Goal: Task Accomplishment & Management: Manage account settings

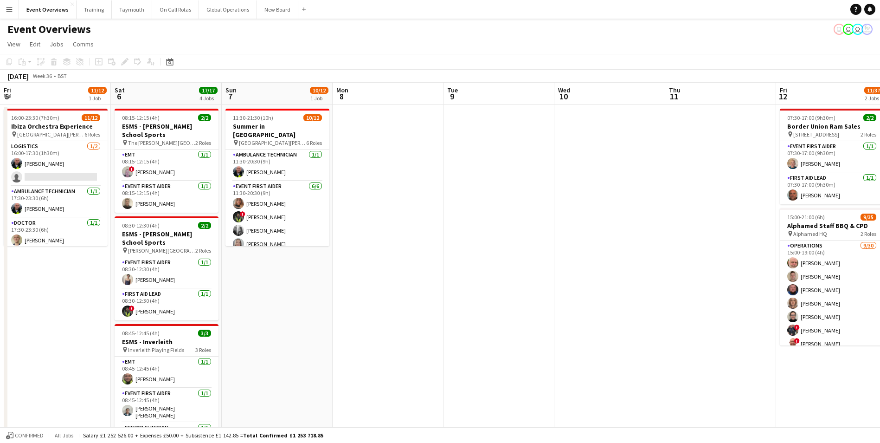
scroll to position [0, 319]
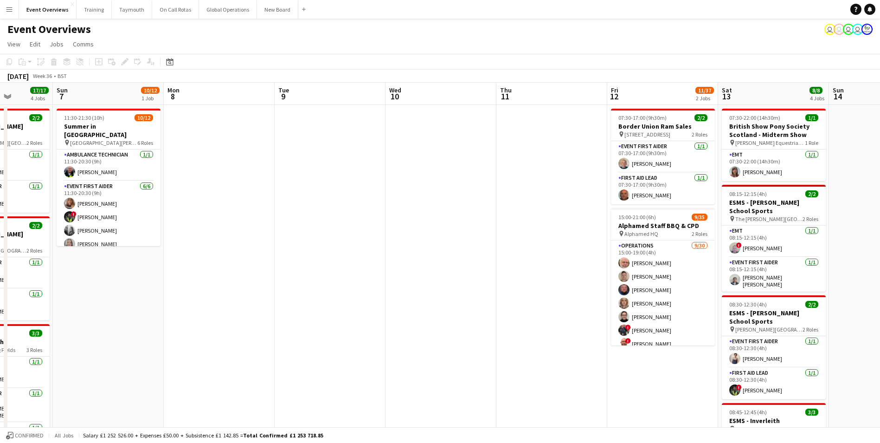
drag, startPoint x: 245, startPoint y: 246, endPoint x: 482, endPoint y: 217, distance: 238.8
click at [482, 217] on app-calendar-viewport "Thu 4 Fri 5 11/12 1 Job Sat 6 17/17 4 Jobs Sun 7 10/12 1 Job Mon 8 Tue 9 Wed 10…" at bounding box center [440, 348] width 880 height 530
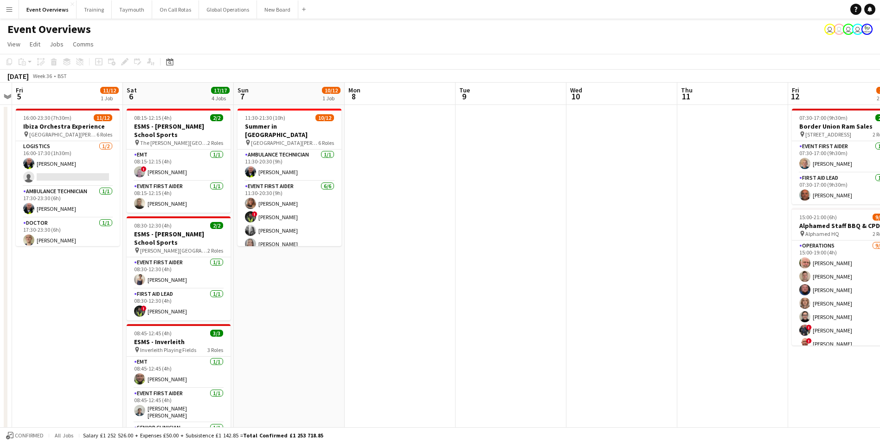
drag, startPoint x: 348, startPoint y: 290, endPoint x: 649, endPoint y: 287, distance: 301.5
click at [657, 285] on app-calendar-viewport "Wed 3 Thu 4 Fri 5 11/12 1 Job Sat 6 17/17 4 Jobs Sun 7 10/12 1 Job Mon 8 Tue 9 …" at bounding box center [440, 348] width 880 height 530
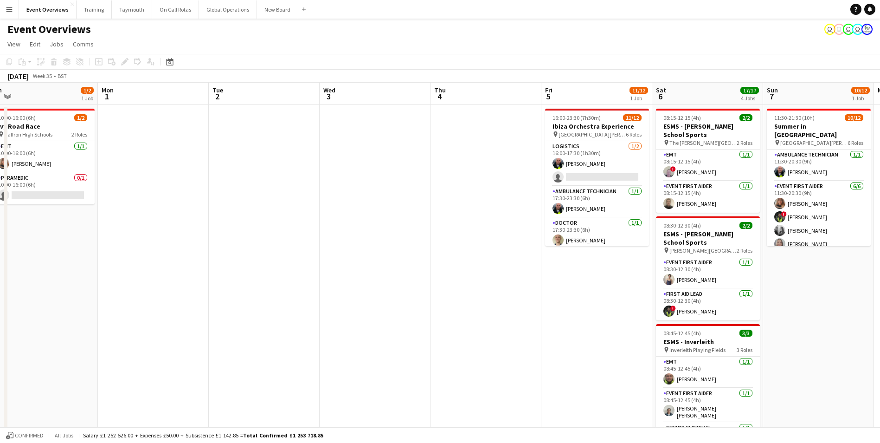
drag, startPoint x: 161, startPoint y: 331, endPoint x: 580, endPoint y: 301, distance: 420.0
click at [580, 301] on app-calendar-viewport "Fri 29 Sat 30 17/19 5 Jobs Sun 31 1/2 1 Job Mon 1 Tue 2 Wed 3 Thu 4 Fri 5 11/12…" at bounding box center [440, 398] width 880 height 630
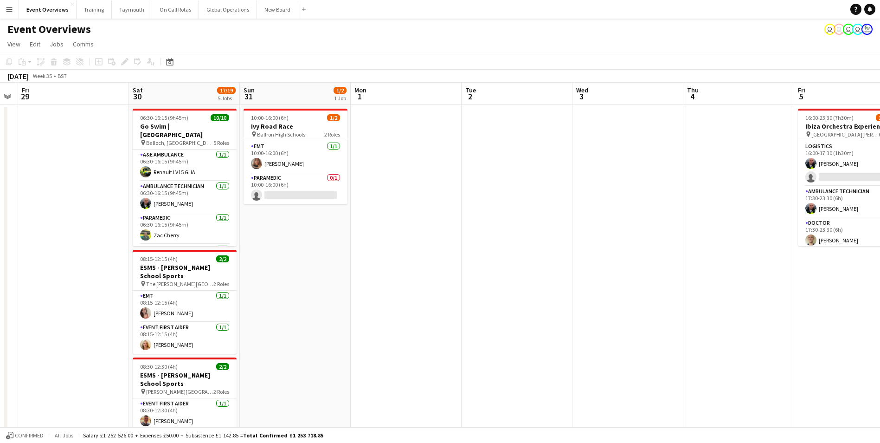
scroll to position [0, 292]
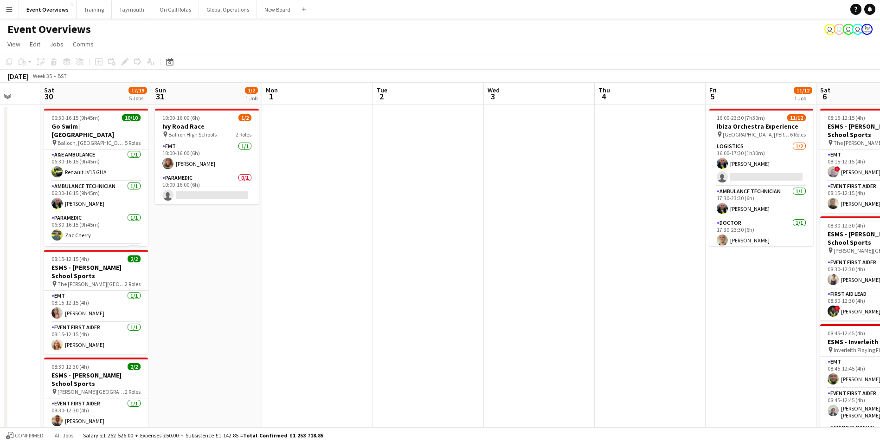
drag, startPoint x: 334, startPoint y: 313, endPoint x: 574, endPoint y: 308, distance: 240.3
click at [574, 308] on app-calendar-viewport "Wed 27 Thu 28 Fri 29 Sat 30 17/19 5 Jobs Sun 31 1/2 1 Job Mon 1 Tue 2 Wed 3 Thu…" at bounding box center [440, 398] width 880 height 630
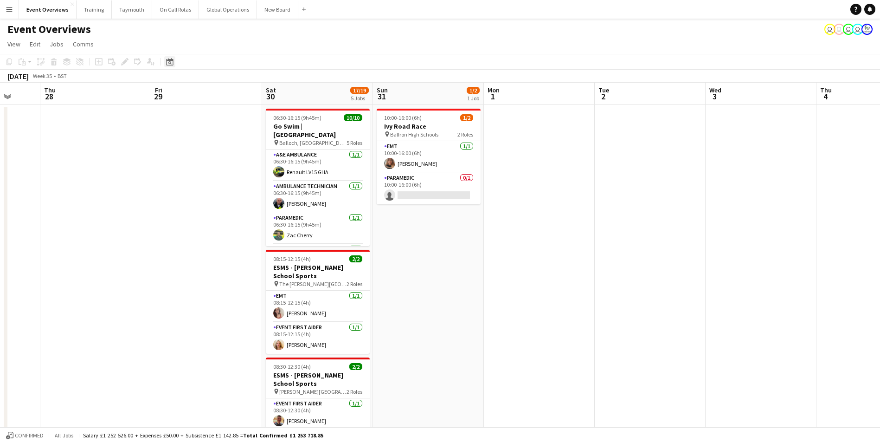
click at [168, 63] on icon "Date picker" at bounding box center [169, 61] width 7 height 7
click at [227, 94] on span "Previous month" at bounding box center [226, 93] width 19 height 19
click at [185, 152] on span "12" at bounding box center [184, 155] width 11 height 11
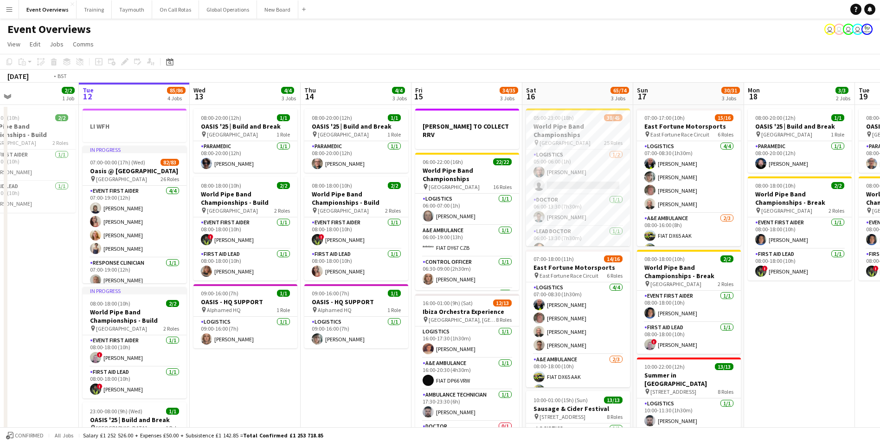
scroll to position [0, 274]
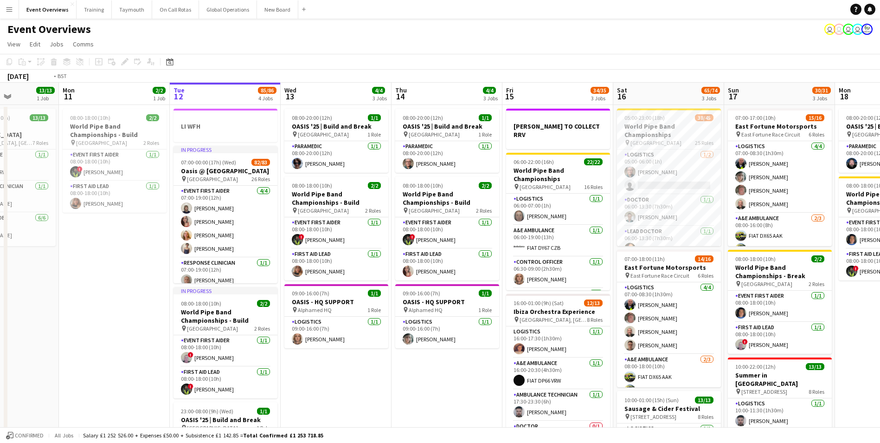
drag, startPoint x: 434, startPoint y: 384, endPoint x: 257, endPoint y: 395, distance: 176.7
click at [257, 395] on app-calendar-viewport "Fri 8 96/97 2 Jobs Sat 9 95/95 2 Jobs Sun 10 13/13 1 Job Mon 11 2/2 1 Job Tue 1…" at bounding box center [440, 398] width 880 height 630
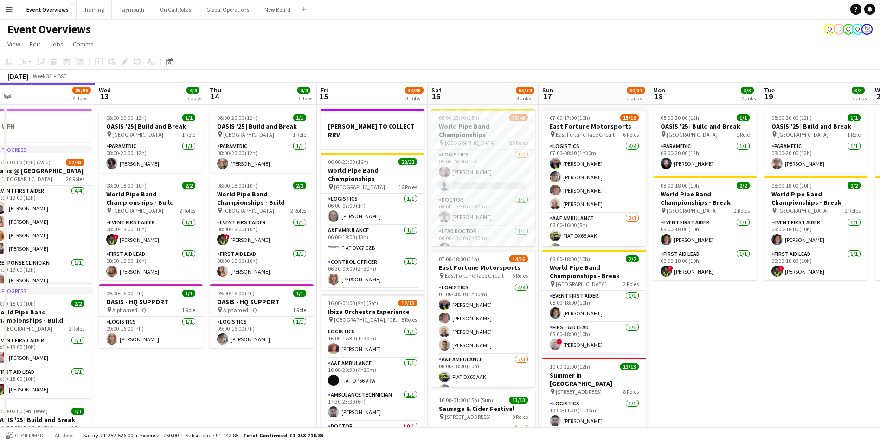
drag, startPoint x: 283, startPoint y: 383, endPoint x: 207, endPoint y: 382, distance: 76.5
click at [206, 384] on app-calendar-viewport "Sat 9 95/95 2 Jobs Sun 10 13/13 1 Job Mon 11 2/2 1 Job Tue 12 85/86 4 Jobs Wed …" at bounding box center [440, 398] width 880 height 630
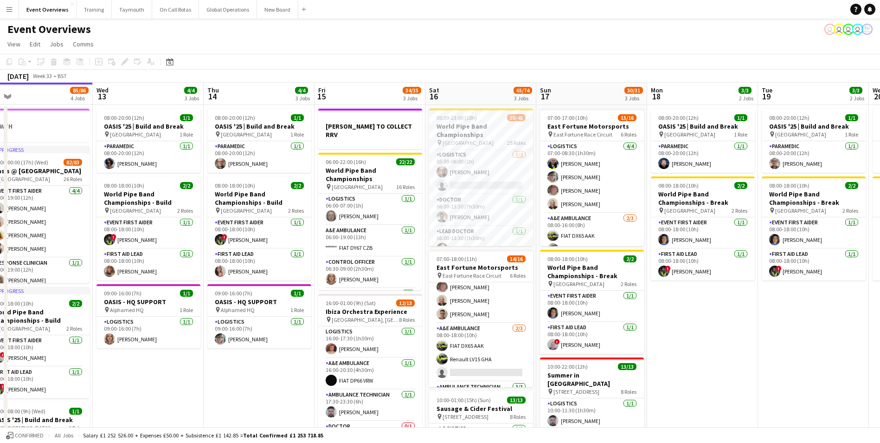
scroll to position [46, 0]
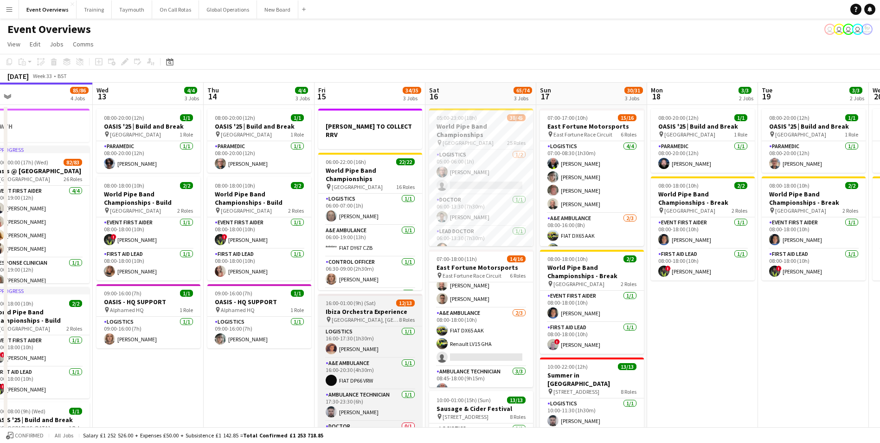
click at [358, 307] on h3 "Ibiza Orchestra Experience" at bounding box center [370, 311] width 104 height 8
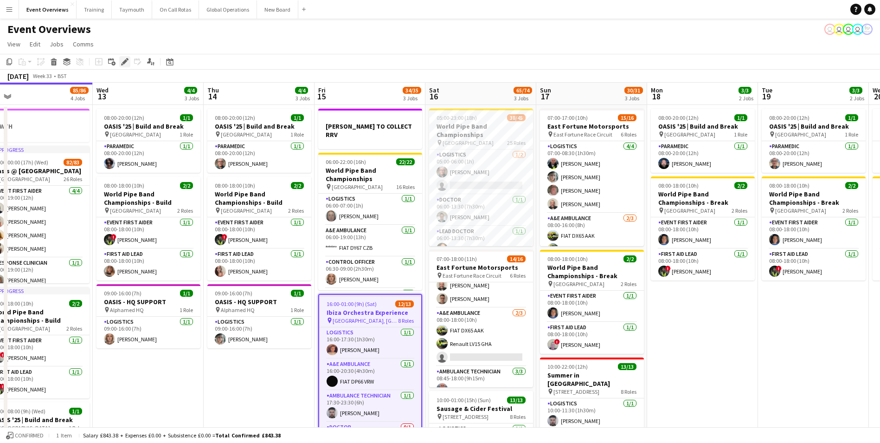
click at [123, 62] on icon "Edit" at bounding box center [124, 61] width 7 height 7
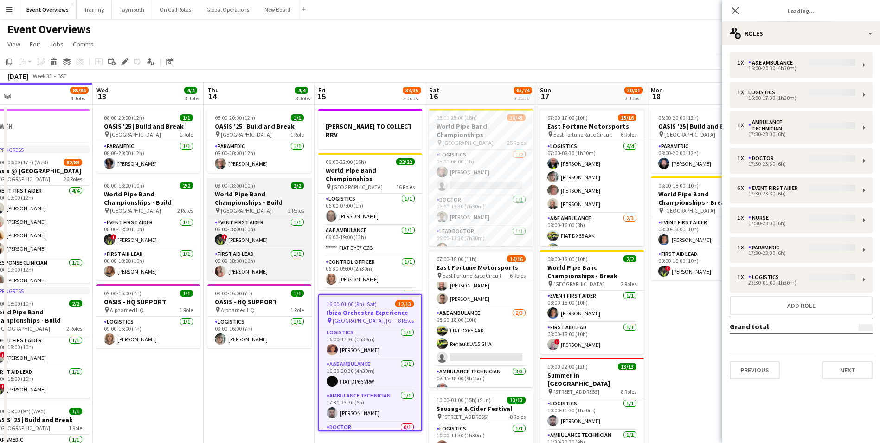
type input "**********"
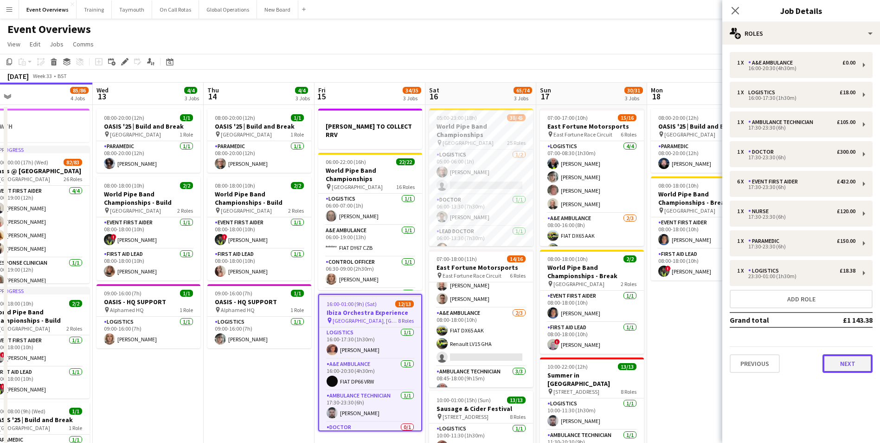
click at [855, 369] on button "Next" at bounding box center [847, 363] width 50 height 19
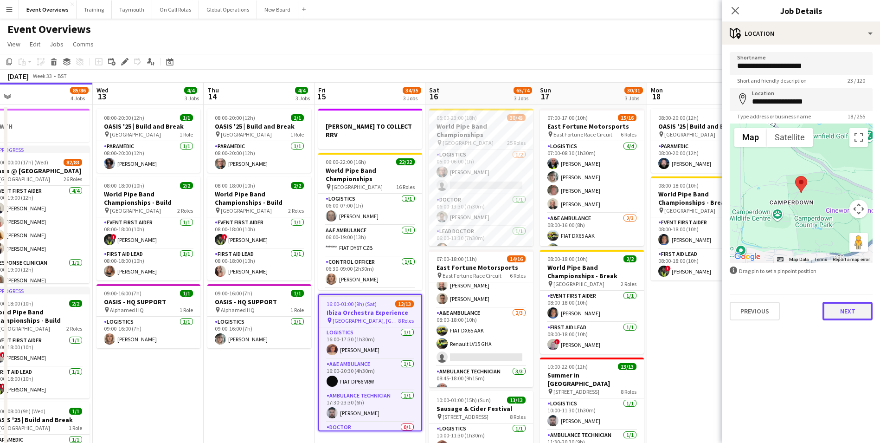
click at [849, 309] on button "Next" at bounding box center [847, 311] width 50 height 19
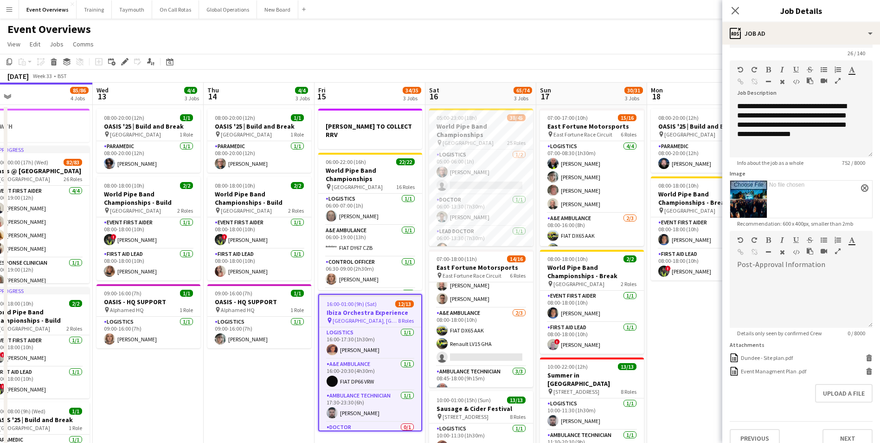
scroll to position [39, 0]
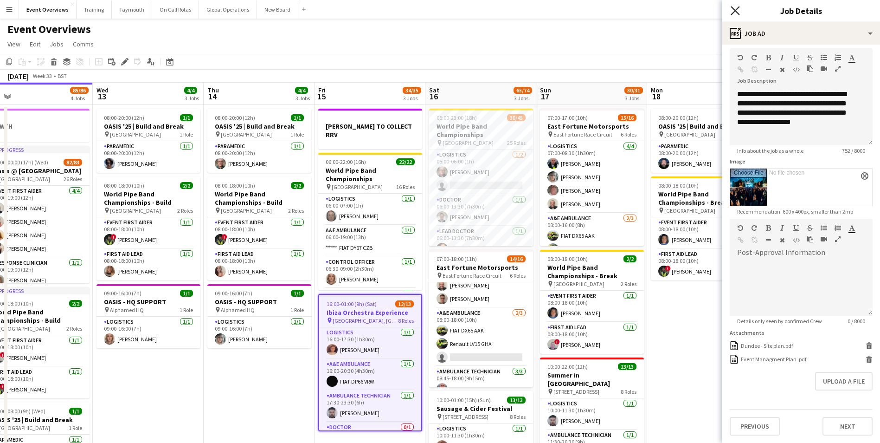
click at [732, 8] on icon at bounding box center [735, 10] width 9 height 9
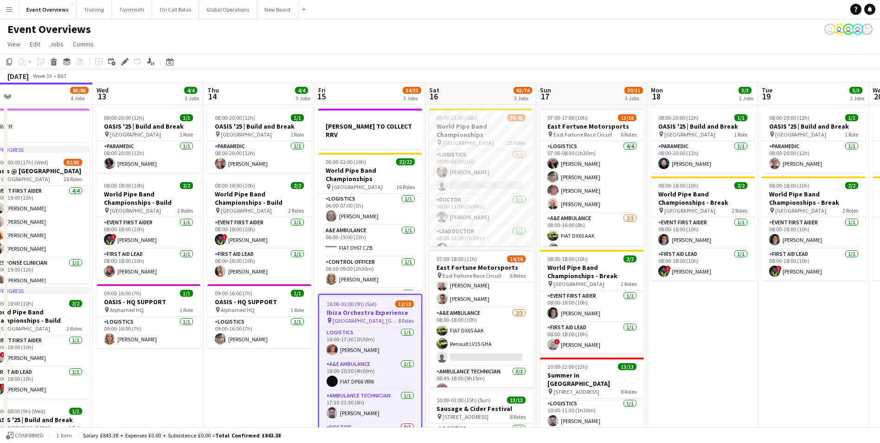
drag, startPoint x: 235, startPoint y: 397, endPoint x: 276, endPoint y: 398, distance: 40.4
click at [237, 396] on app-calendar-viewport "Sat 9 95/95 2 Jobs Sun 10 13/13 1 Job Mon 11 2/2 1 Job Tue 12 85/86 4 Jobs Wed …" at bounding box center [440, 398] width 880 height 630
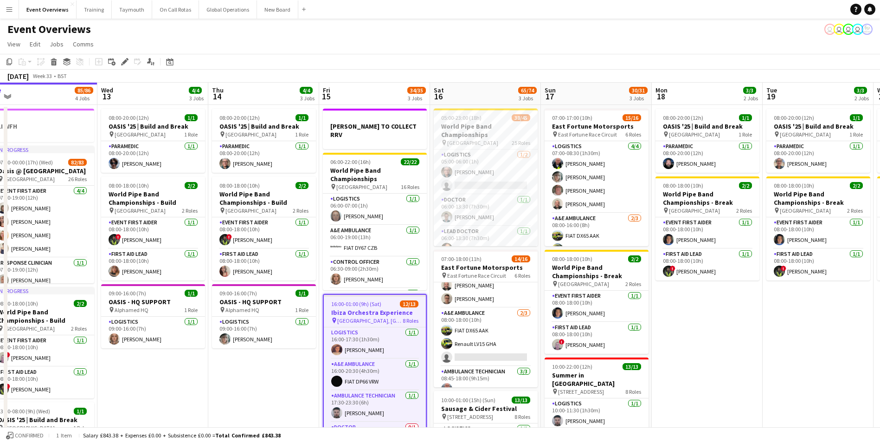
click at [756, 377] on app-date-cell "08:00-20:00 (12h) 1/1 OASIS '25 | Build and Break pin [GEOGRAPHIC_DATA] 1 Role …" at bounding box center [707, 409] width 111 height 608
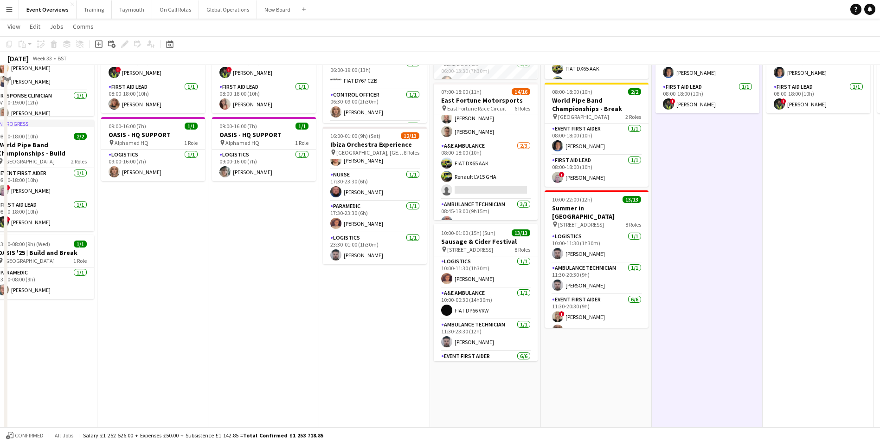
scroll to position [186, 0]
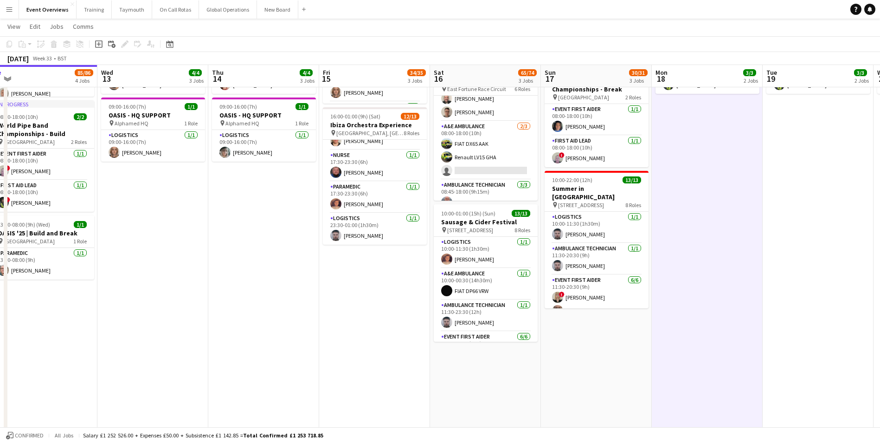
click at [361, 312] on app-date-cell "[PERSON_NAME] TO COLLECT RRV 06:00-22:00 (16h) 22/22 World Pipe Band Championsh…" at bounding box center [374, 222] width 111 height 608
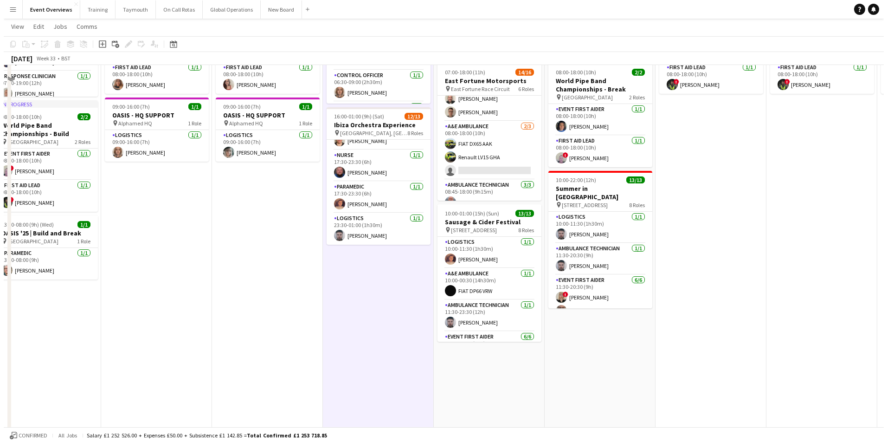
scroll to position [0, 0]
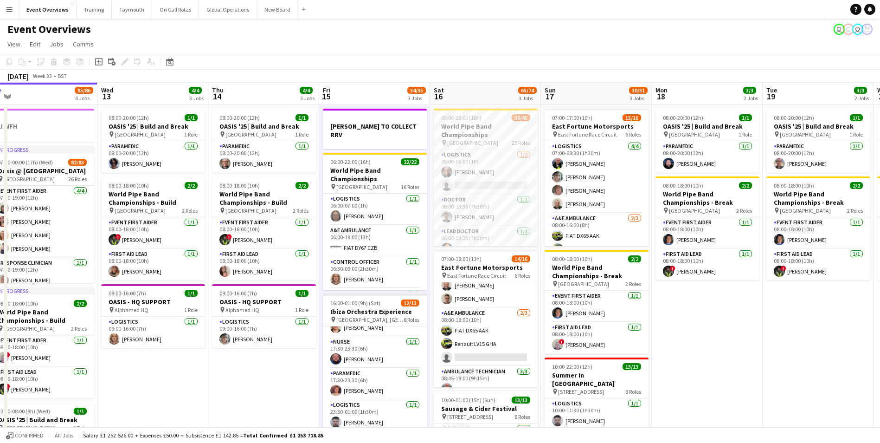
click at [6, 8] on app-icon "Menu" at bounding box center [9, 9] width 7 height 7
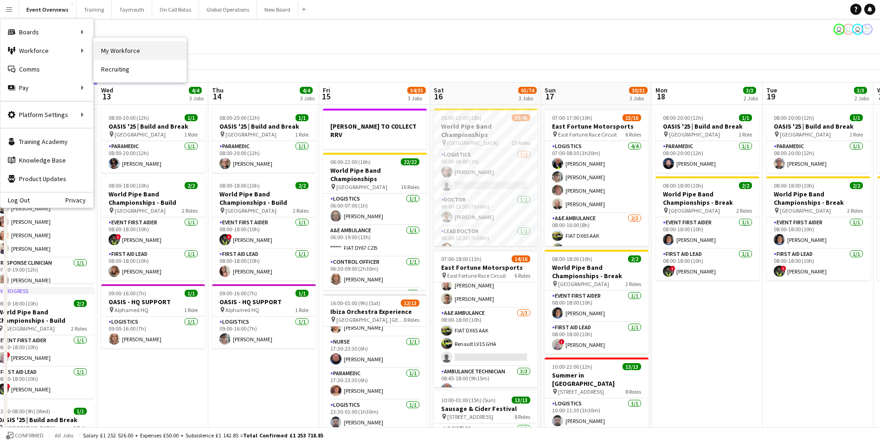
click at [121, 50] on link "My Workforce" at bounding box center [140, 50] width 93 height 19
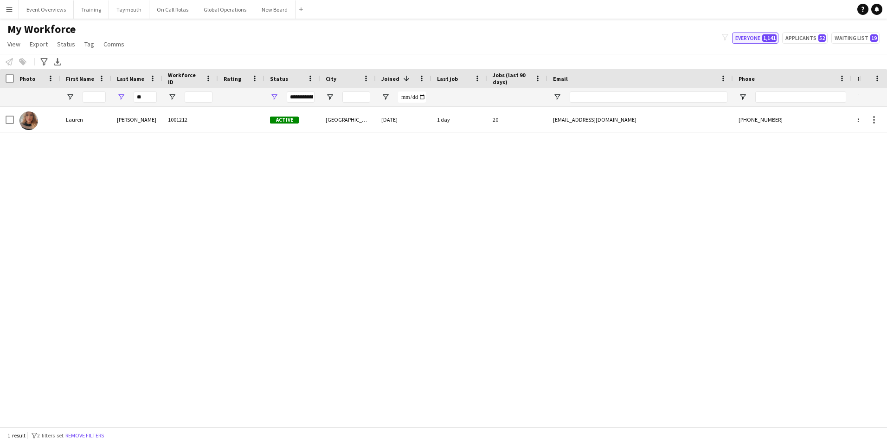
click at [750, 36] on button "Everyone 1,141" at bounding box center [755, 37] width 46 height 11
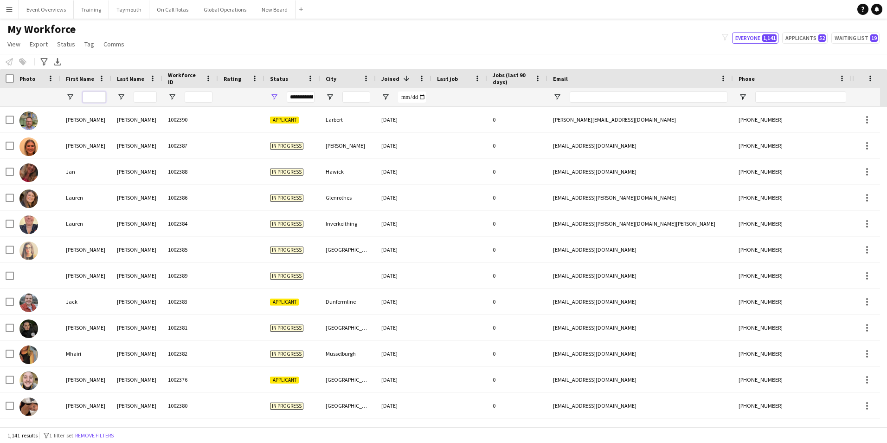
click at [96, 100] on input "First Name Filter Input" at bounding box center [94, 96] width 23 height 11
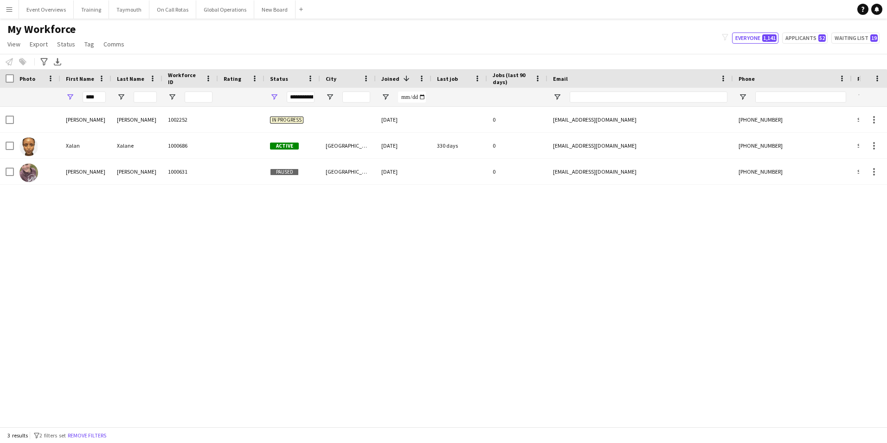
click at [111, 268] on div "[PERSON_NAME] 1002252 In progress [DATE] 0 [EMAIL_ADDRESS][DOMAIN_NAME] [PHONE_…" at bounding box center [429, 263] width 859 height 313
click at [99, 96] on input "****" at bounding box center [94, 96] width 23 height 11
type input "*"
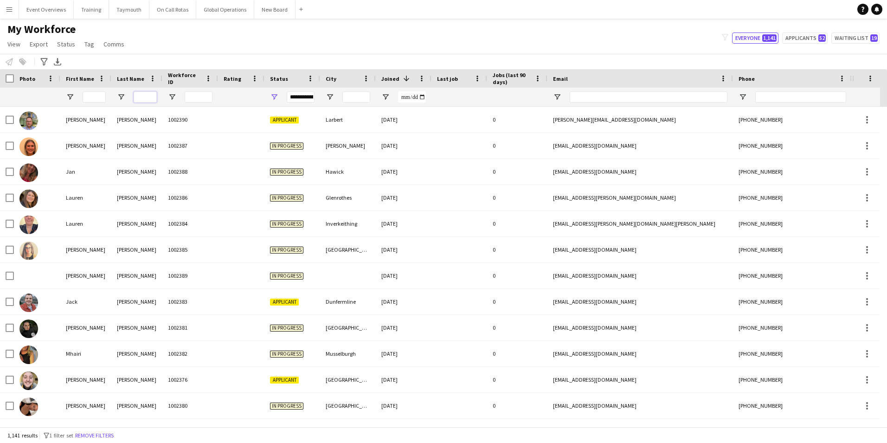
click at [151, 96] on input "Last Name Filter Input" at bounding box center [145, 96] width 23 height 11
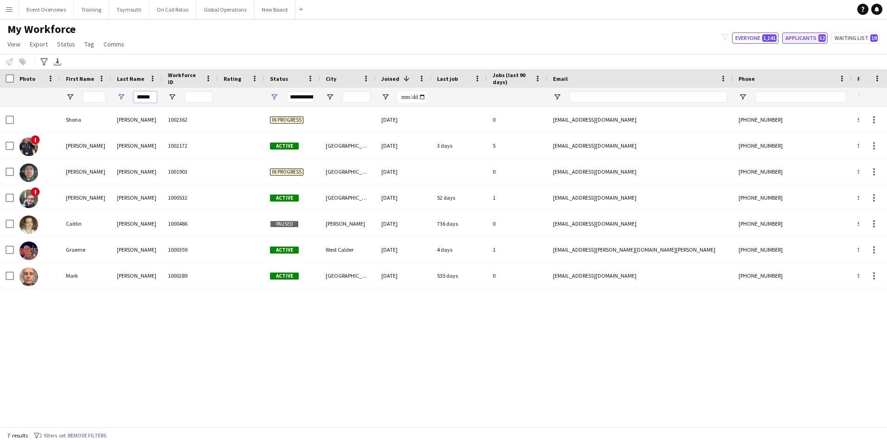
type input "******"
click at [796, 41] on button "Applicants 52" at bounding box center [804, 37] width 45 height 11
type input "**********"
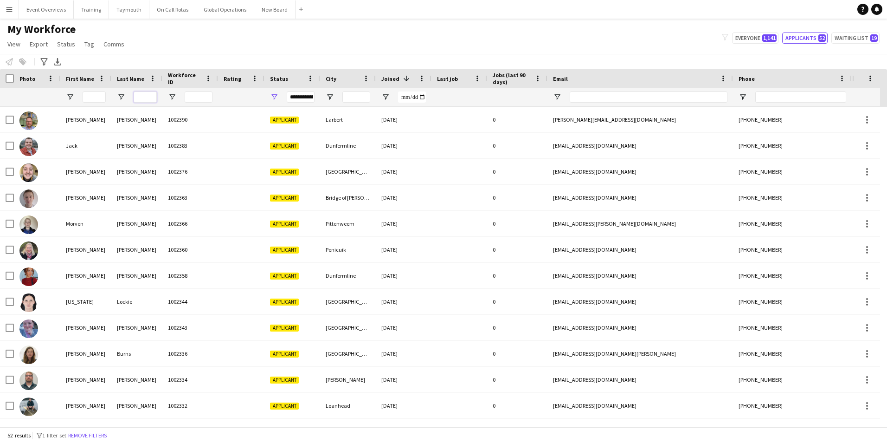
click at [143, 94] on input "Last Name Filter Input" at bounding box center [145, 96] width 23 height 11
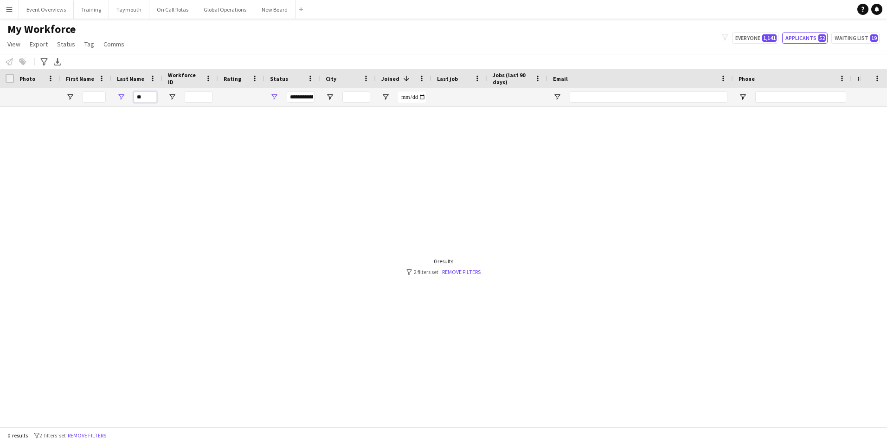
type input "*"
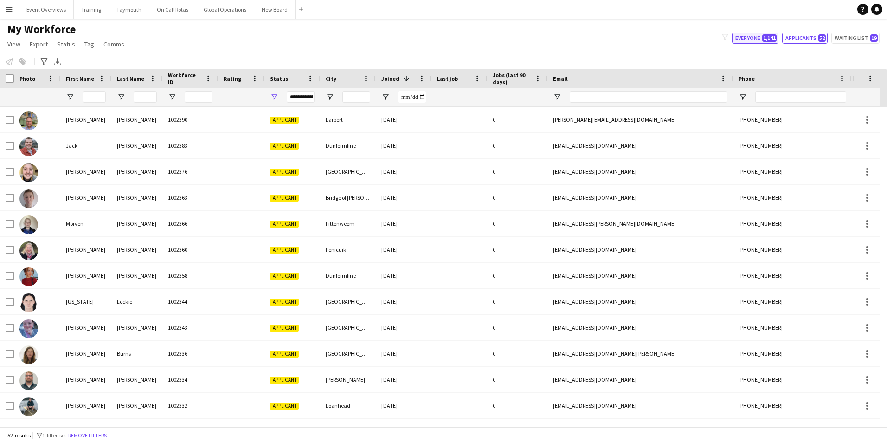
click at [747, 36] on button "Everyone 1,141" at bounding box center [755, 37] width 46 height 11
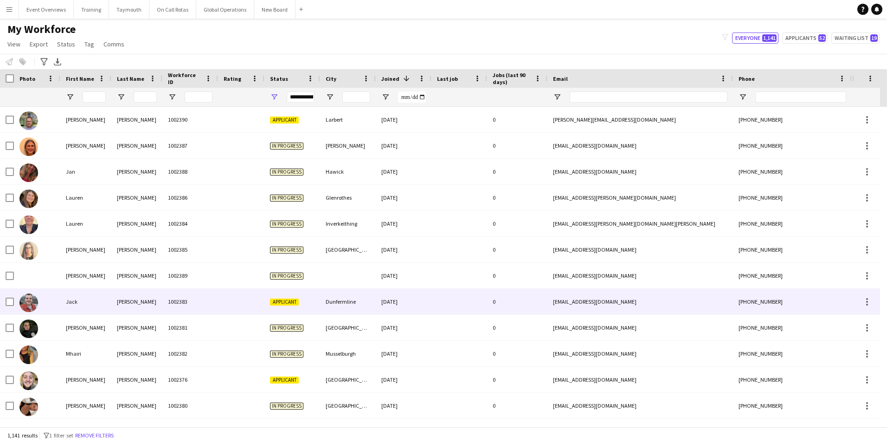
click at [66, 299] on div "Jack" at bounding box center [85, 302] width 51 height 26
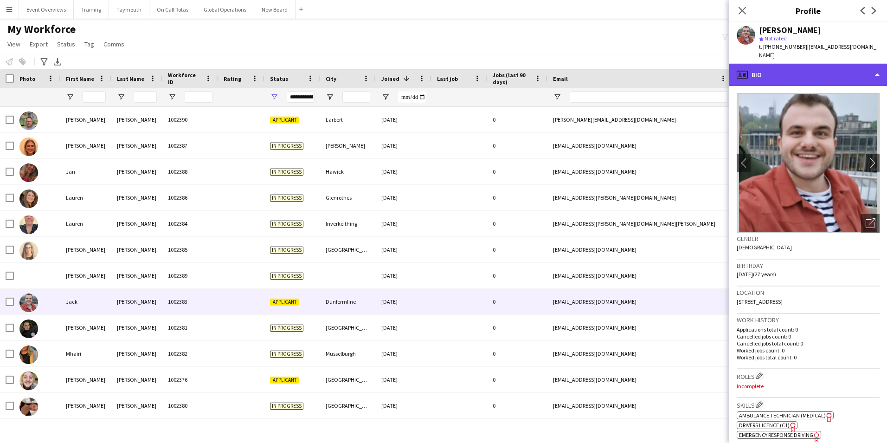
click at [818, 65] on div "profile Bio" at bounding box center [808, 75] width 158 height 22
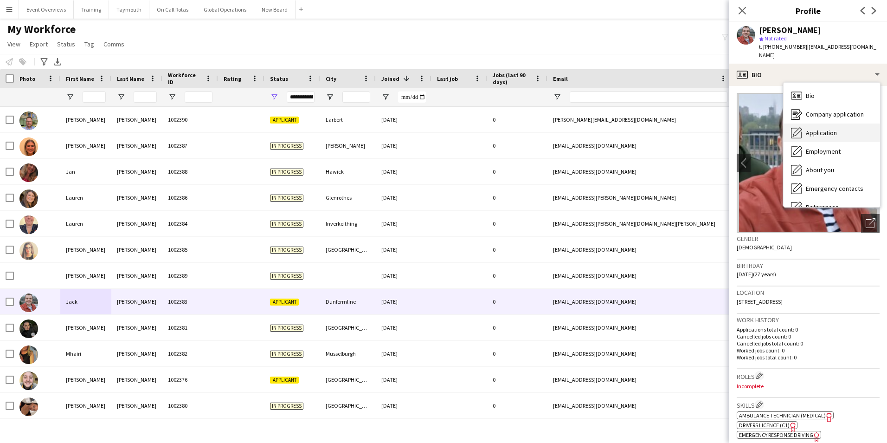
click at [830, 128] on span "Application" at bounding box center [821, 132] width 31 height 8
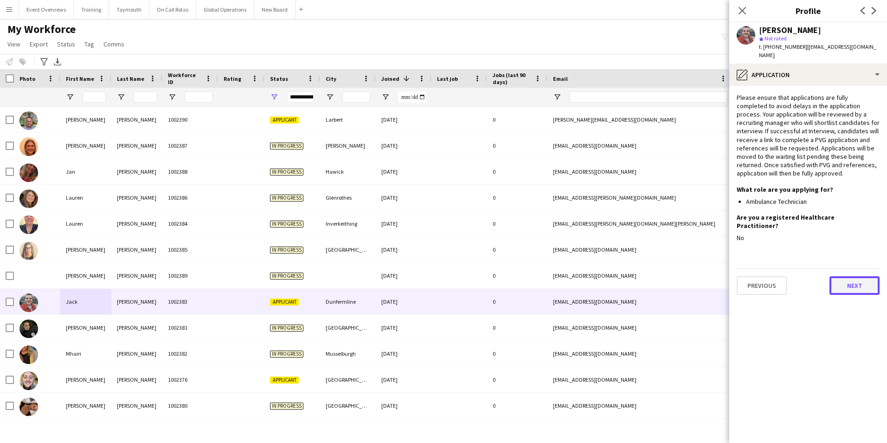
click at [847, 276] on button "Next" at bounding box center [854, 285] width 50 height 19
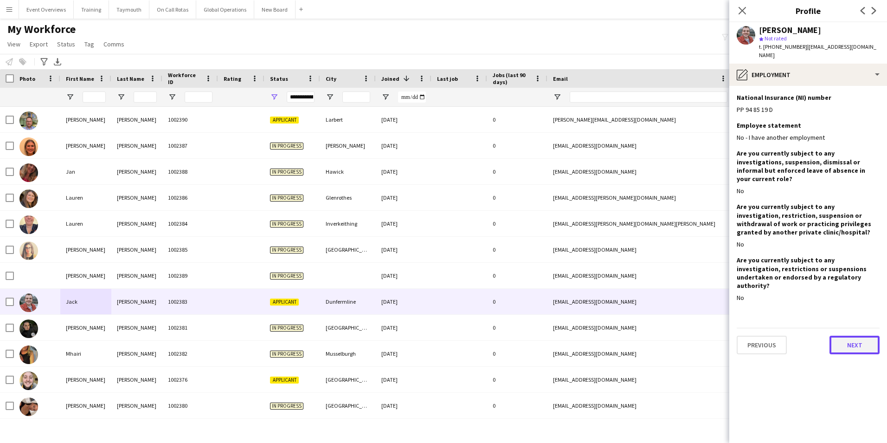
click at [861, 335] on button "Next" at bounding box center [854, 344] width 50 height 19
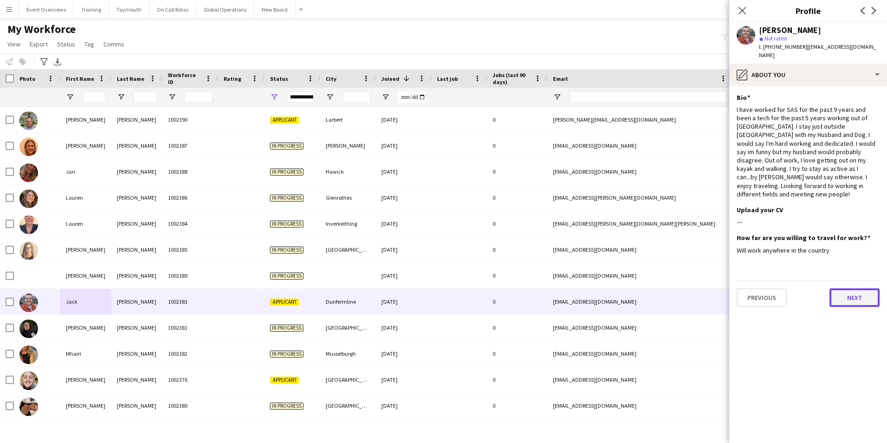
click at [854, 288] on button "Next" at bounding box center [854, 297] width 50 height 19
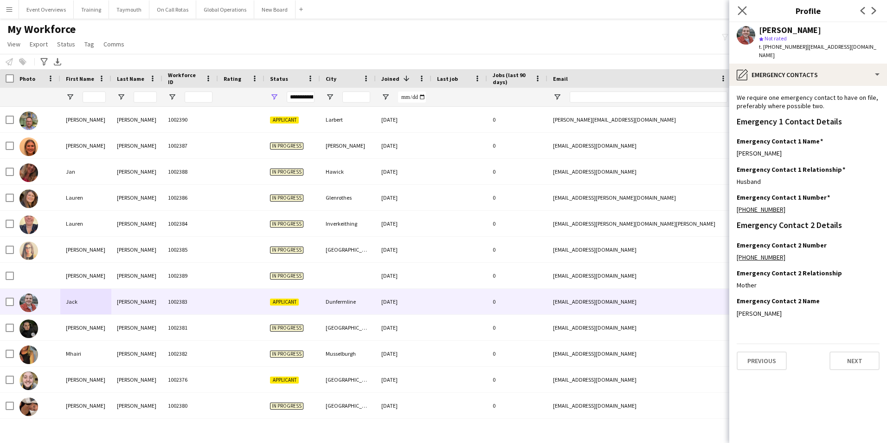
click at [747, 8] on app-icon "Close pop-in" at bounding box center [742, 10] width 13 height 13
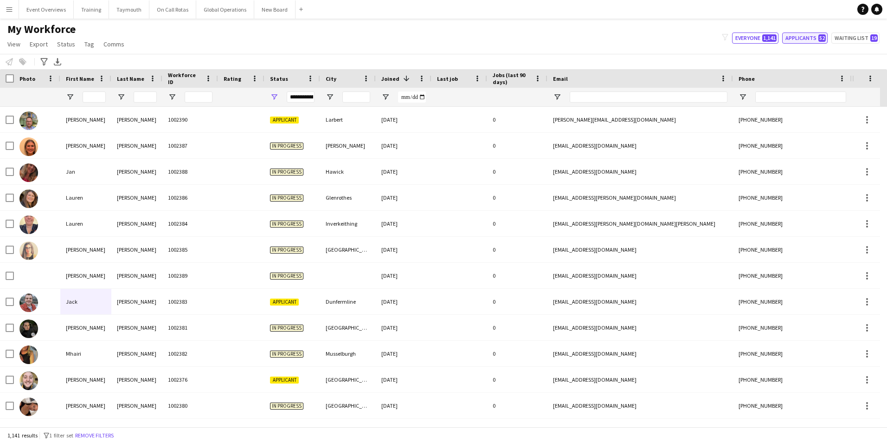
click at [794, 37] on button "Applicants 52" at bounding box center [804, 37] width 45 height 11
type input "**********"
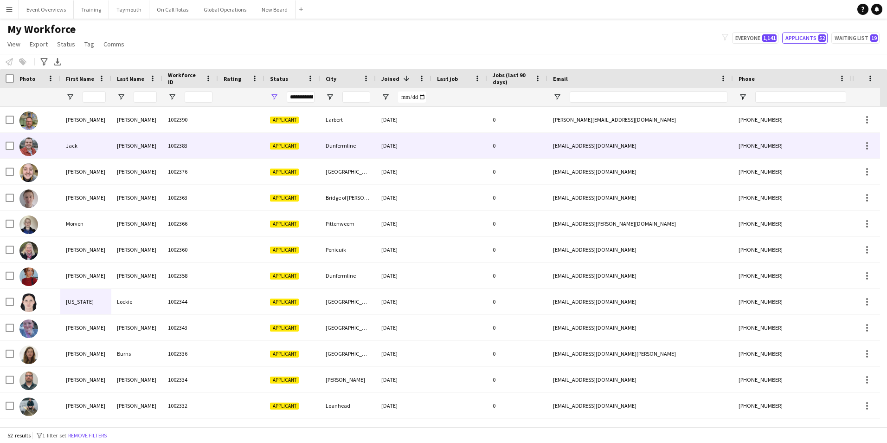
click at [72, 142] on div "Jack" at bounding box center [85, 146] width 51 height 26
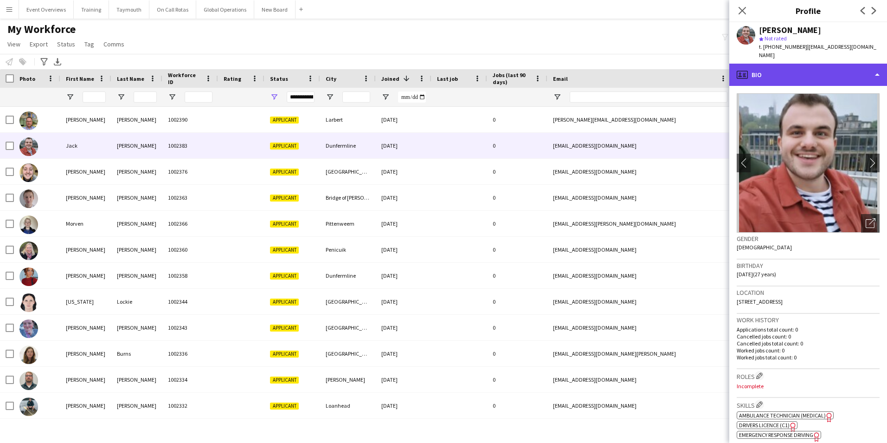
click at [791, 64] on div "profile Bio" at bounding box center [808, 75] width 158 height 22
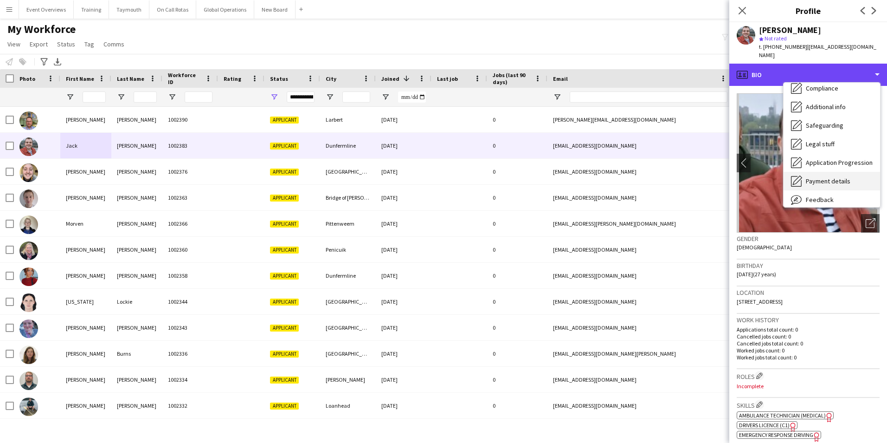
scroll to position [161, 0]
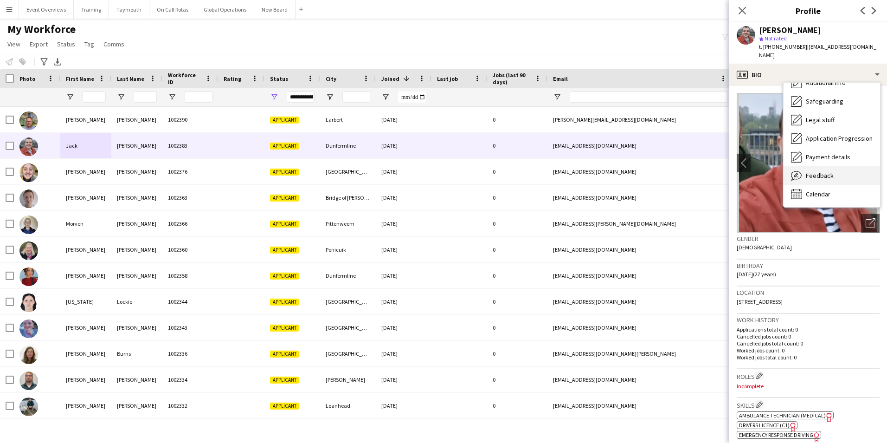
click at [811, 171] on span "Feedback" at bounding box center [820, 175] width 28 height 8
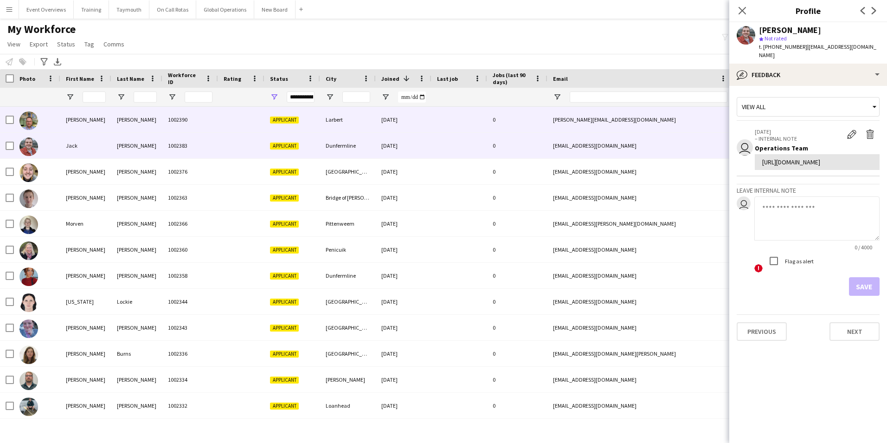
drag, startPoint x: 72, startPoint y: 118, endPoint x: 85, endPoint y: 117, distance: 13.0
click at [72, 116] on div "[PERSON_NAME]" at bounding box center [85, 120] width 51 height 26
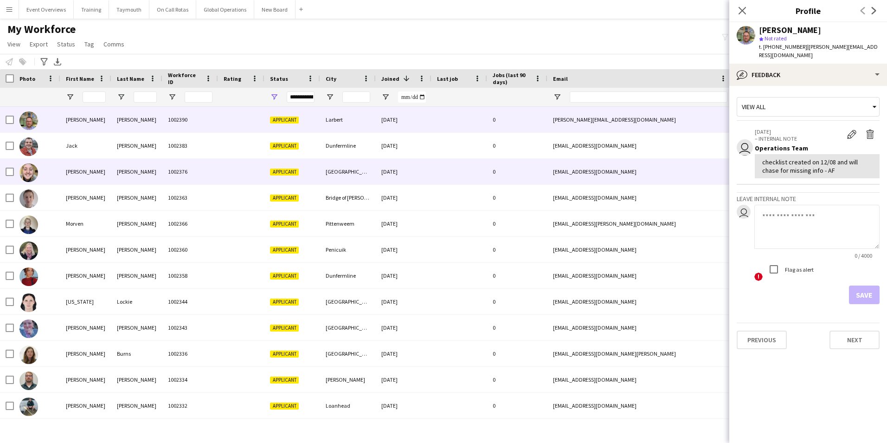
click at [67, 173] on div "[PERSON_NAME]" at bounding box center [85, 172] width 51 height 26
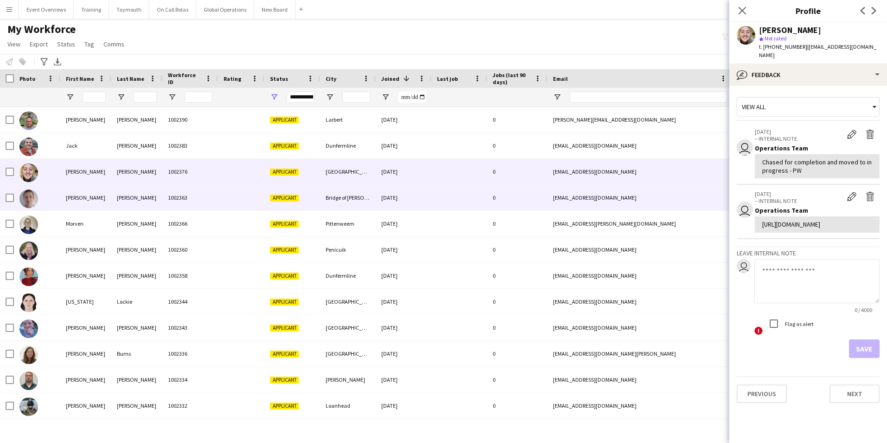
click at [71, 196] on div "[PERSON_NAME]" at bounding box center [85, 198] width 51 height 26
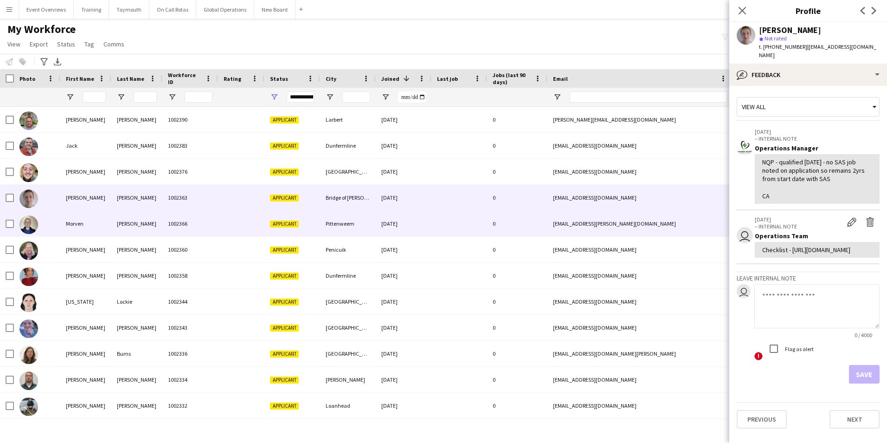
click at [74, 219] on div "Morven" at bounding box center [85, 224] width 51 height 26
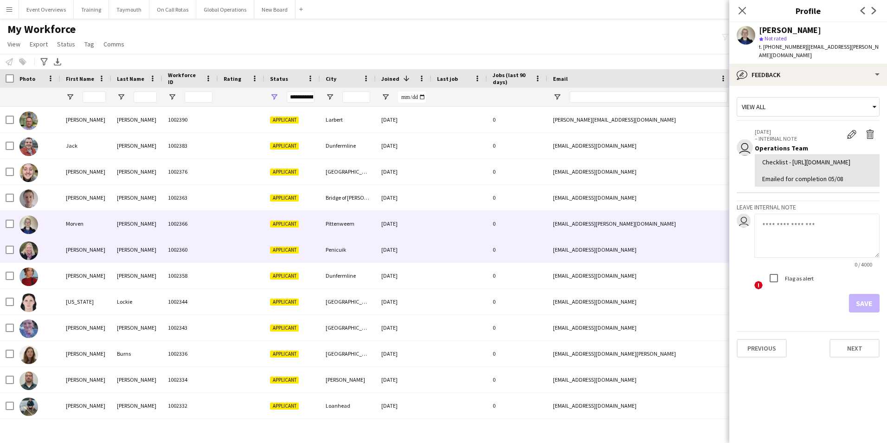
click at [74, 245] on div "[PERSON_NAME]" at bounding box center [85, 250] width 51 height 26
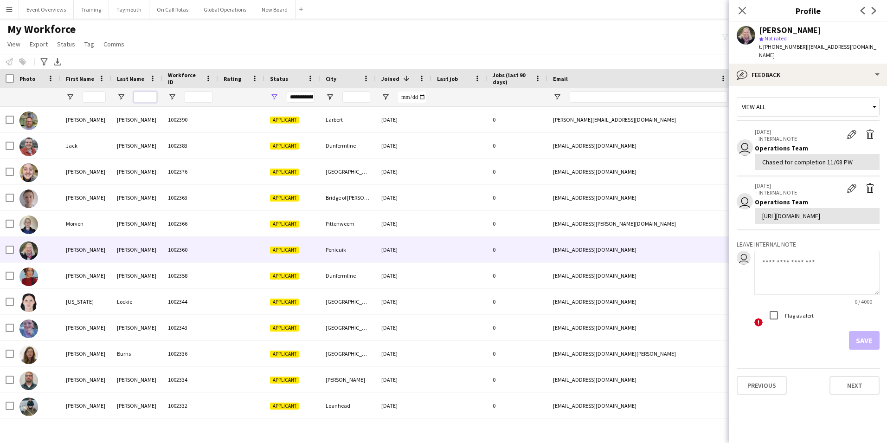
click at [149, 100] on input "Last Name Filter Input" at bounding box center [145, 96] width 23 height 11
click at [97, 95] on input "First Name Filter Input" at bounding box center [94, 96] width 23 height 11
click at [136, 96] on input "Last Name Filter Input" at bounding box center [145, 96] width 23 height 11
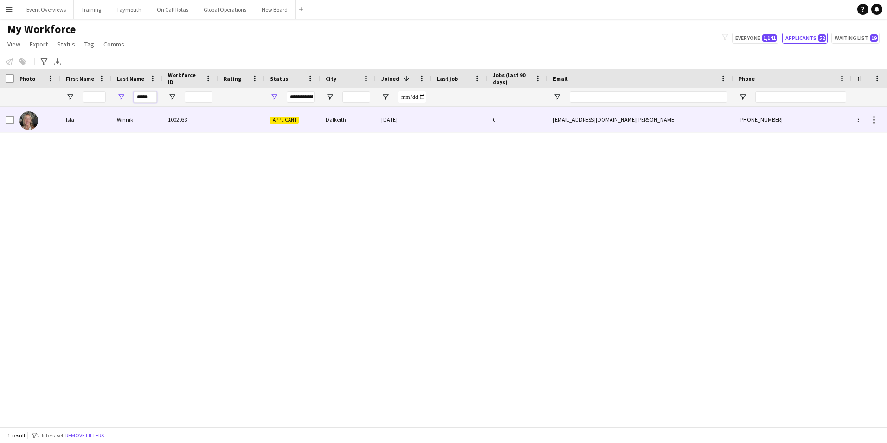
type input "*****"
click at [70, 120] on div "Isla" at bounding box center [85, 120] width 51 height 26
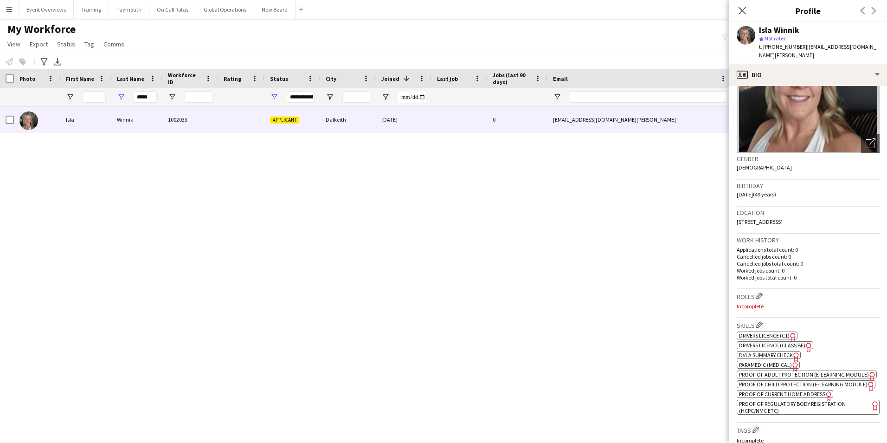
scroll to position [93, 0]
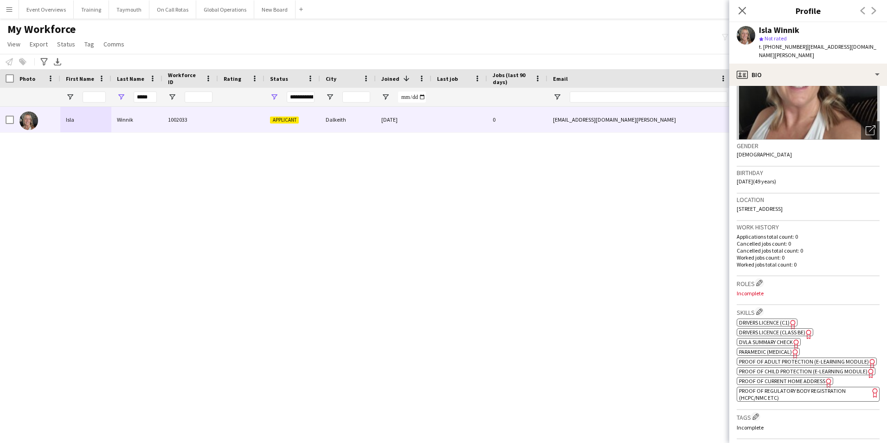
click at [779, 319] on span "Drivers Licence (C1)" at bounding box center [764, 322] width 51 height 7
click at [754, 328] on span "Drivers Licence (Class BE)" at bounding box center [772, 331] width 66 height 7
click at [762, 338] on span "DVLA Summary Check" at bounding box center [766, 341] width 54 height 7
click at [813, 384] on span "Proof of Current Home Address" at bounding box center [782, 380] width 86 height 7
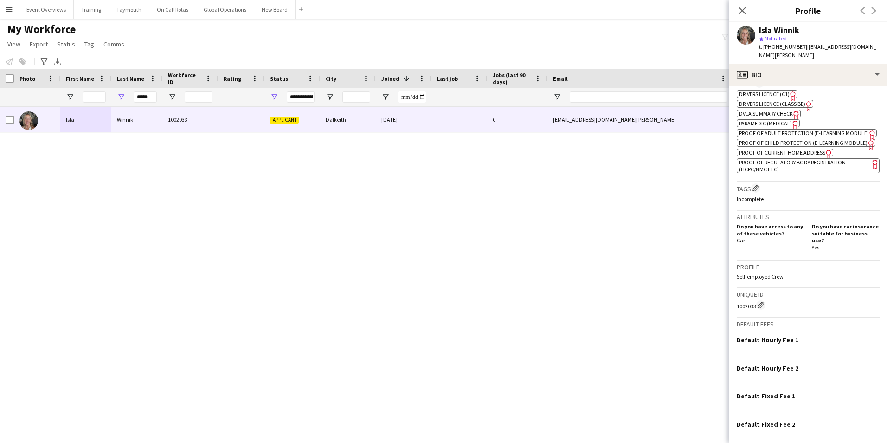
scroll to position [358, 0]
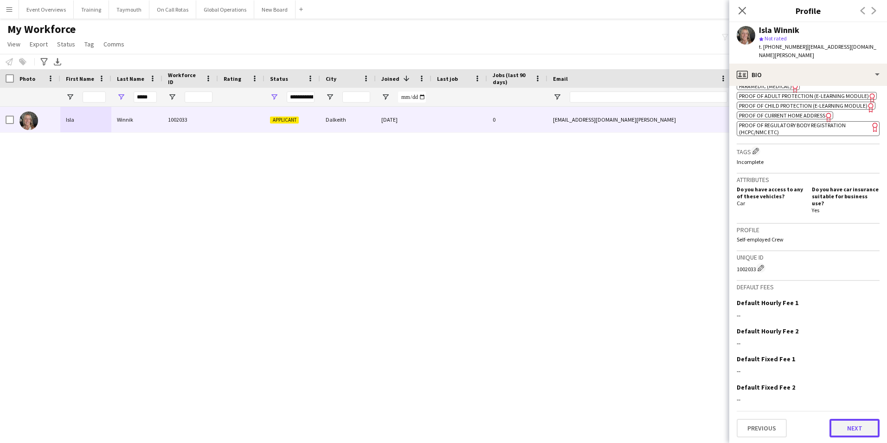
click at [858, 427] on button "Next" at bounding box center [854, 427] width 50 height 19
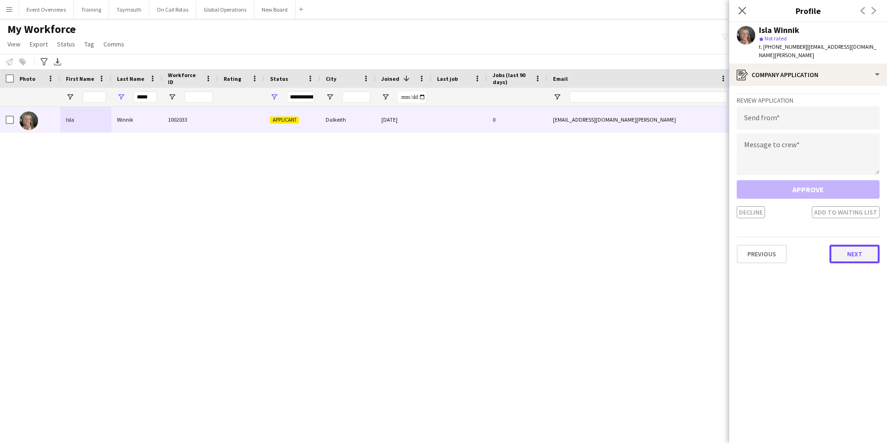
click at [837, 246] on button "Next" at bounding box center [854, 253] width 50 height 19
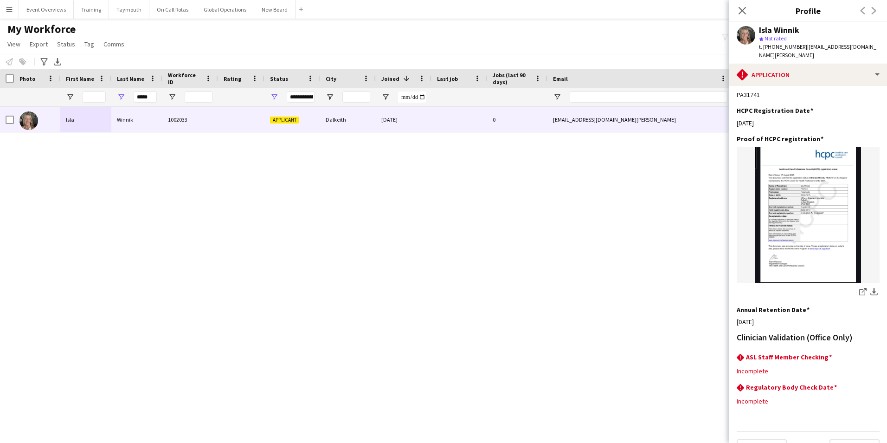
scroll to position [204, 0]
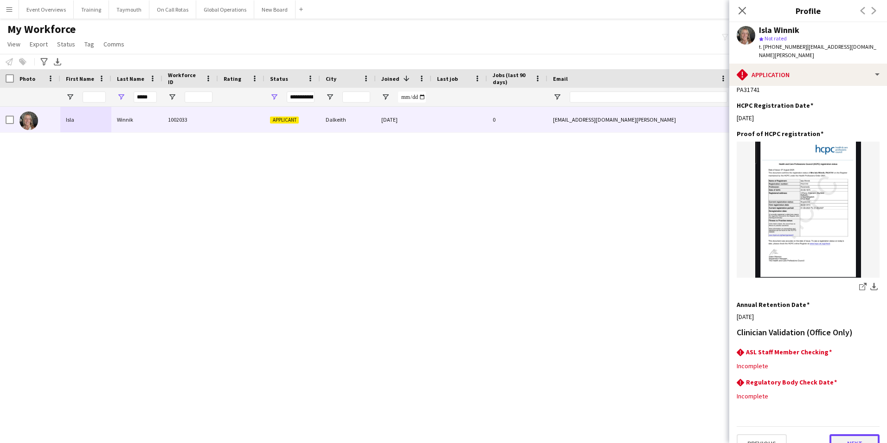
click at [838, 434] on button "Next" at bounding box center [854, 443] width 50 height 19
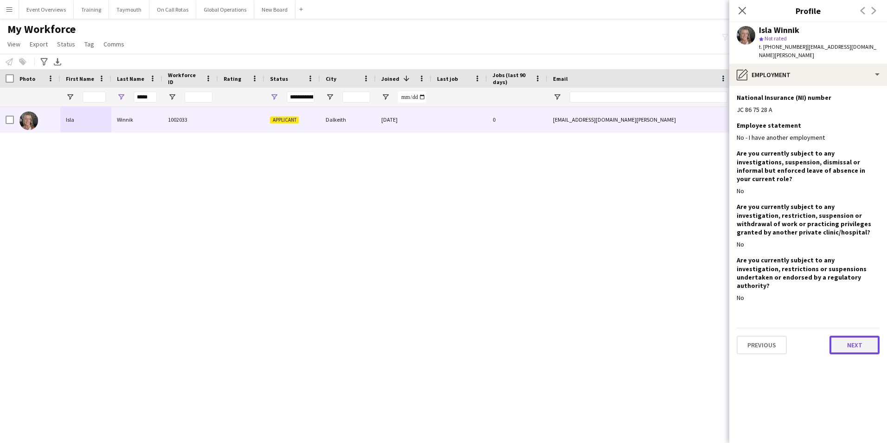
click at [853, 335] on button "Next" at bounding box center [854, 344] width 50 height 19
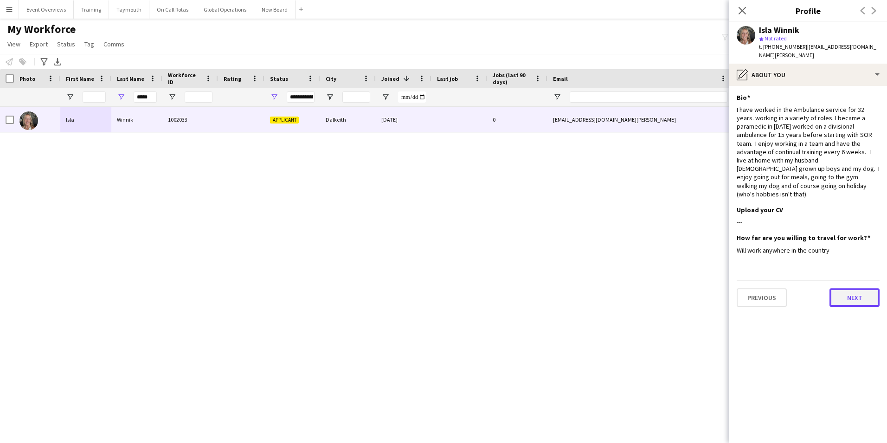
click at [855, 288] on button "Next" at bounding box center [854, 297] width 50 height 19
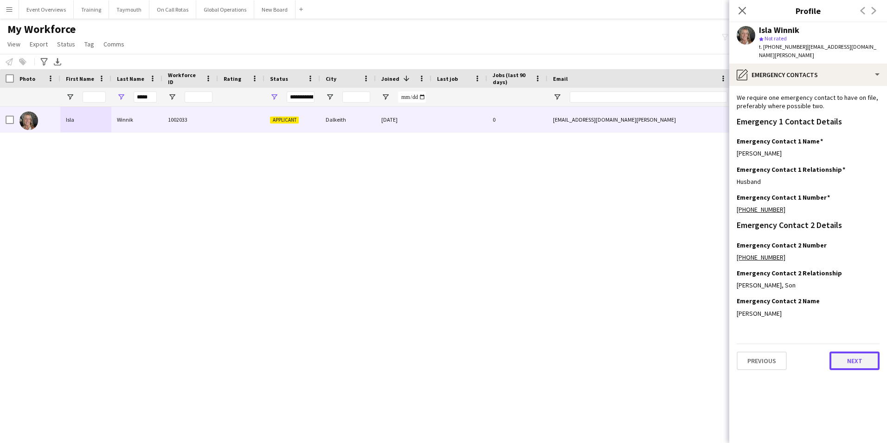
click at [854, 353] on button "Next" at bounding box center [854, 360] width 50 height 19
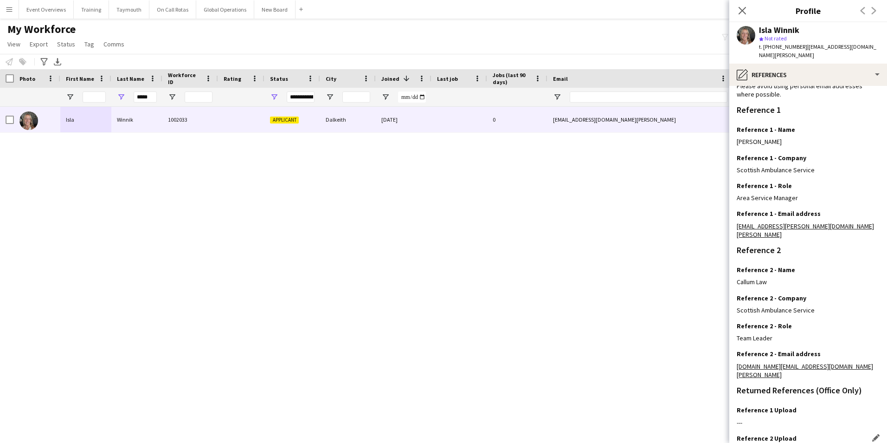
scroll to position [111, 0]
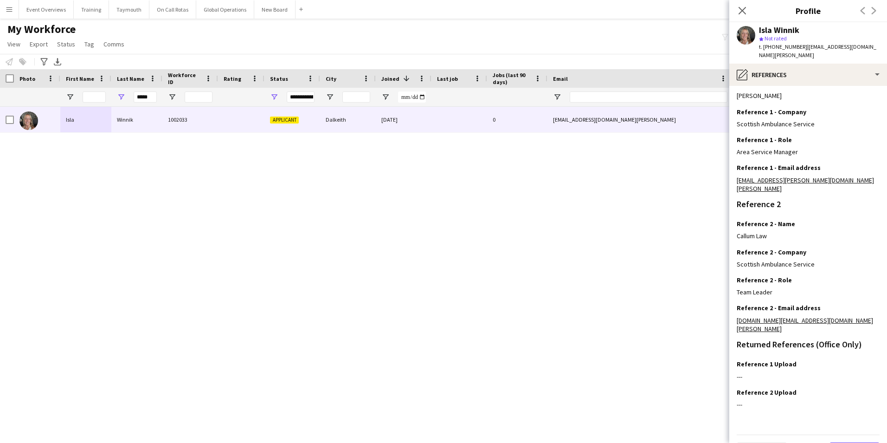
click at [849, 442] on button "Next" at bounding box center [854, 451] width 50 height 19
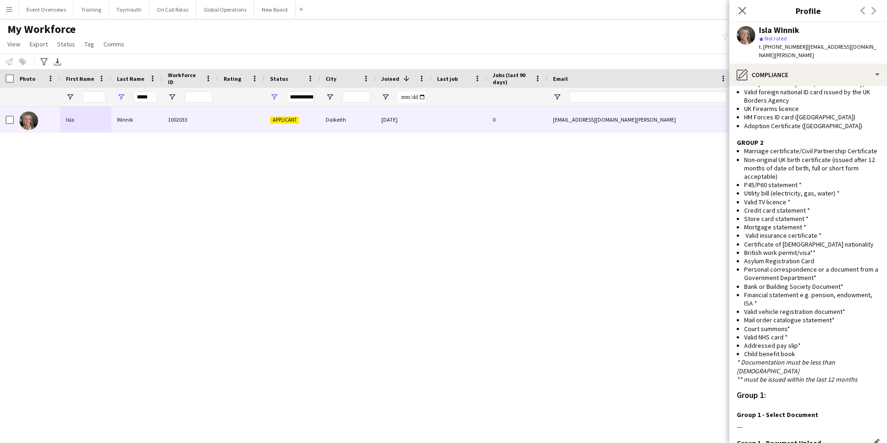
scroll to position [527, 0]
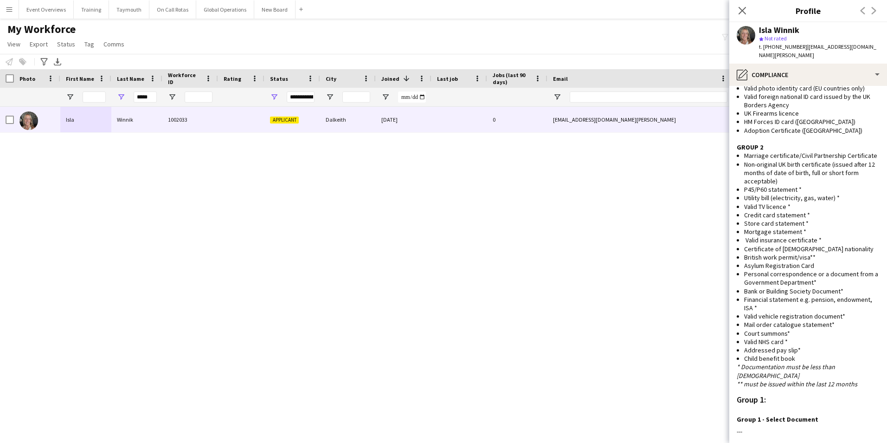
click at [787, 337] on li "Valid NHS card *" at bounding box center [811, 341] width 135 height 8
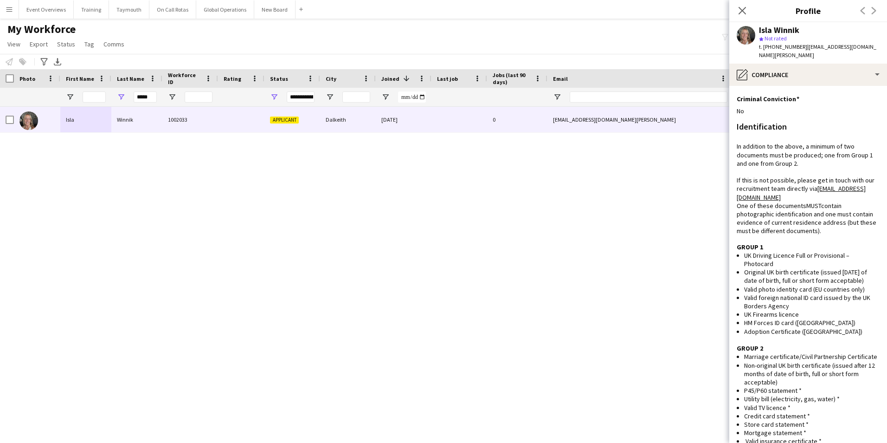
scroll to position [341, 0]
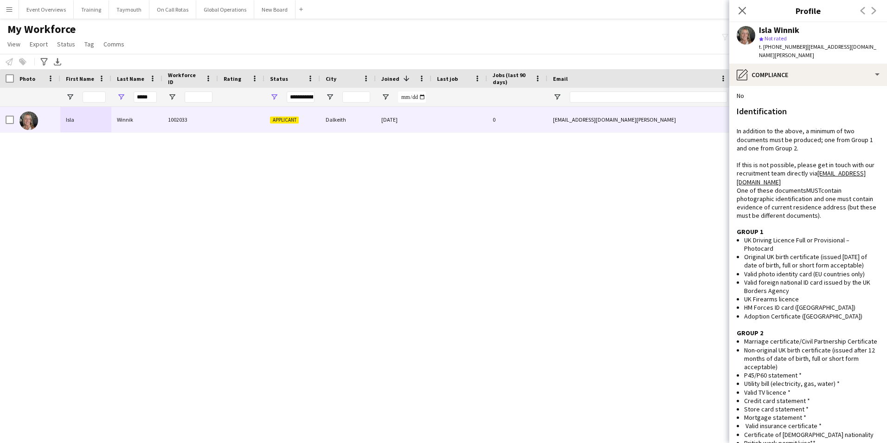
click at [811, 312] on span "Adoption Certificate ([GEOGRAPHIC_DATA])" at bounding box center [803, 316] width 118 height 8
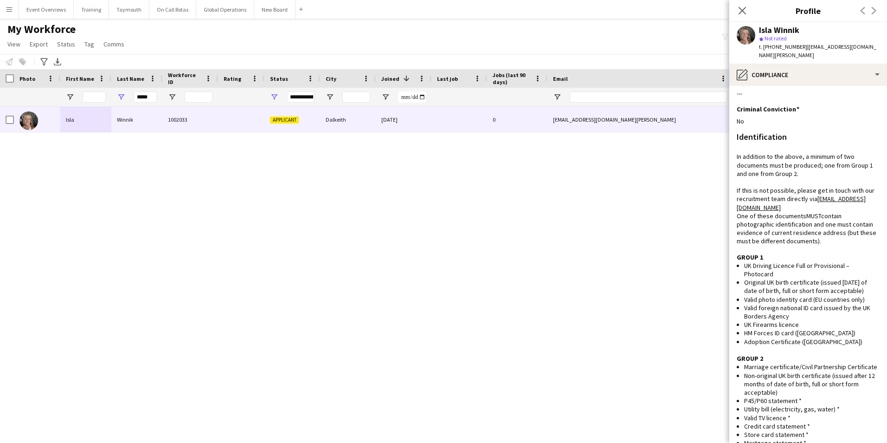
scroll to position [295, 0]
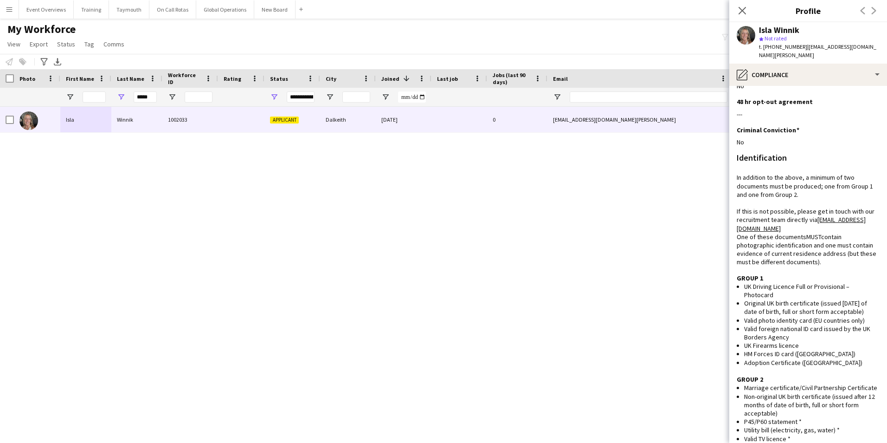
click at [767, 341] on span "UK Firearms licence" at bounding box center [771, 345] width 55 height 8
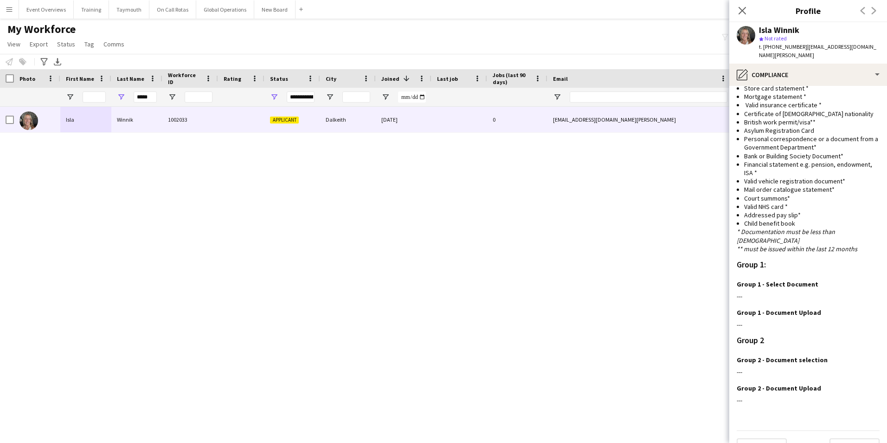
scroll to position [666, 0]
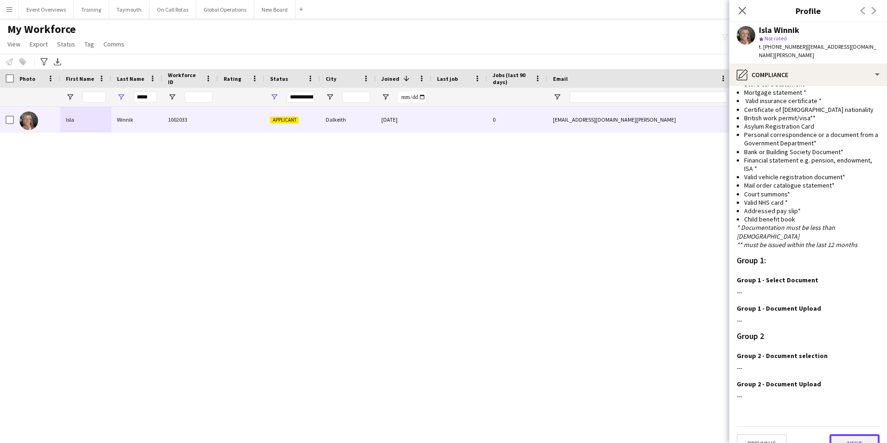
click at [841, 434] on button "Next" at bounding box center [854, 443] width 50 height 19
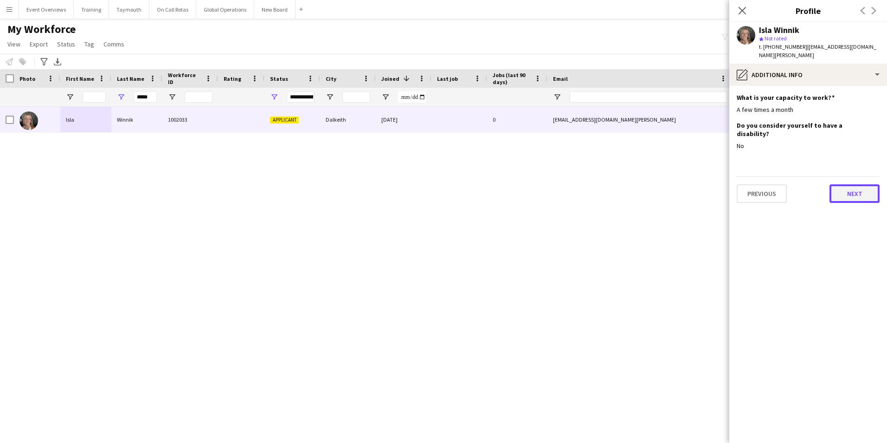
click at [855, 184] on button "Next" at bounding box center [854, 193] width 50 height 19
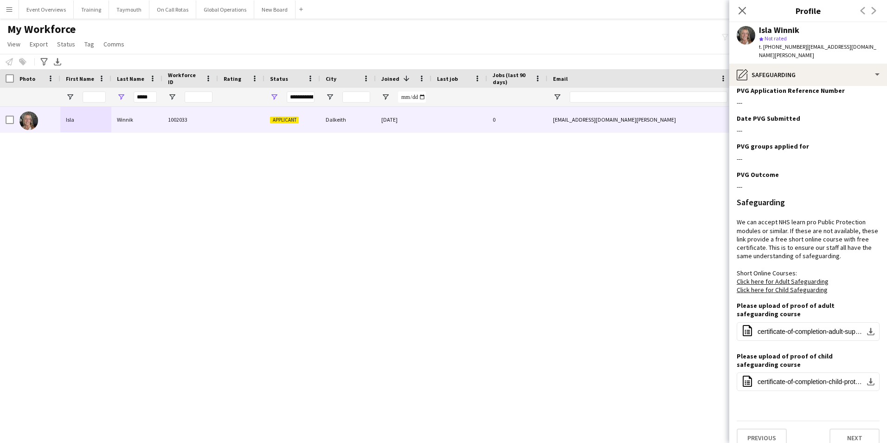
scroll to position [85, 0]
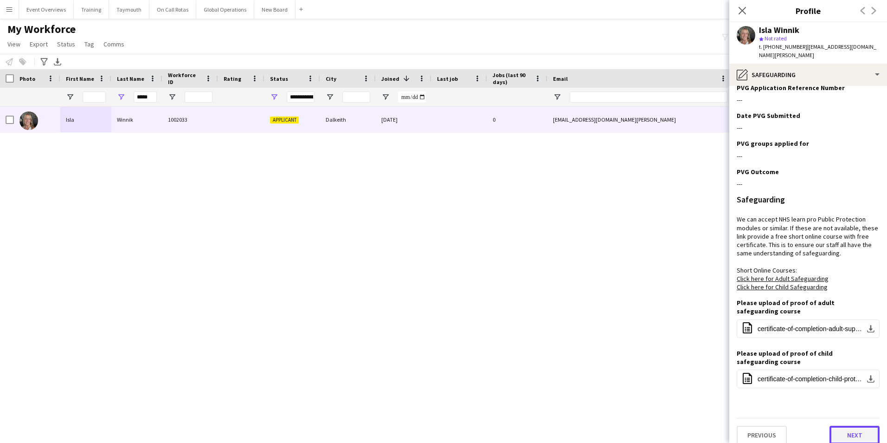
click at [838, 429] on button "Next" at bounding box center [854, 434] width 50 height 19
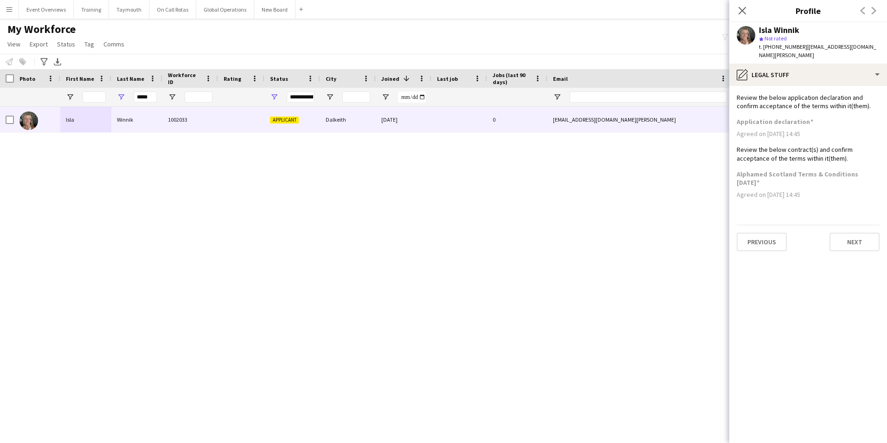
scroll to position [0, 0]
click at [854, 234] on button "Next" at bounding box center [854, 241] width 50 height 19
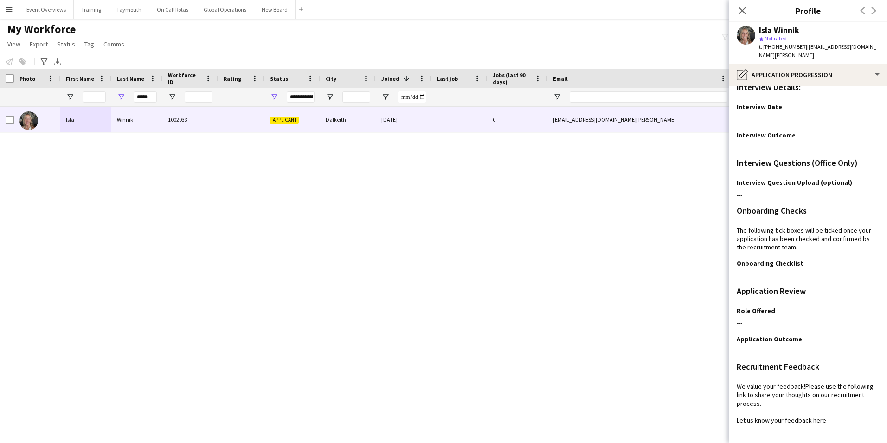
scroll to position [76, 0]
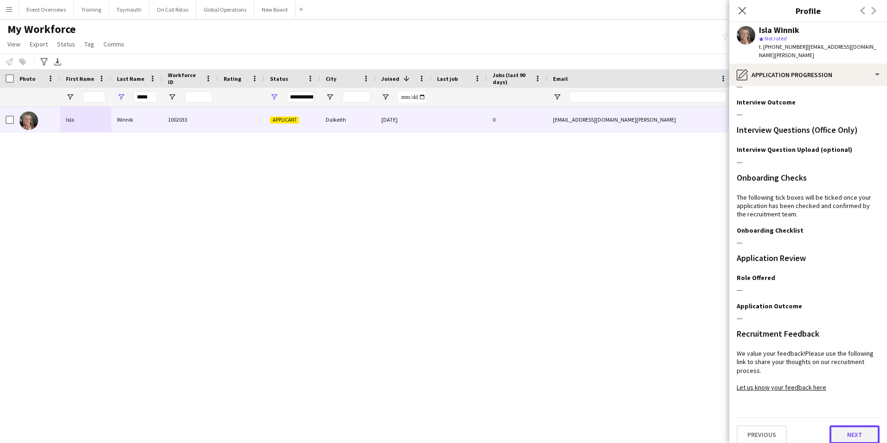
click at [847, 425] on button "Next" at bounding box center [854, 434] width 50 height 19
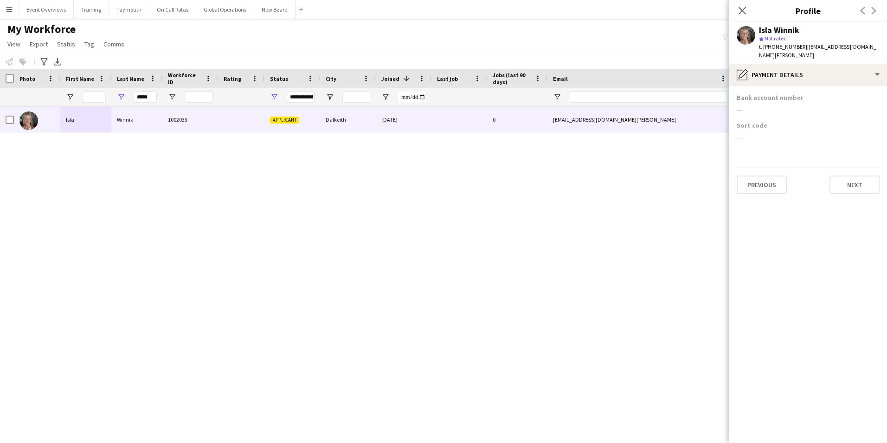
scroll to position [0, 0]
click at [860, 180] on button "Next" at bounding box center [854, 184] width 50 height 19
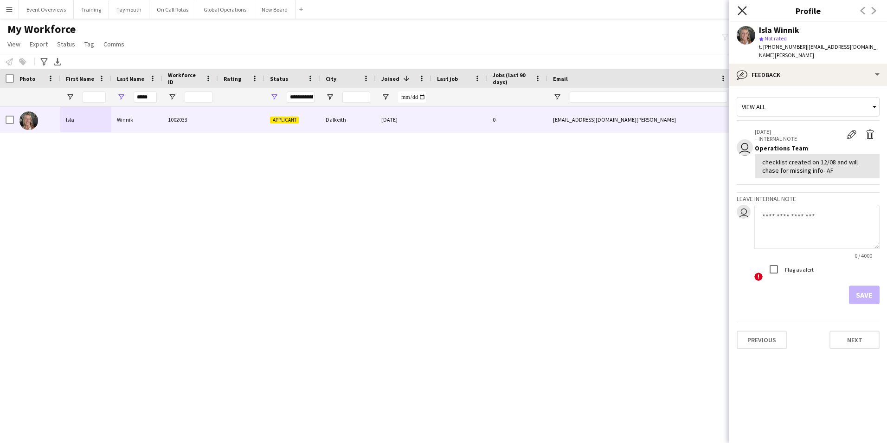
click at [744, 9] on icon at bounding box center [742, 10] width 9 height 9
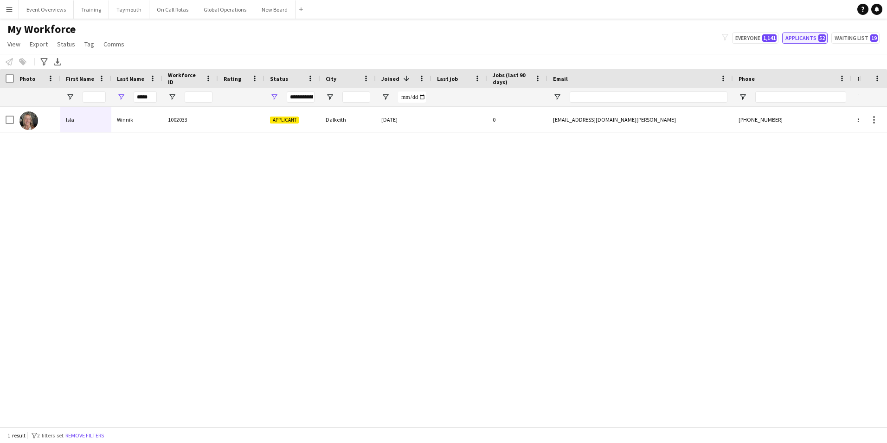
click at [805, 37] on button "Applicants 52" at bounding box center [804, 37] width 45 height 11
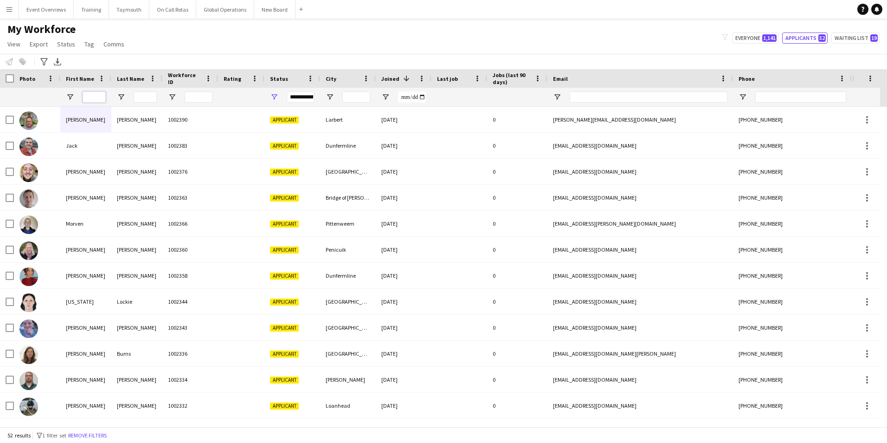
click at [96, 94] on input "First Name Filter Input" at bounding box center [94, 96] width 23 height 11
click at [150, 97] on input "Last Name Filter Input" at bounding box center [145, 96] width 23 height 11
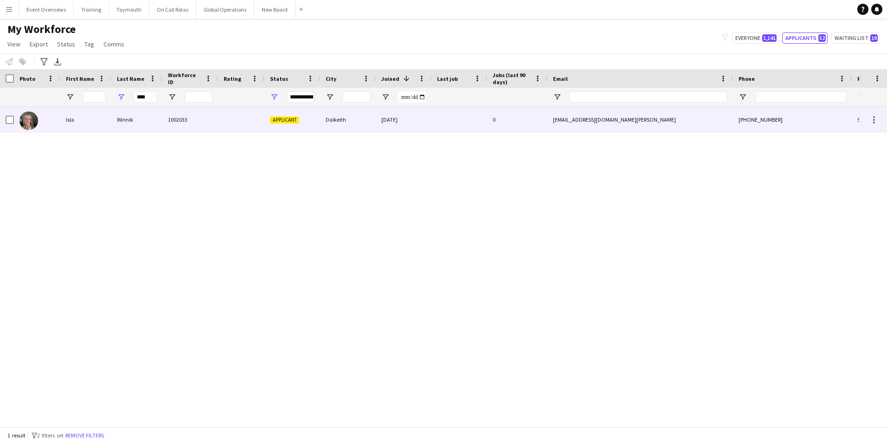
click at [68, 120] on div "Isla" at bounding box center [85, 120] width 51 height 26
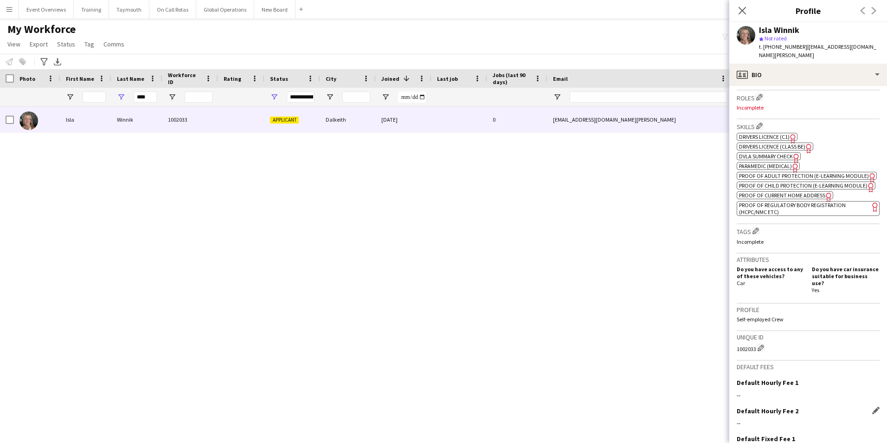
scroll to position [358, 0]
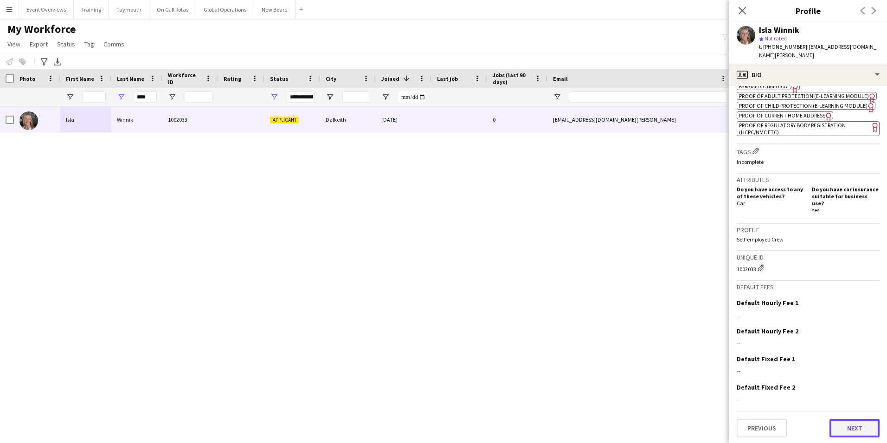
click at [855, 423] on button "Next" at bounding box center [854, 427] width 50 height 19
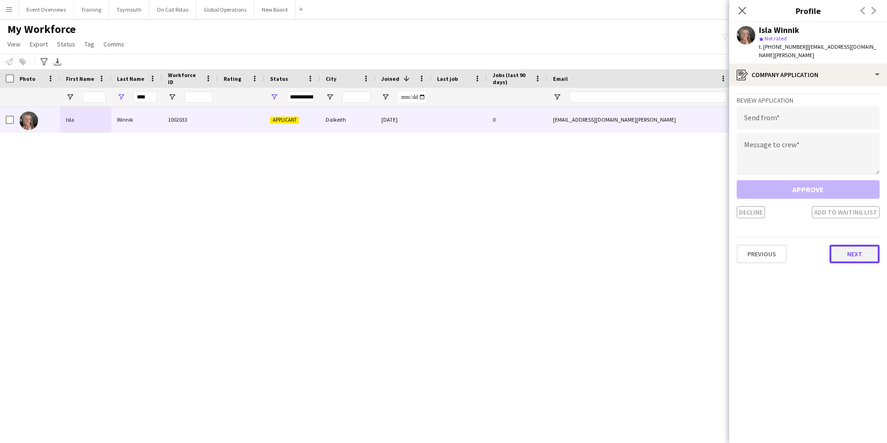
click at [848, 248] on button "Next" at bounding box center [854, 253] width 50 height 19
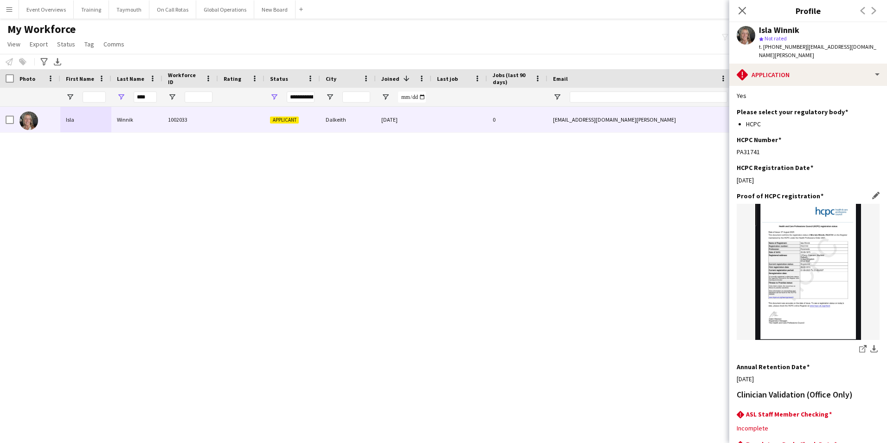
scroll to position [204, 0]
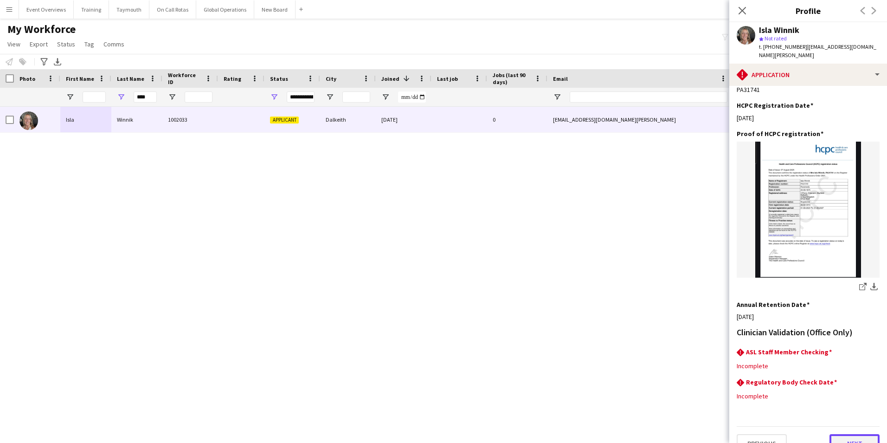
click at [841, 434] on button "Next" at bounding box center [854, 443] width 50 height 19
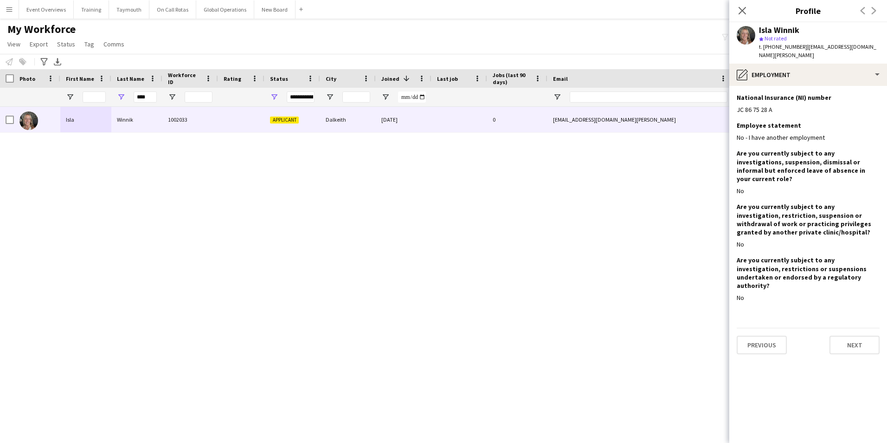
scroll to position [0, 0]
click at [850, 335] on button "Next" at bounding box center [854, 344] width 50 height 19
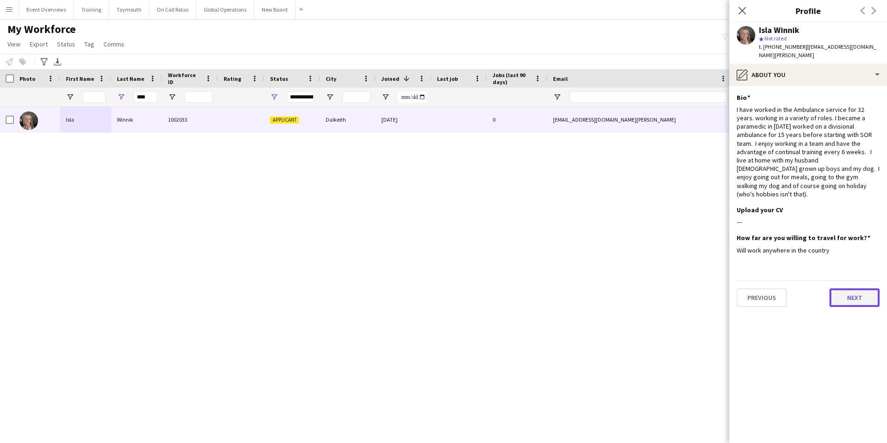
click at [857, 288] on button "Next" at bounding box center [854, 297] width 50 height 19
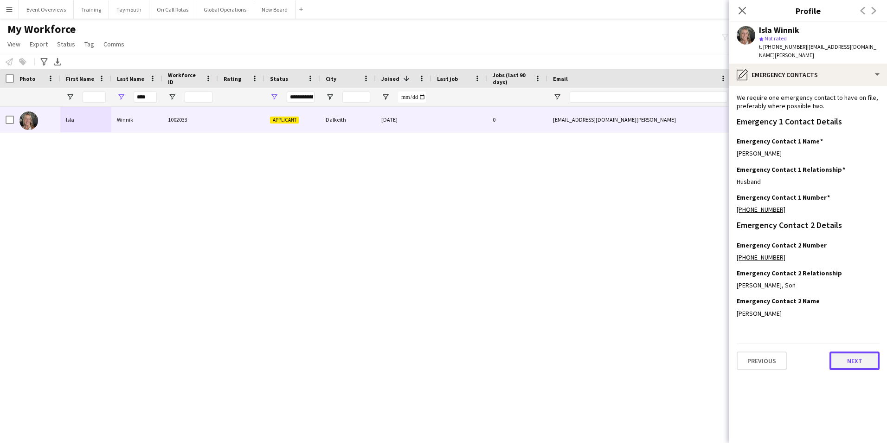
click at [848, 353] on button "Next" at bounding box center [854, 360] width 50 height 19
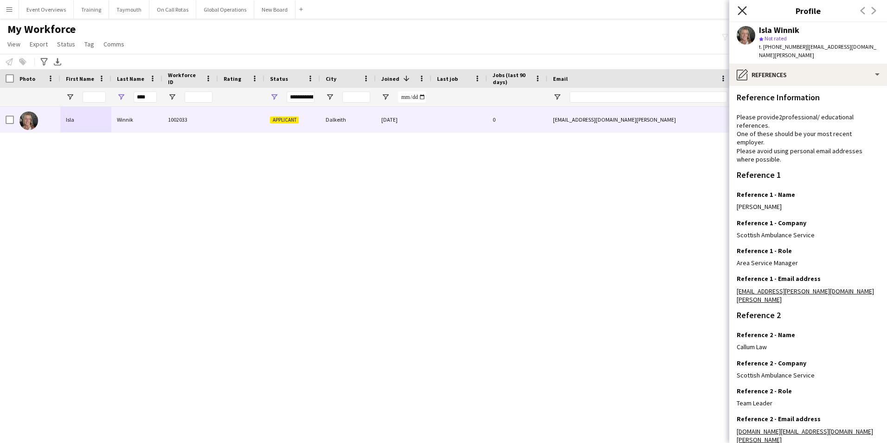
click at [743, 6] on icon "Close pop-in" at bounding box center [742, 10] width 9 height 9
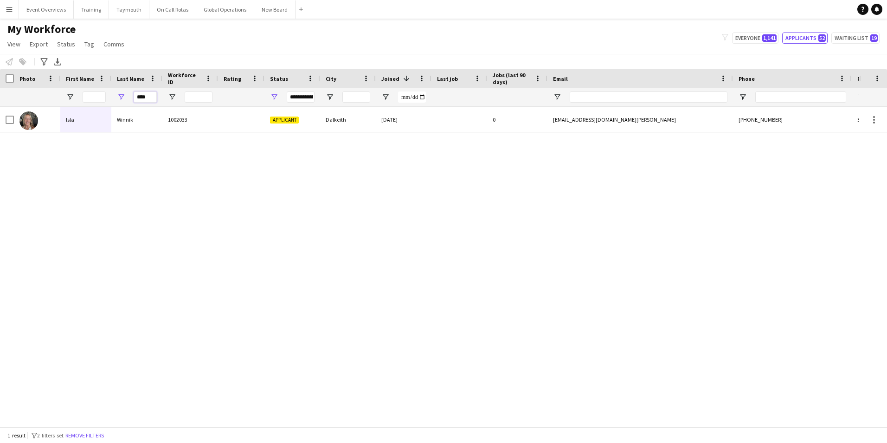
click at [153, 98] on input "****" at bounding box center [145, 96] width 23 height 11
type input "*"
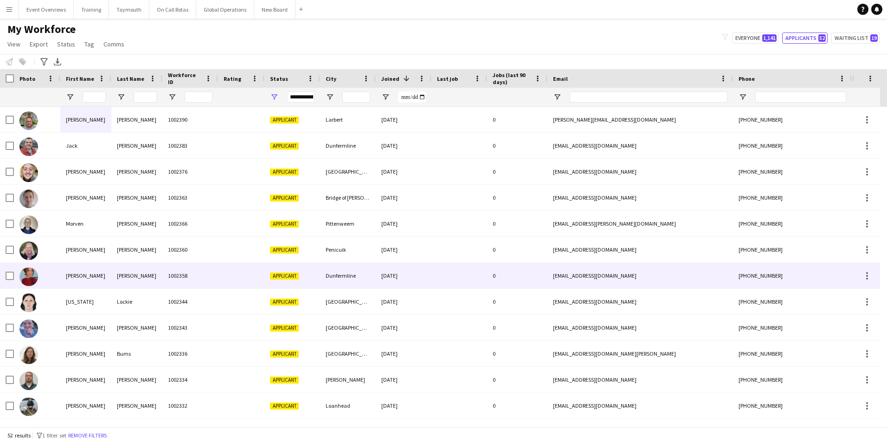
click at [77, 277] on div "[PERSON_NAME]" at bounding box center [85, 276] width 51 height 26
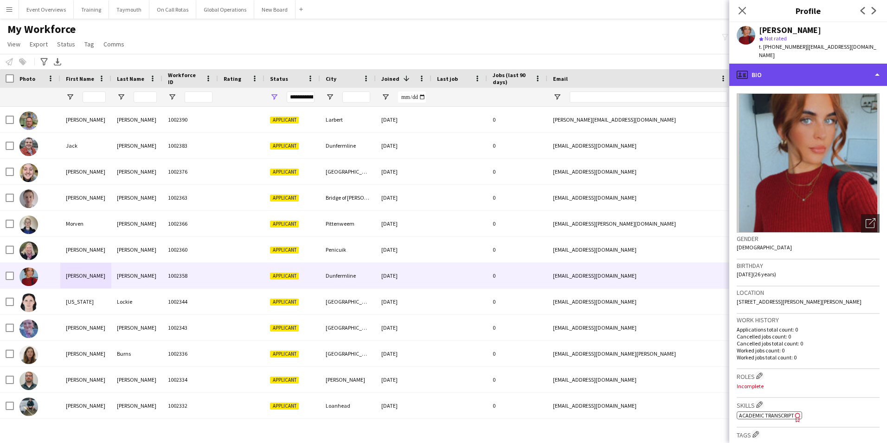
click at [837, 70] on div "profile Bio" at bounding box center [808, 75] width 158 height 22
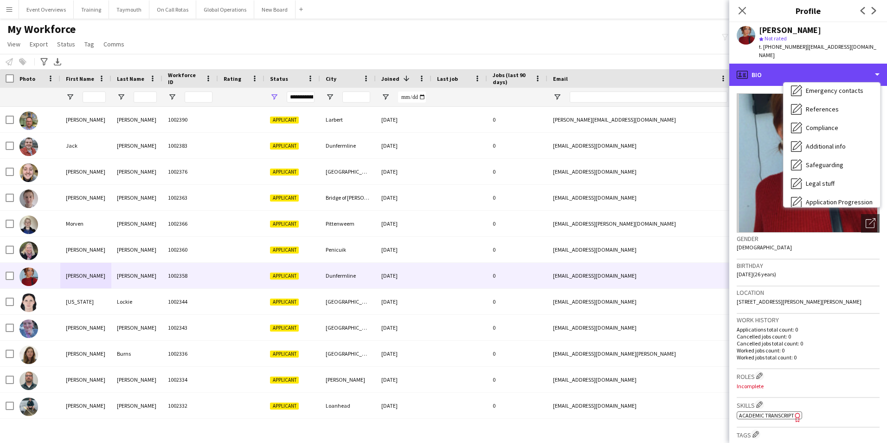
scroll to position [139, 0]
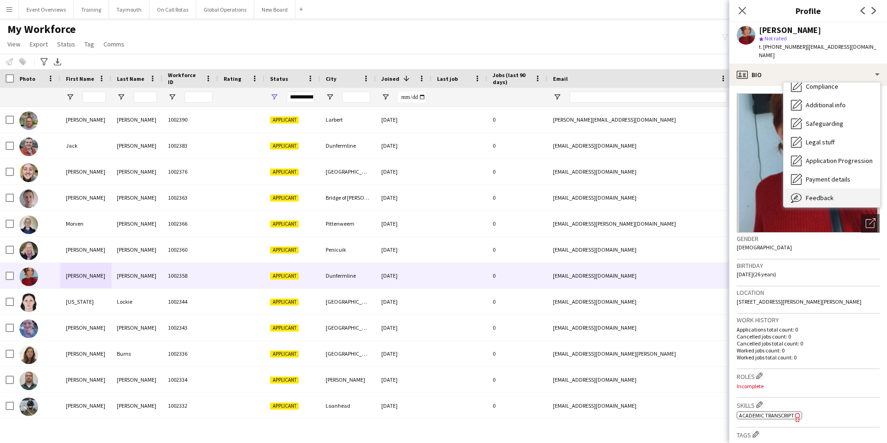
click at [821, 193] on span "Feedback" at bounding box center [820, 197] width 28 height 8
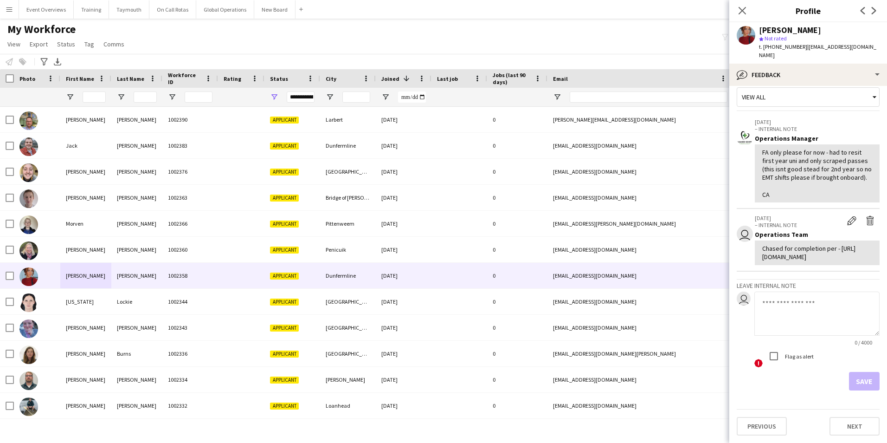
scroll to position [0, 0]
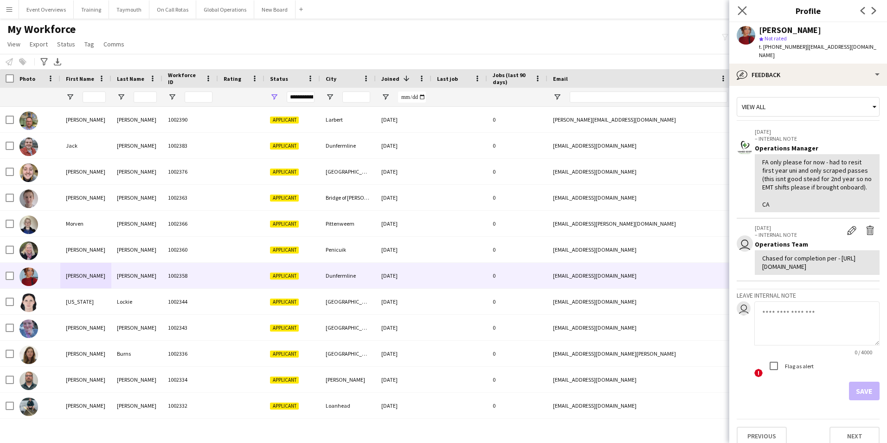
click at [746, 5] on app-icon "Close pop-in" at bounding box center [742, 10] width 13 height 13
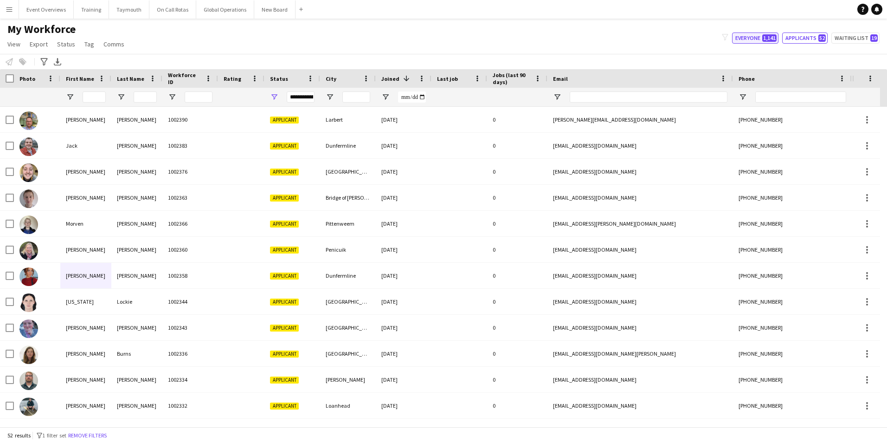
click at [745, 35] on button "Everyone 1,141" at bounding box center [755, 37] width 46 height 11
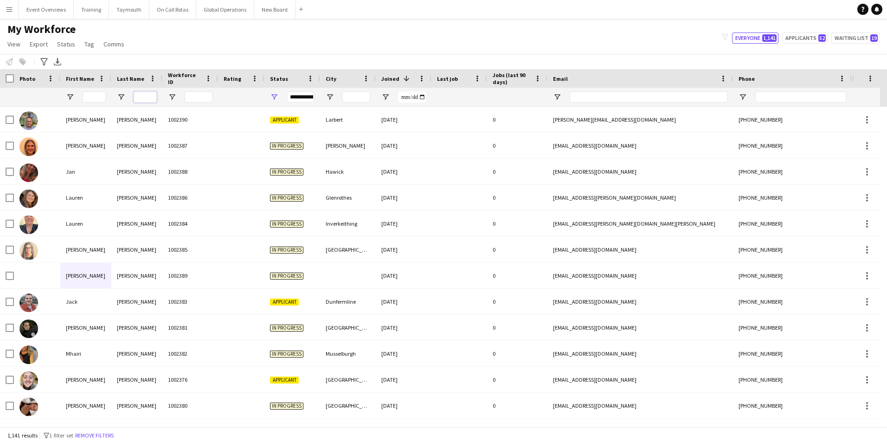
click at [149, 99] on input "Last Name Filter Input" at bounding box center [145, 96] width 23 height 11
click at [800, 39] on button "Applicants 52" at bounding box center [804, 37] width 45 height 11
type input "**********"
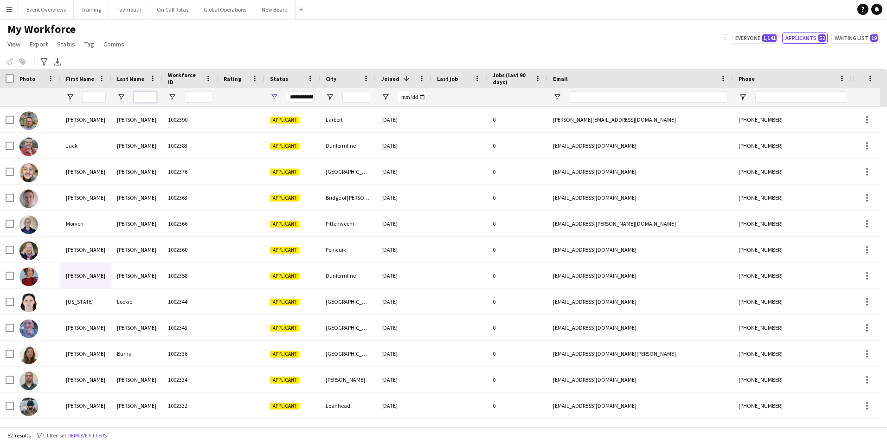
click at [150, 95] on input "Last Name Filter Input" at bounding box center [145, 96] width 23 height 11
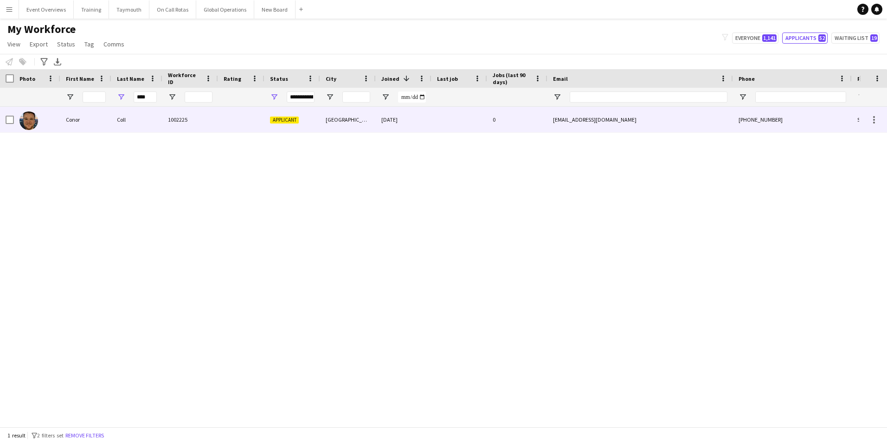
click at [77, 117] on div "Conor" at bounding box center [85, 120] width 51 height 26
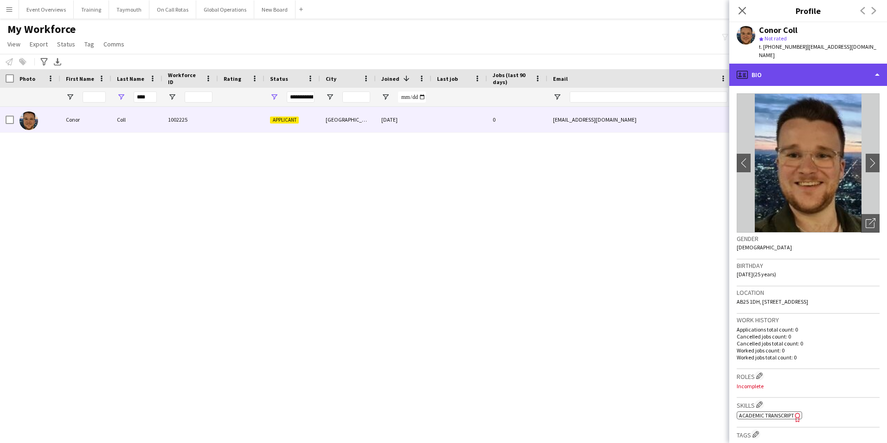
click at [781, 64] on div "profile Bio" at bounding box center [808, 75] width 158 height 22
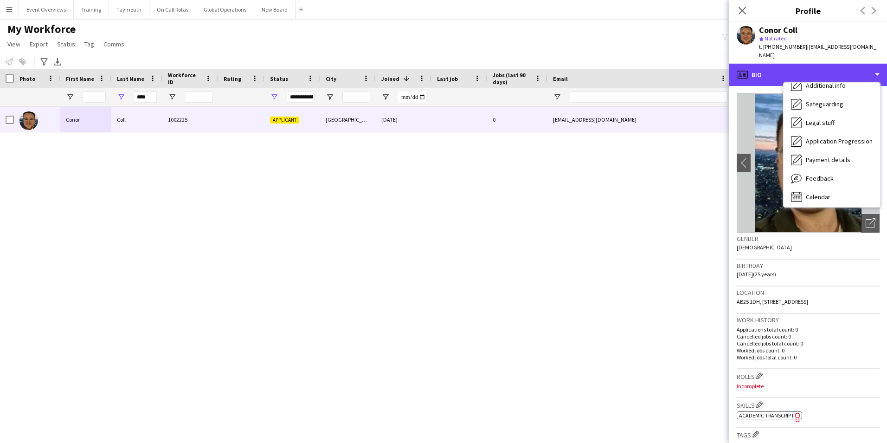
scroll to position [161, 0]
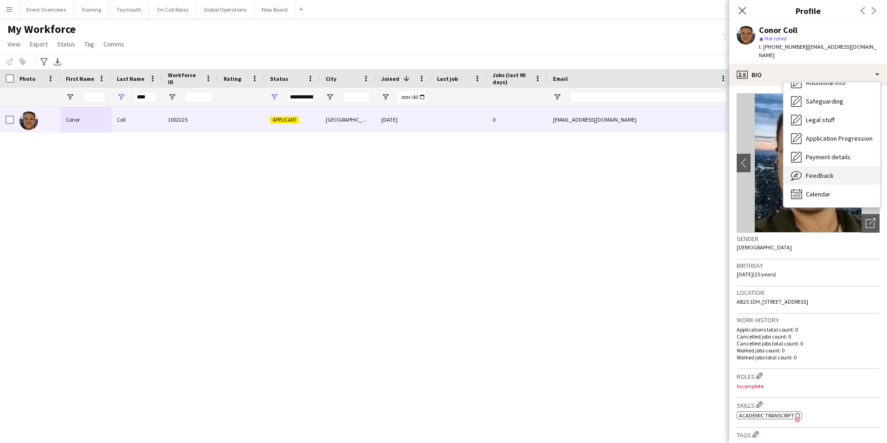
click at [811, 171] on span "Feedback" at bounding box center [820, 175] width 28 height 8
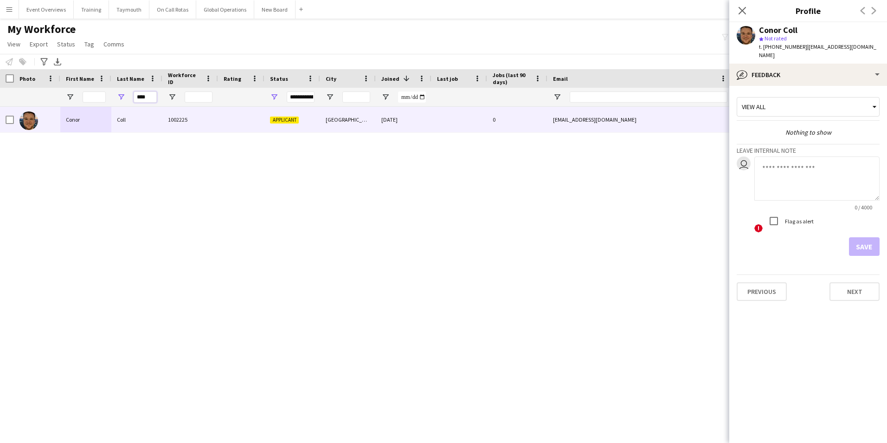
click at [152, 98] on input "****" at bounding box center [145, 96] width 23 height 11
type input "*"
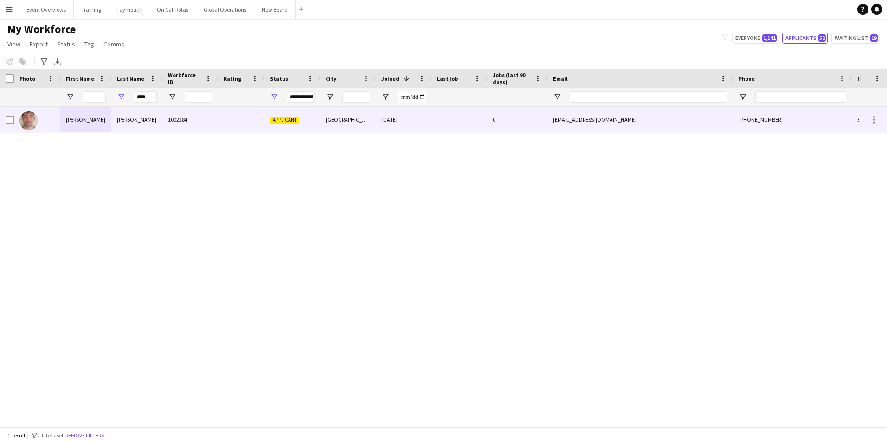
click at [72, 122] on div "[PERSON_NAME]" at bounding box center [85, 120] width 51 height 26
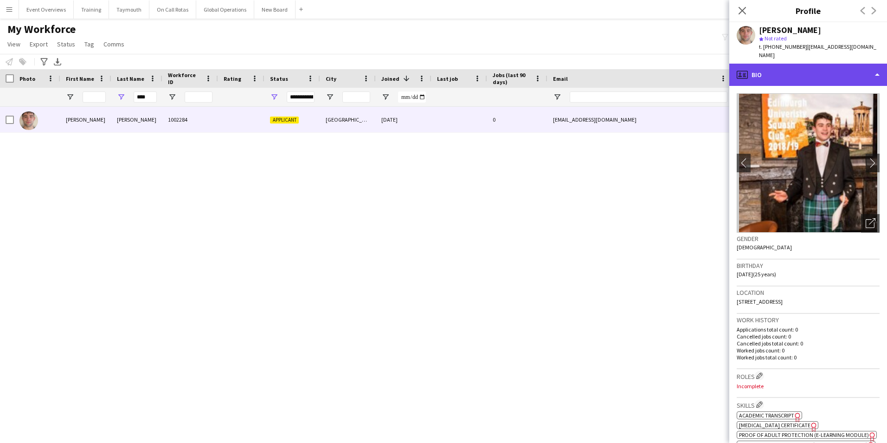
click at [778, 68] on div "profile Bio" at bounding box center [808, 75] width 158 height 22
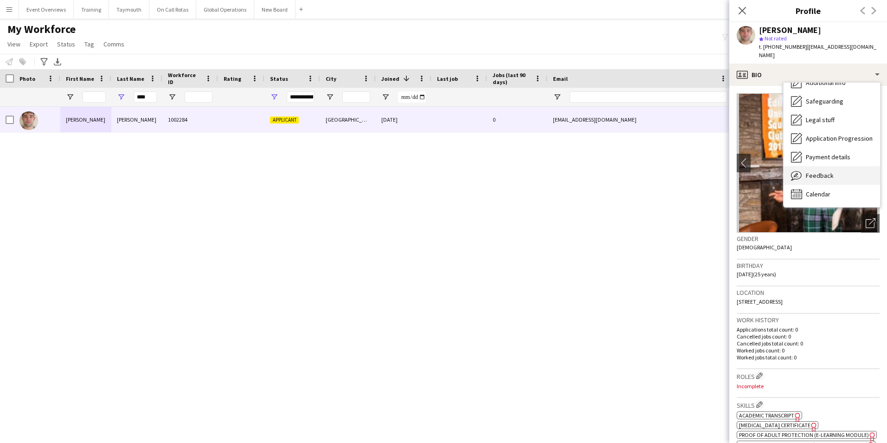
click at [818, 171] on span "Feedback" at bounding box center [820, 175] width 28 height 8
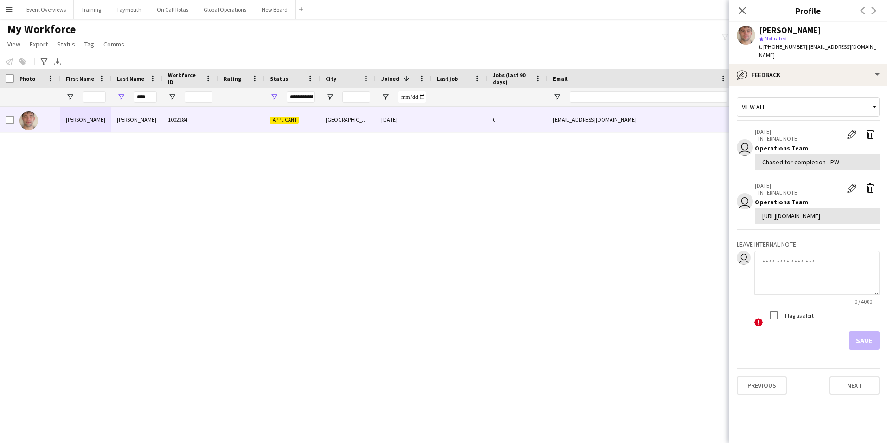
drag, startPoint x: 762, startPoint y: 208, endPoint x: 819, endPoint y: 234, distance: 62.3
click at [819, 220] on div "[URL][DOMAIN_NAME]" at bounding box center [817, 216] width 110 height 8
drag, startPoint x: 819, startPoint y: 234, endPoint x: 796, endPoint y: 218, distance: 28.3
click at [796, 218] on div "[URL][DOMAIN_NAME]" at bounding box center [817, 216] width 110 height 8
click at [788, 215] on div "[URL][DOMAIN_NAME]" at bounding box center [817, 216] width 110 height 8
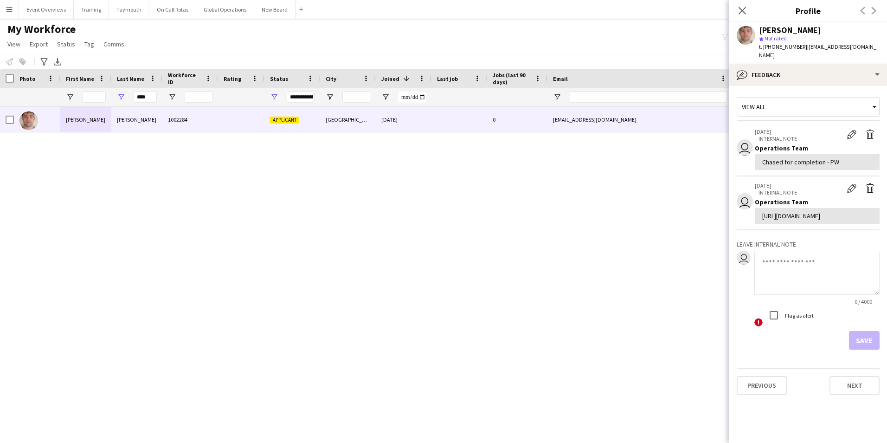
click at [783, 220] on div "[URL][DOMAIN_NAME]" at bounding box center [817, 216] width 110 height 8
click at [148, 99] on input "****" at bounding box center [145, 96] width 23 height 11
type input "*"
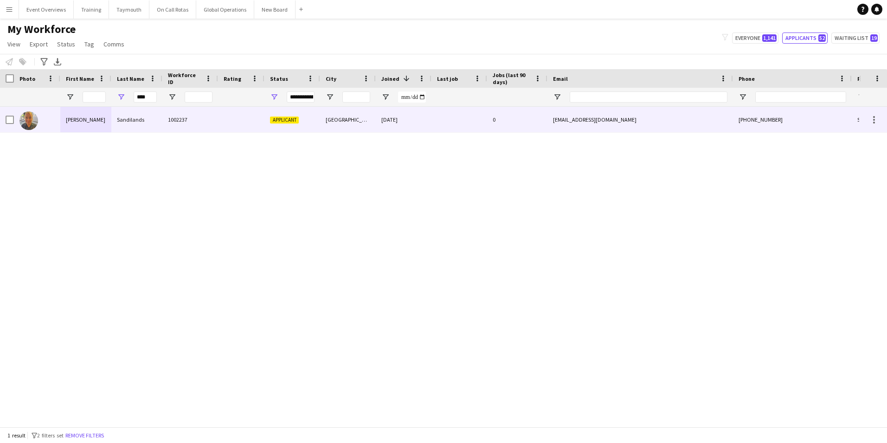
click at [127, 116] on div "Sandilands" at bounding box center [136, 120] width 51 height 26
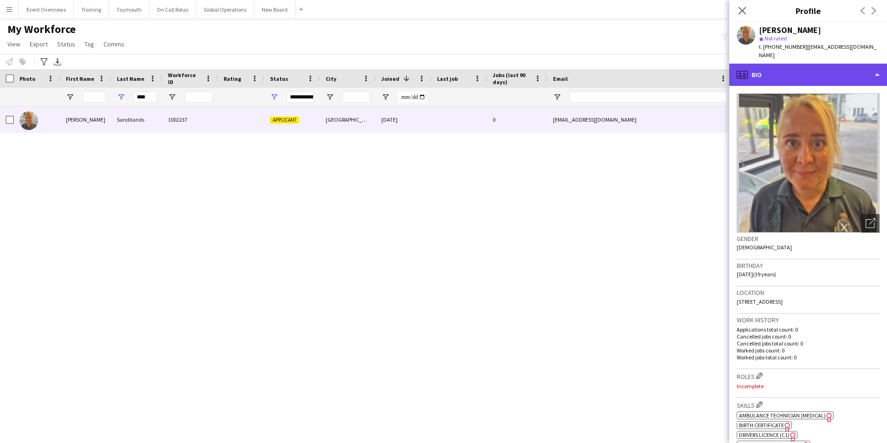
click at [785, 66] on div "profile Bio" at bounding box center [808, 75] width 158 height 22
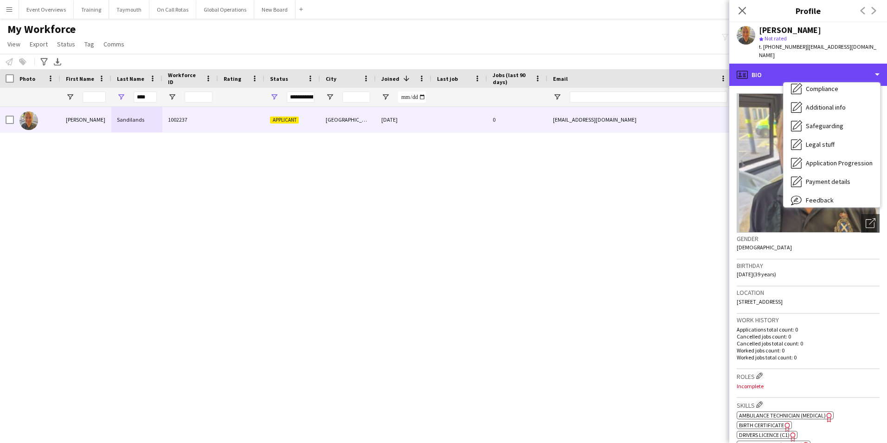
scroll to position [139, 0]
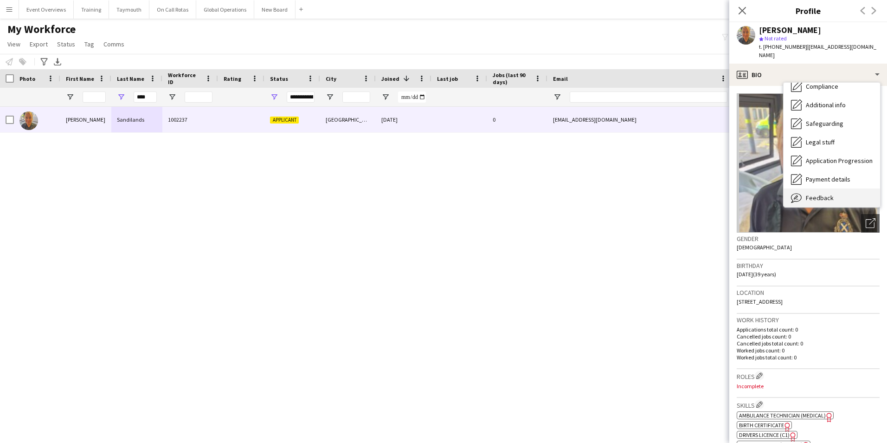
click at [812, 193] on span "Feedback" at bounding box center [820, 197] width 28 height 8
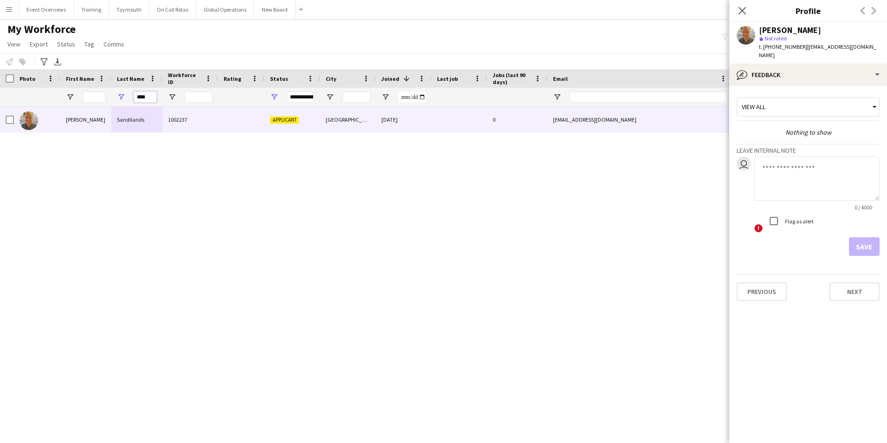
click at [149, 96] on input "****" at bounding box center [145, 96] width 23 height 11
type input "*"
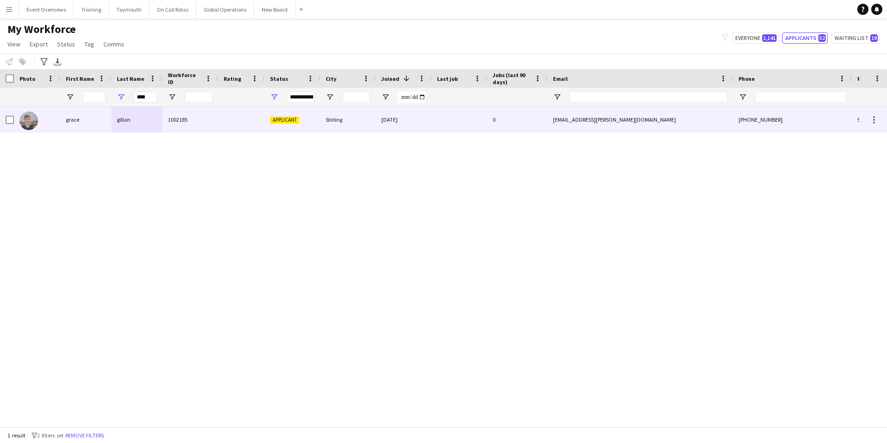
click at [71, 120] on div "grace" at bounding box center [85, 120] width 51 height 26
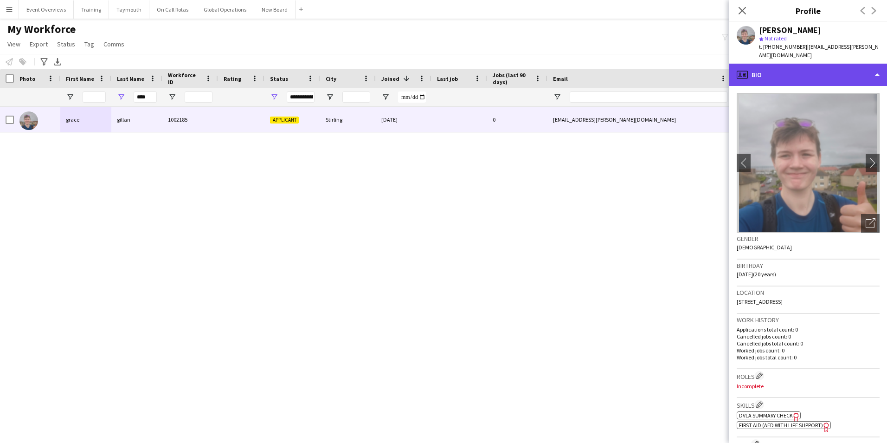
click at [761, 65] on div "profile Bio" at bounding box center [808, 75] width 158 height 22
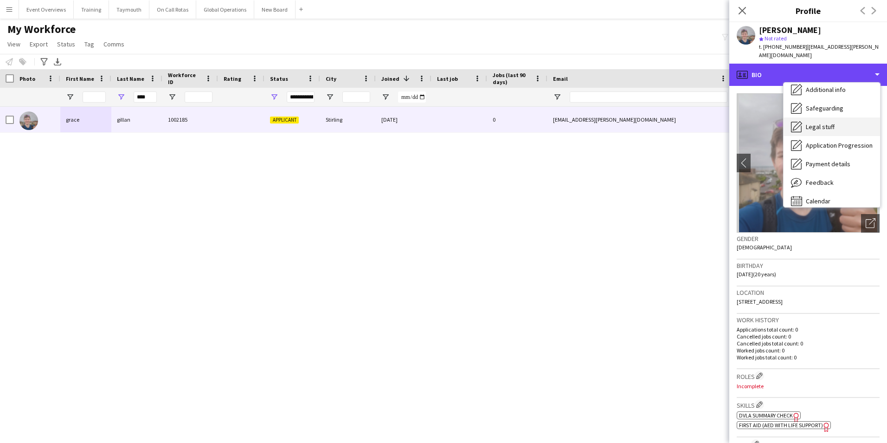
scroll to position [161, 0]
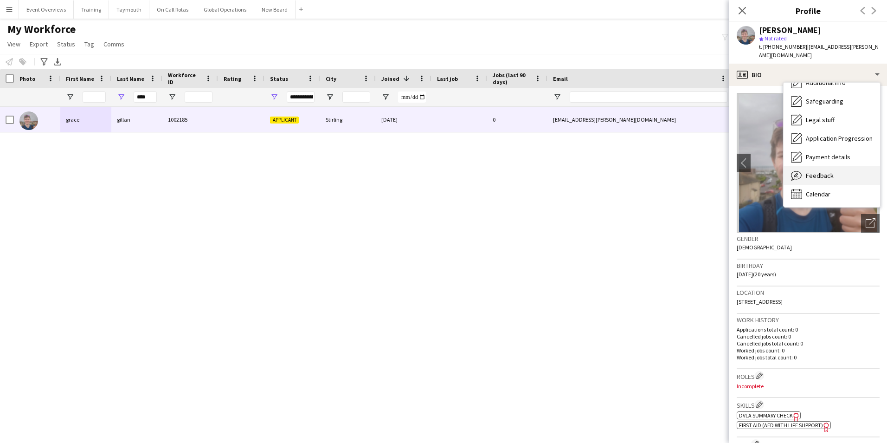
click at [808, 171] on span "Feedback" at bounding box center [820, 175] width 28 height 8
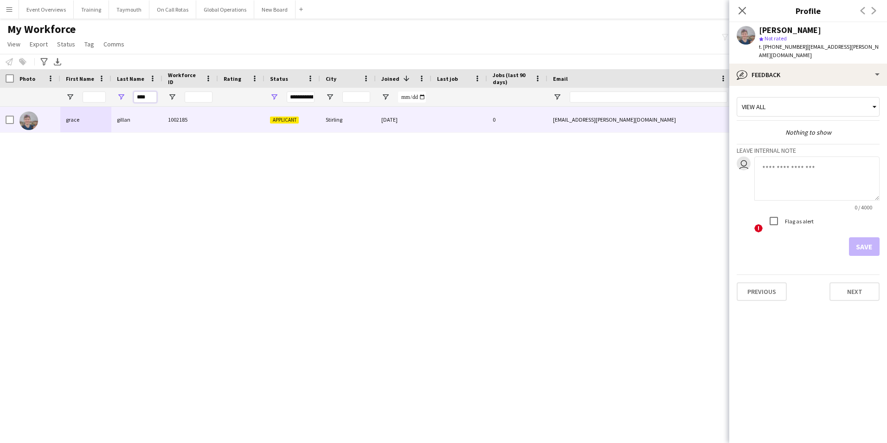
click at [151, 101] on input "****" at bounding box center [145, 96] width 23 height 11
type input "*"
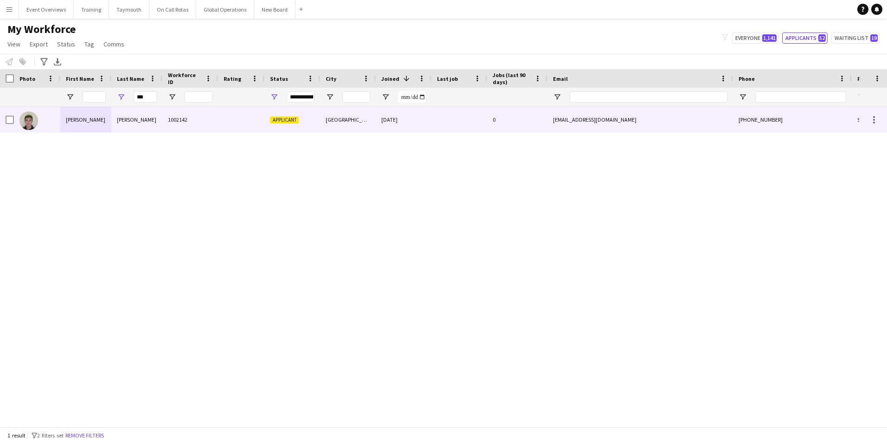
click at [75, 122] on div "[PERSON_NAME]" at bounding box center [85, 120] width 51 height 26
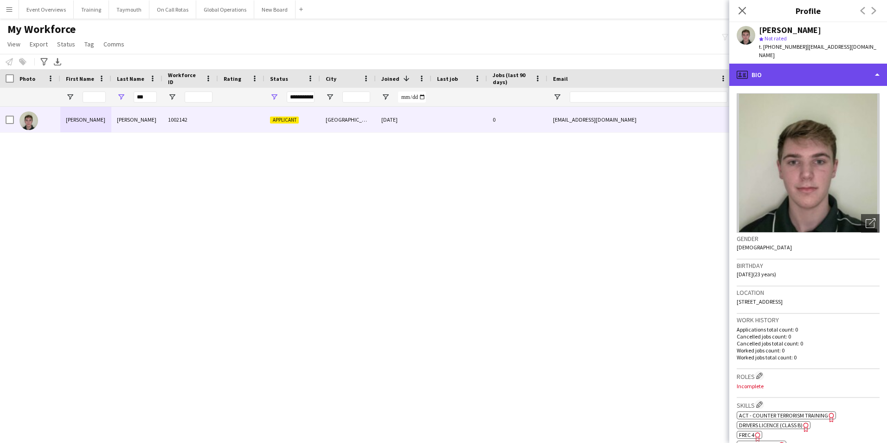
click at [771, 67] on div "profile Bio" at bounding box center [808, 75] width 158 height 22
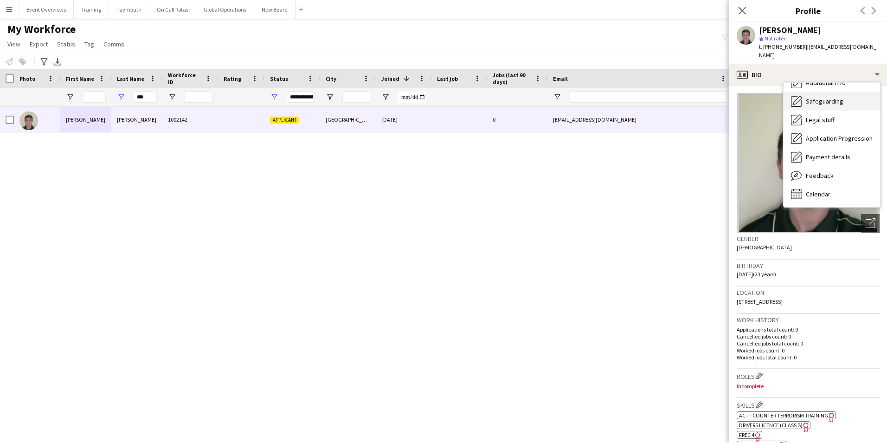
click at [807, 176] on span "Feedback" at bounding box center [820, 175] width 28 height 8
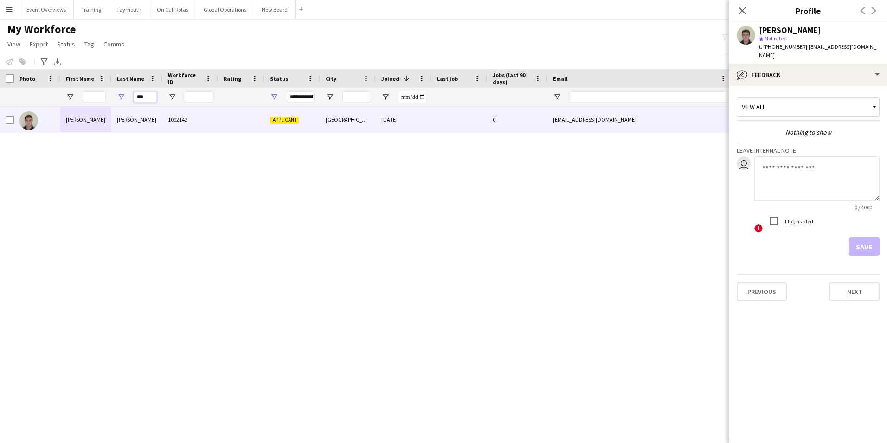
click at [150, 97] on input "***" at bounding box center [145, 96] width 23 height 11
type input "*"
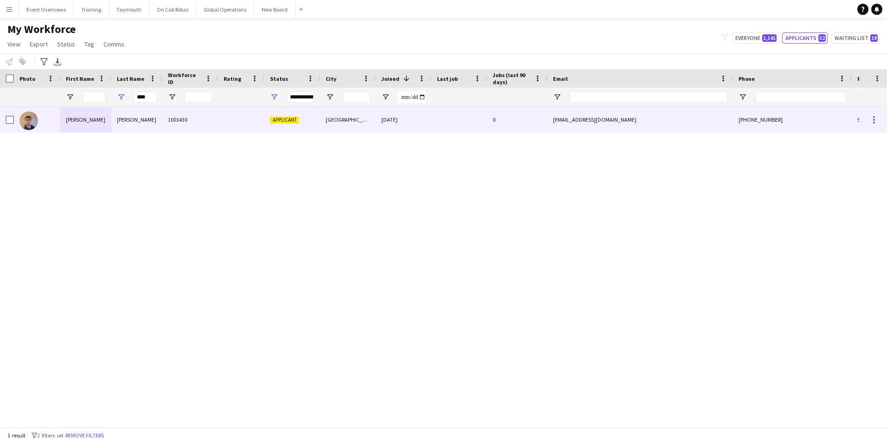
click at [69, 120] on div "[PERSON_NAME]" at bounding box center [85, 120] width 51 height 26
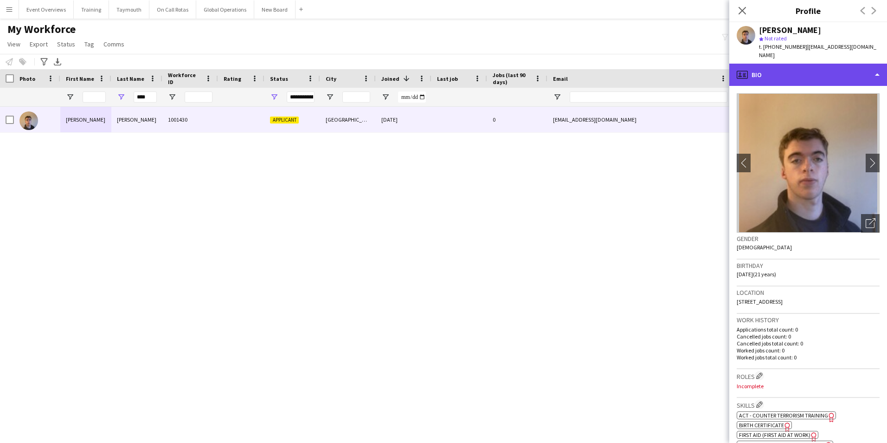
click at [776, 67] on div "profile Bio" at bounding box center [808, 75] width 158 height 22
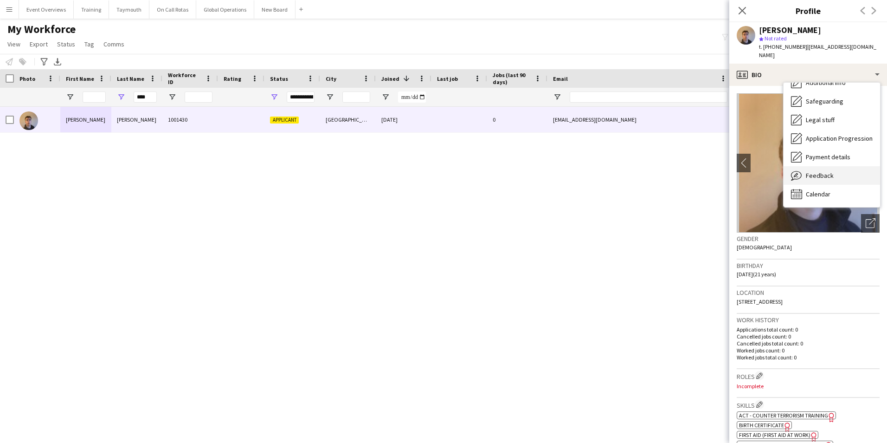
click at [822, 171] on span "Feedback" at bounding box center [820, 175] width 28 height 8
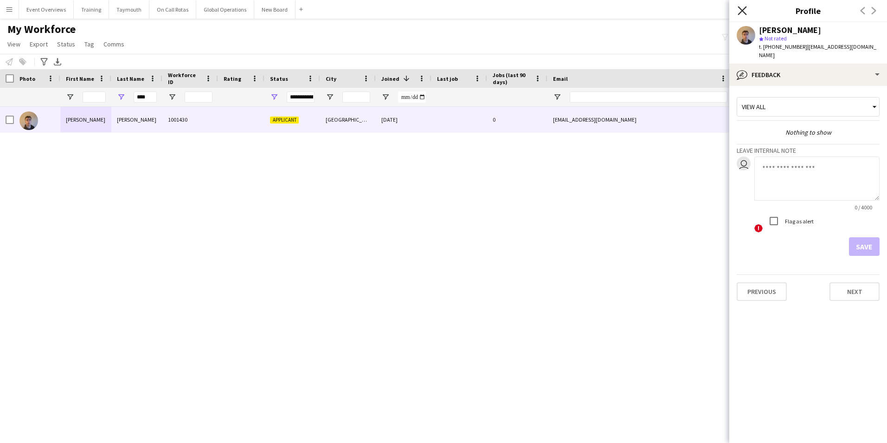
click at [740, 11] on icon "Close pop-in" at bounding box center [742, 10] width 9 height 9
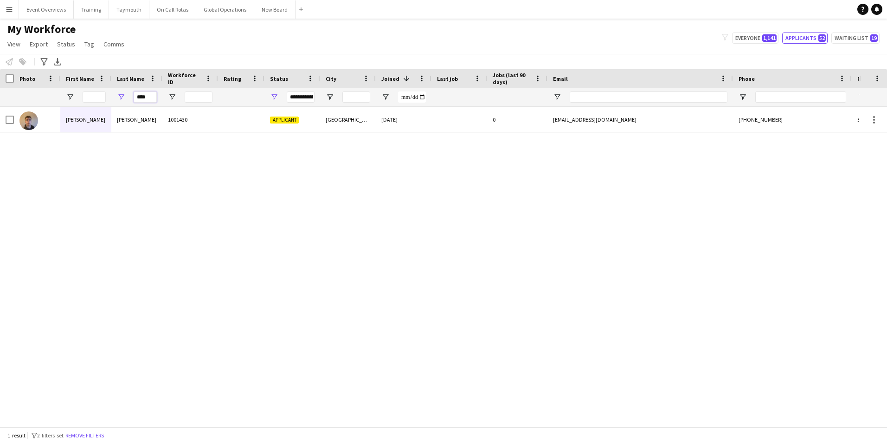
click at [149, 99] on input "****" at bounding box center [145, 96] width 23 height 11
type input "*"
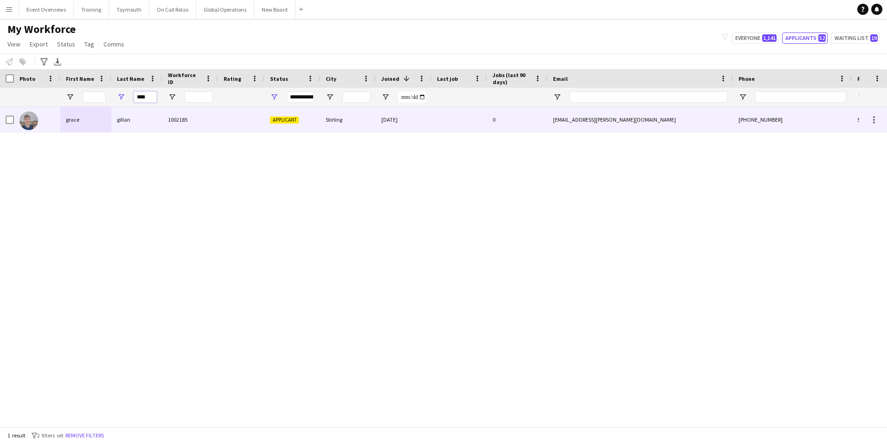
type input "****"
click at [87, 121] on div "grace" at bounding box center [85, 120] width 51 height 26
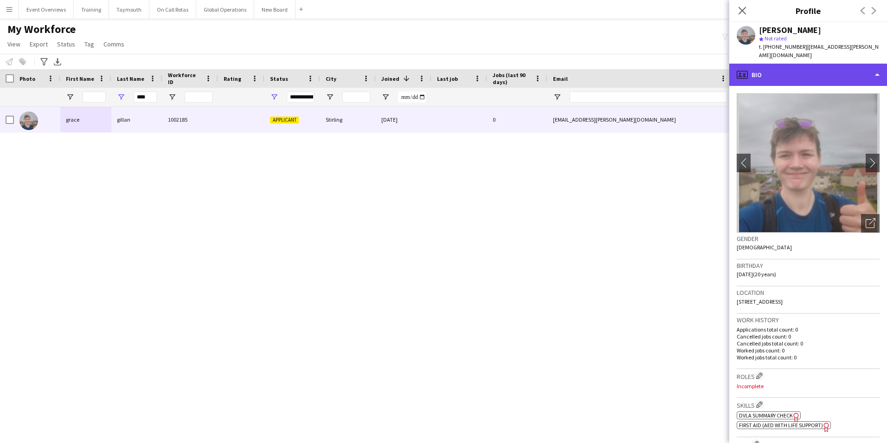
click at [782, 65] on div "profile Bio" at bounding box center [808, 75] width 158 height 22
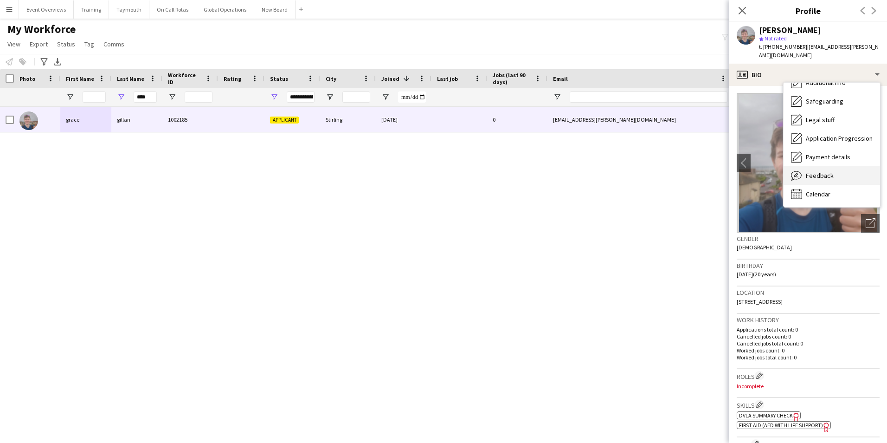
click at [810, 171] on span "Feedback" at bounding box center [820, 175] width 28 height 8
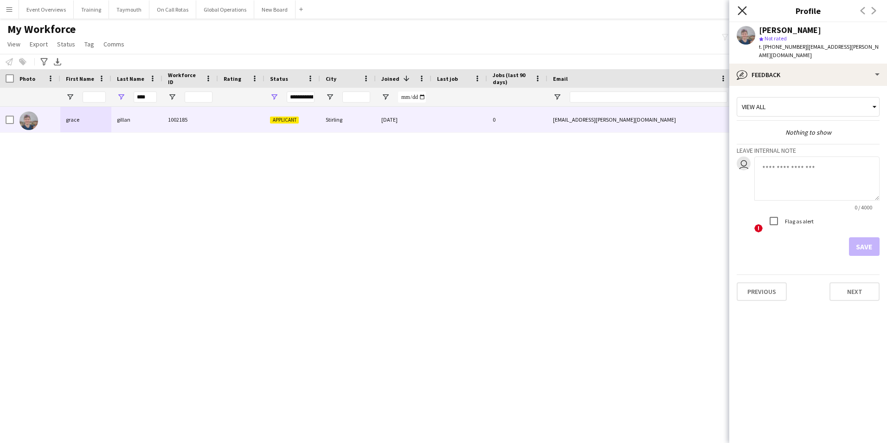
click at [739, 12] on icon "Close pop-in" at bounding box center [742, 10] width 9 height 9
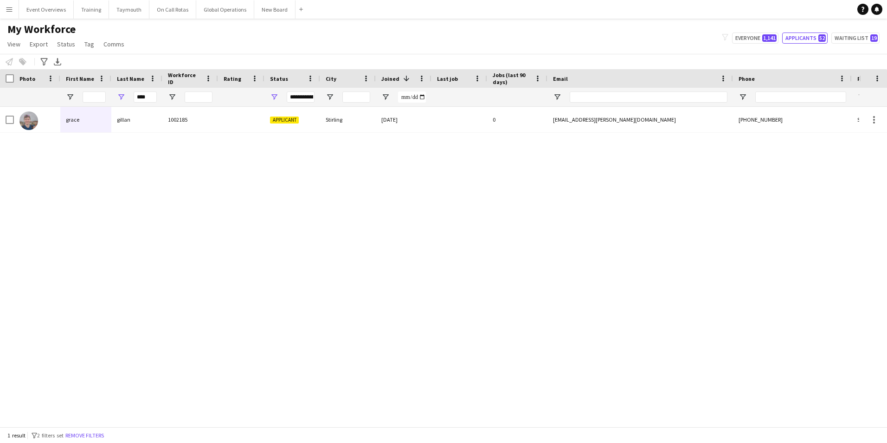
click at [183, 299] on div "[PERSON_NAME] 1002185 Applicant Stirling [DATE] 0 [EMAIL_ADDRESS][PERSON_NAME][…" at bounding box center [429, 263] width 859 height 313
click at [796, 36] on button "Applicants 52" at bounding box center [804, 37] width 45 height 11
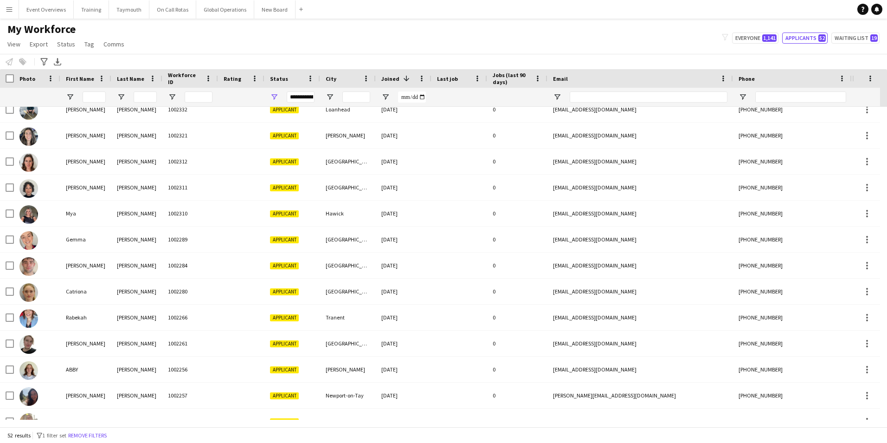
scroll to position [18, 0]
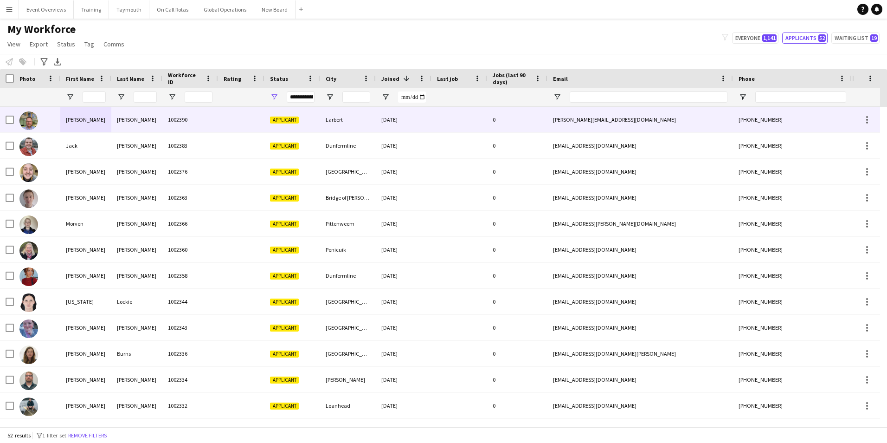
click at [70, 116] on div "[PERSON_NAME]" at bounding box center [85, 120] width 51 height 26
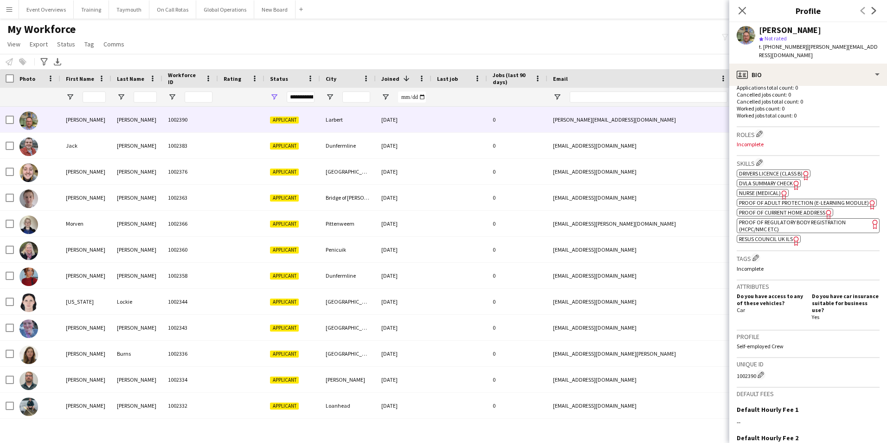
scroll to position [341, 0]
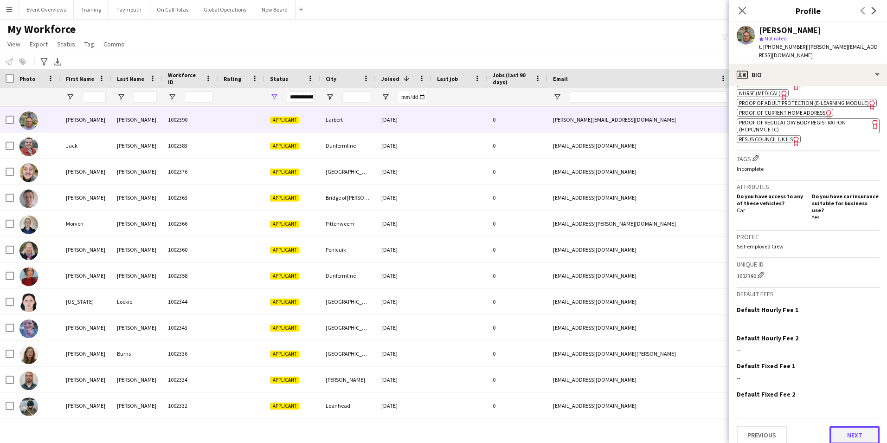
click at [841, 425] on button "Next" at bounding box center [854, 434] width 50 height 19
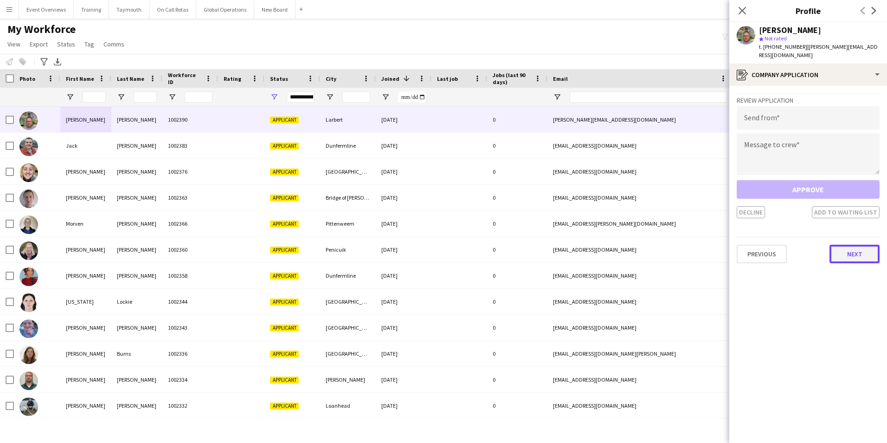
click at [846, 247] on button "Next" at bounding box center [854, 253] width 50 height 19
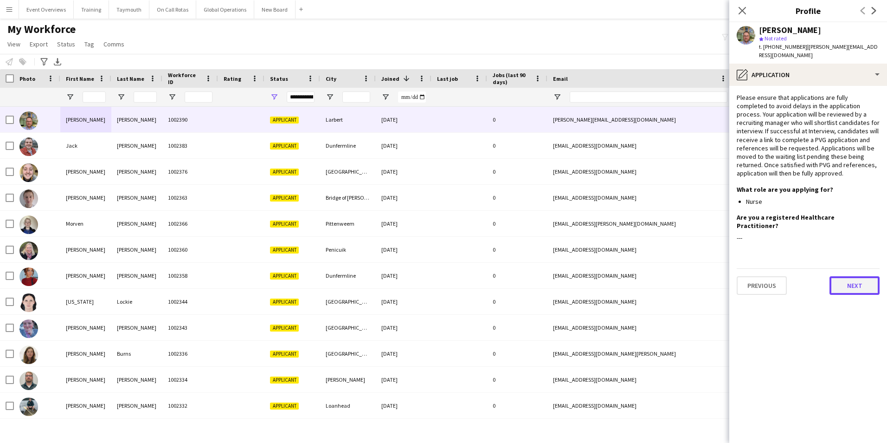
click at [846, 276] on button "Next" at bounding box center [854, 285] width 50 height 19
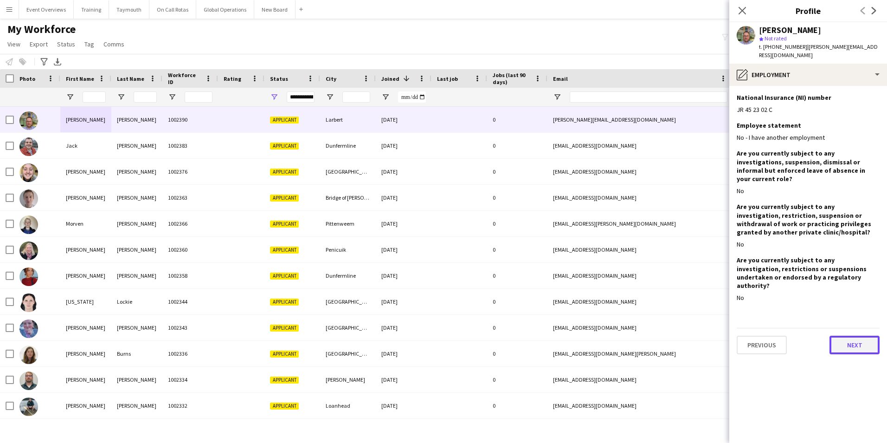
click at [844, 335] on button "Next" at bounding box center [854, 344] width 50 height 19
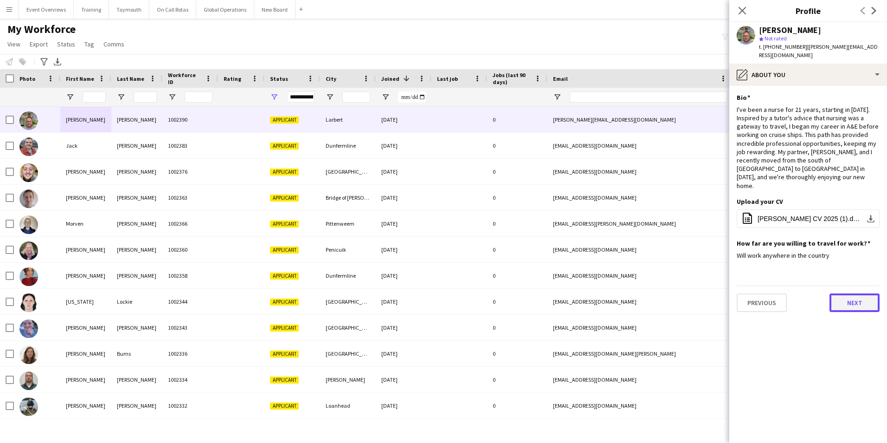
click at [852, 293] on button "Next" at bounding box center [854, 302] width 50 height 19
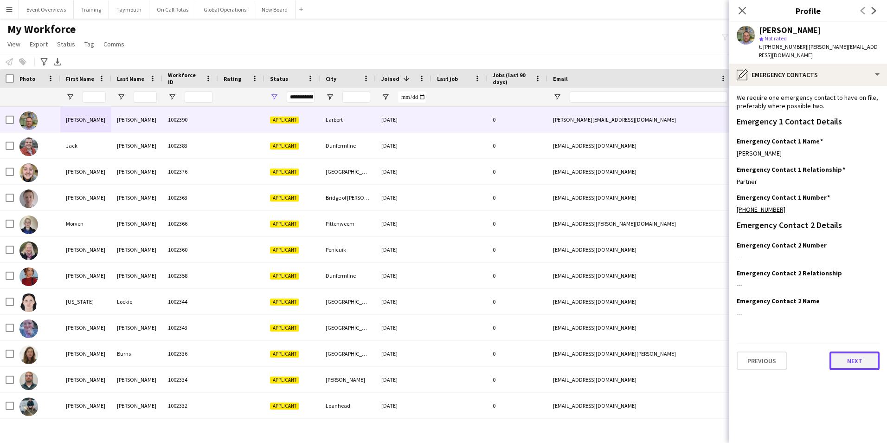
click at [854, 351] on button "Next" at bounding box center [854, 360] width 50 height 19
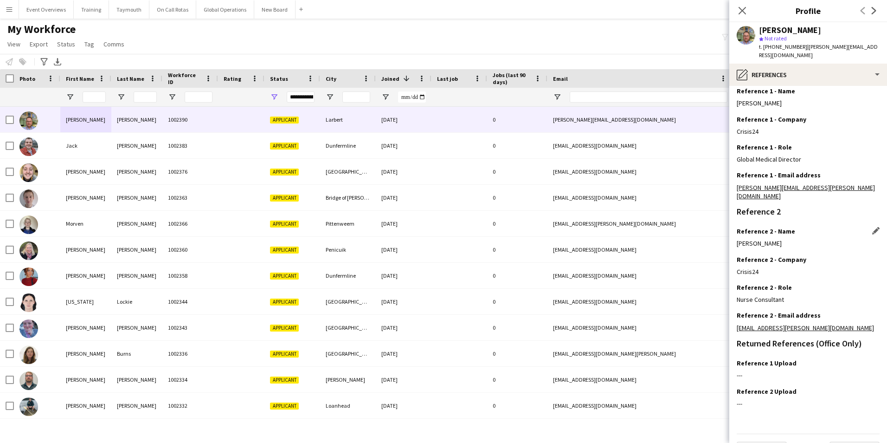
scroll to position [111, 0]
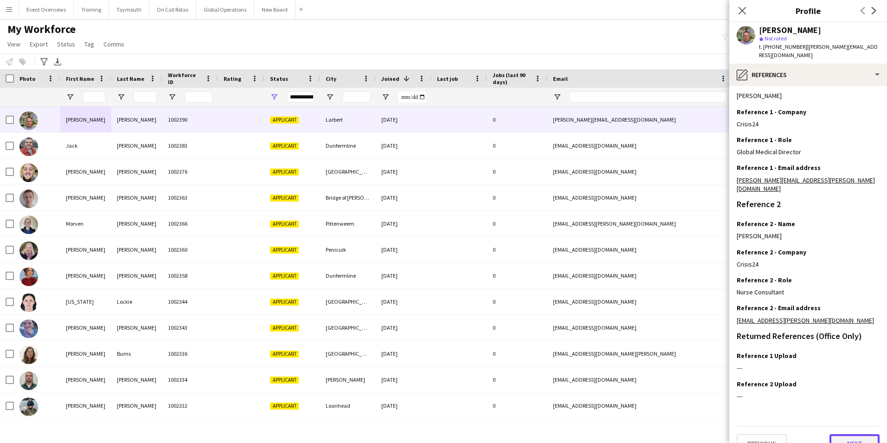
click at [849, 434] on button "Next" at bounding box center [854, 443] width 50 height 19
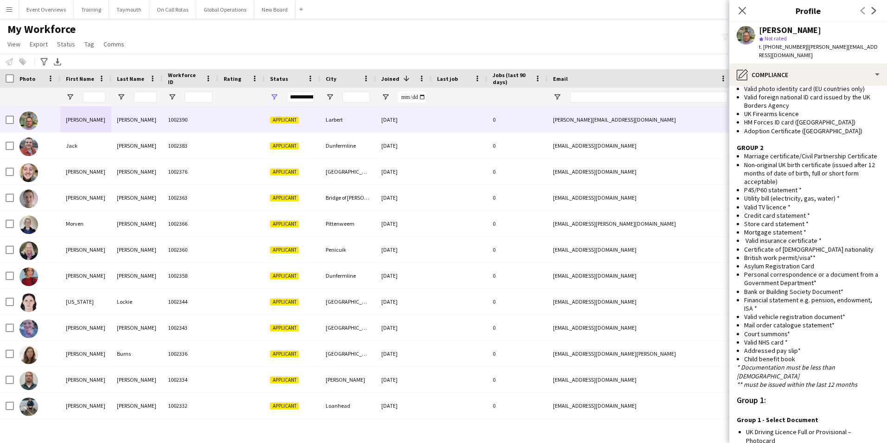
scroll to position [510, 0]
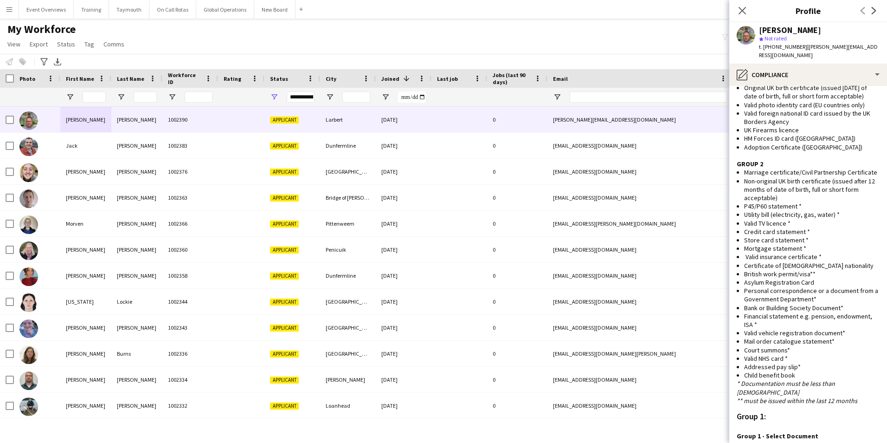
click at [6, 8] on app-icon "Menu" at bounding box center [9, 9] width 7 height 7
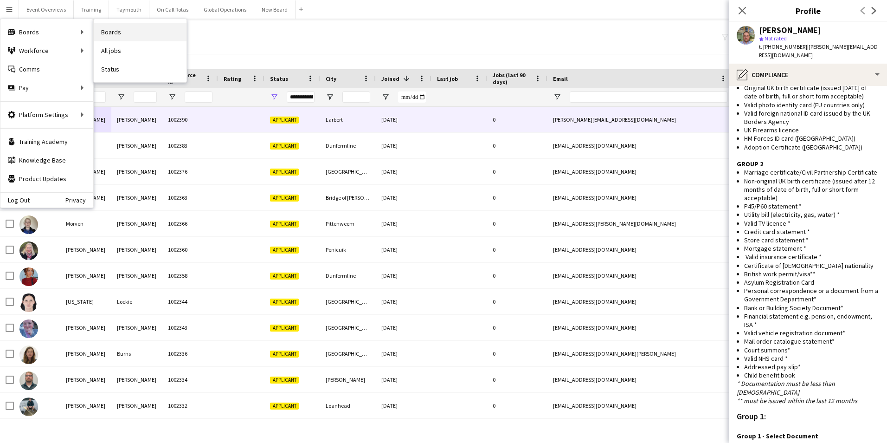
click at [113, 30] on link "Boards" at bounding box center [140, 32] width 93 height 19
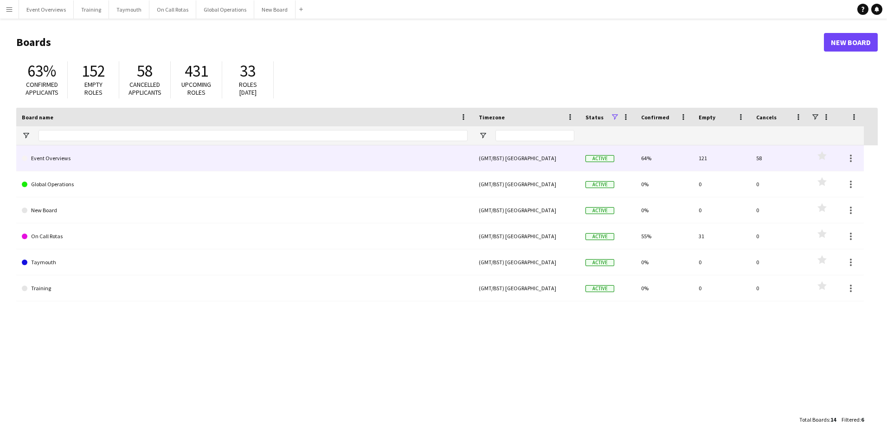
click at [52, 158] on link "Event Overviews" at bounding box center [245, 158] width 446 height 26
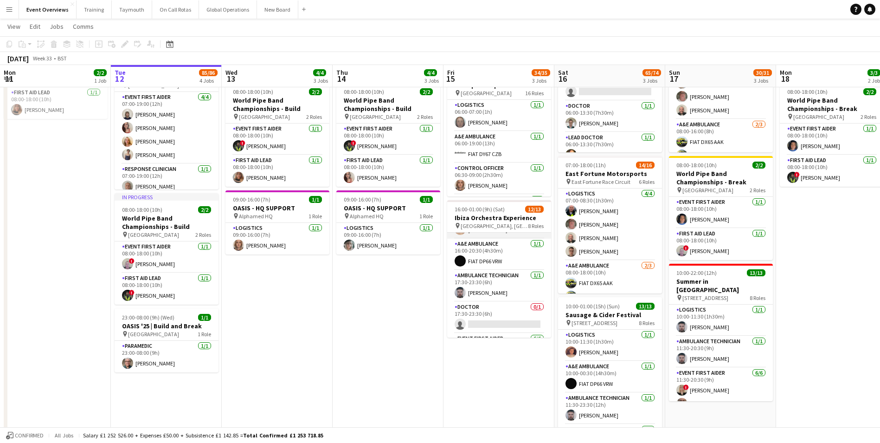
scroll to position [46, 0]
click at [14, 9] on button "Menu" at bounding box center [9, 9] width 19 height 19
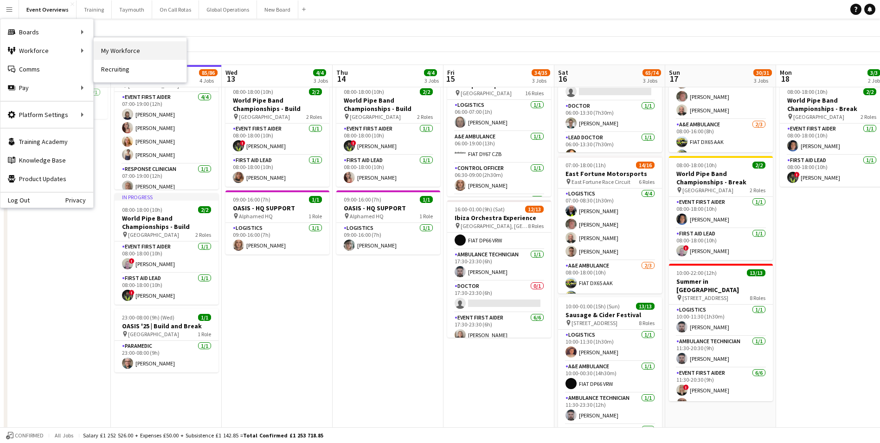
click at [116, 45] on link "My Workforce" at bounding box center [140, 50] width 93 height 19
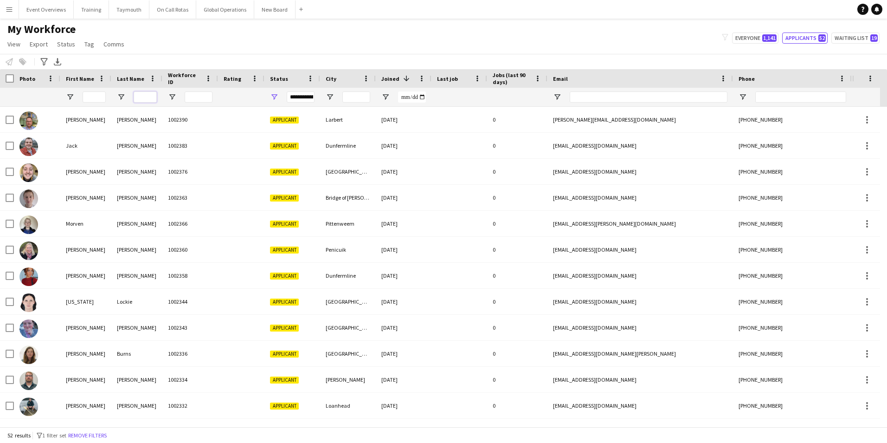
click at [142, 99] on input "Last Name Filter Input" at bounding box center [145, 96] width 23 height 11
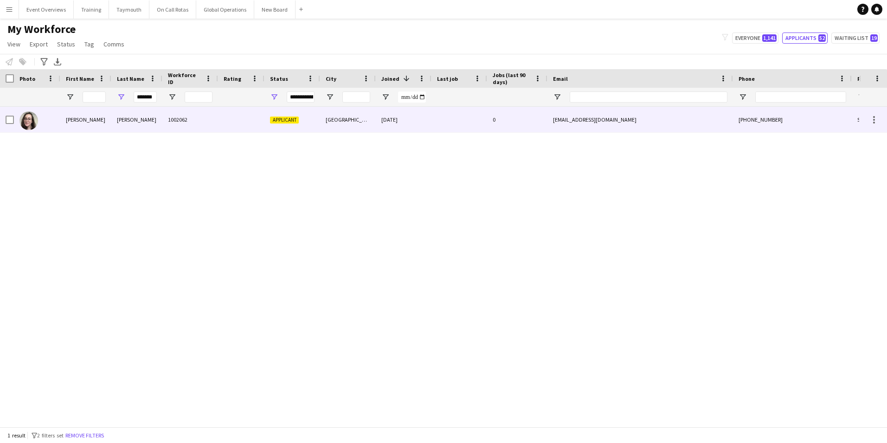
click at [69, 121] on div "[PERSON_NAME]" at bounding box center [85, 120] width 51 height 26
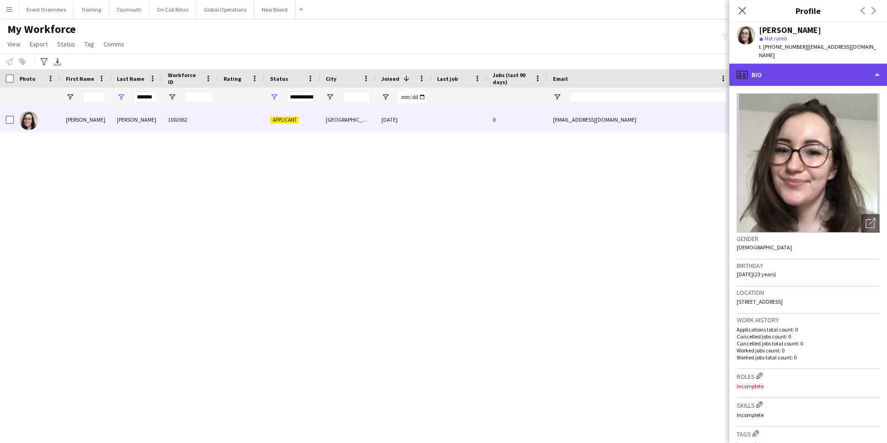
click at [777, 64] on div "profile Bio" at bounding box center [808, 75] width 158 height 22
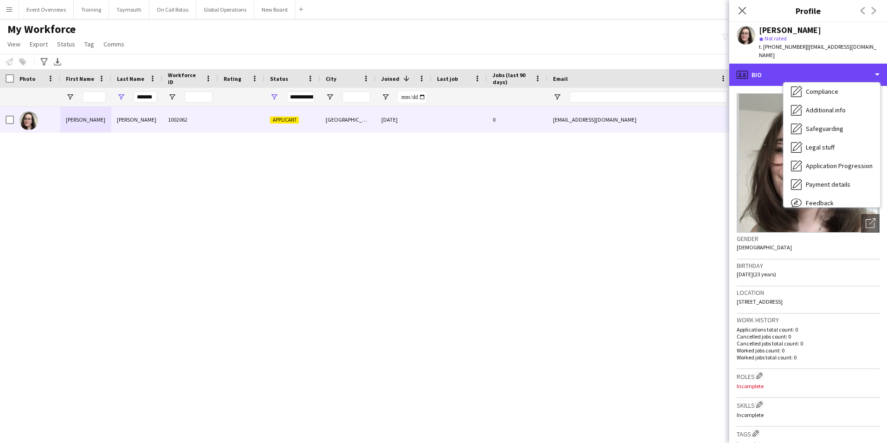
scroll to position [139, 0]
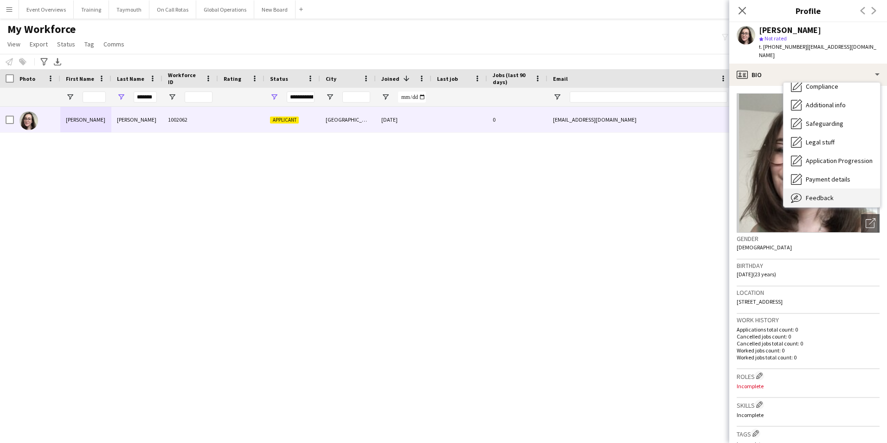
click at [819, 193] on span "Feedback" at bounding box center [820, 197] width 28 height 8
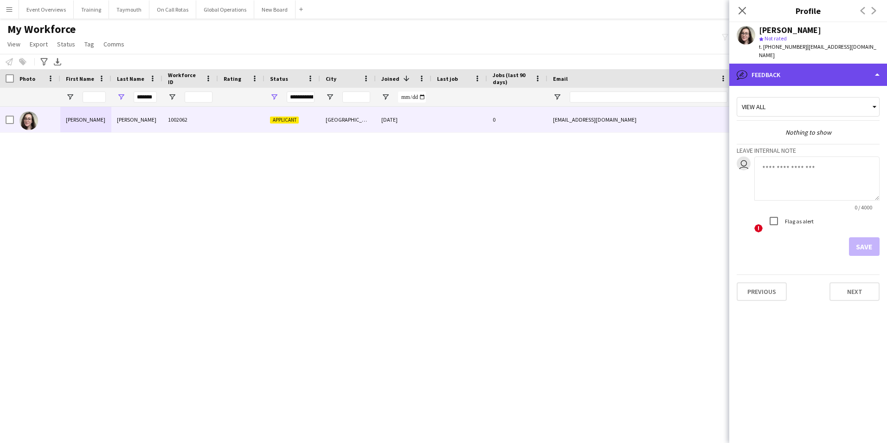
click at [773, 67] on div "bubble-pencil Feedback" at bounding box center [808, 75] width 158 height 22
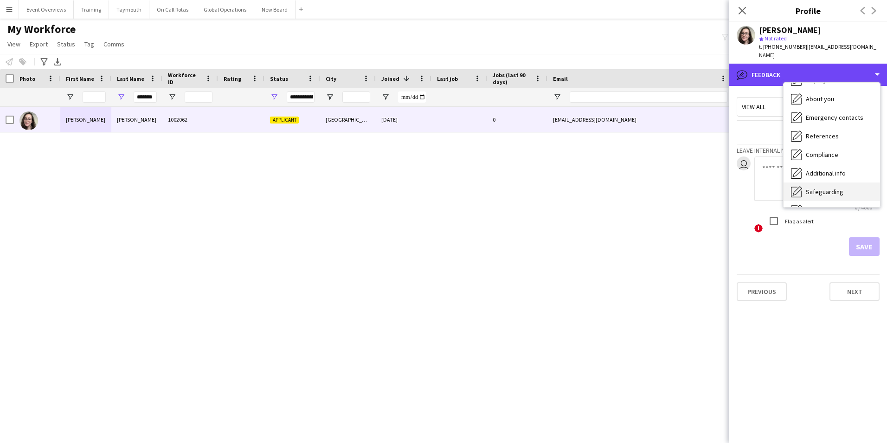
scroll to position [0, 0]
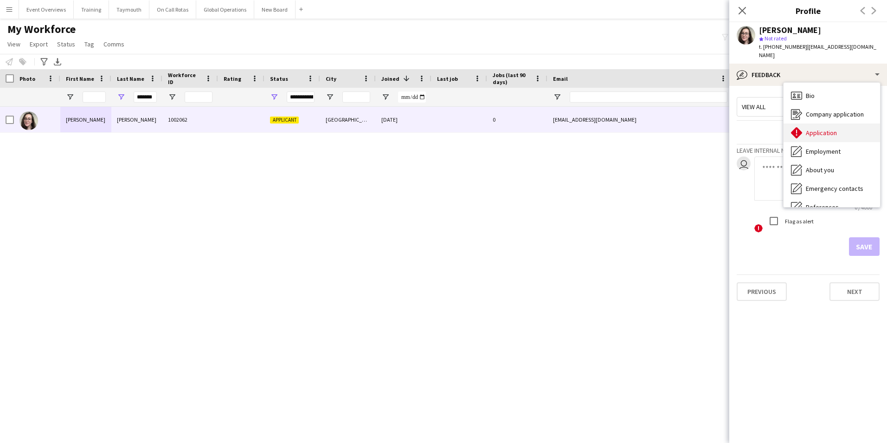
click at [815, 128] on span "Application" at bounding box center [821, 132] width 31 height 8
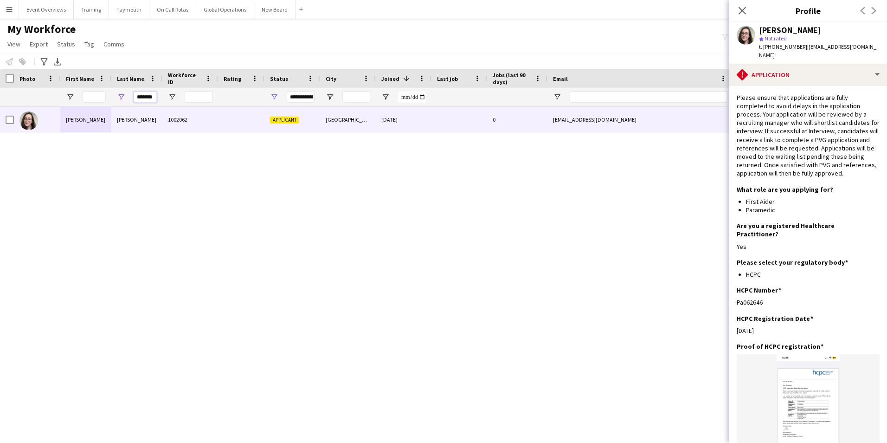
click at [154, 99] on input "*******" at bounding box center [145, 96] width 23 height 11
type input "*"
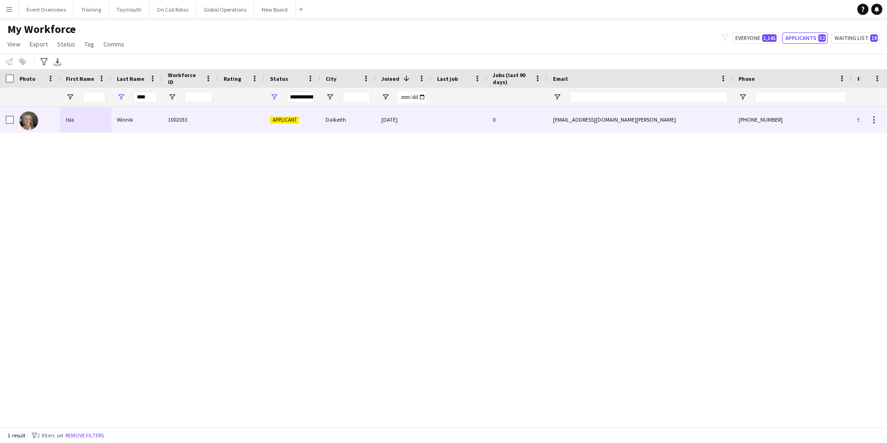
click at [70, 116] on div "Isla" at bounding box center [85, 120] width 51 height 26
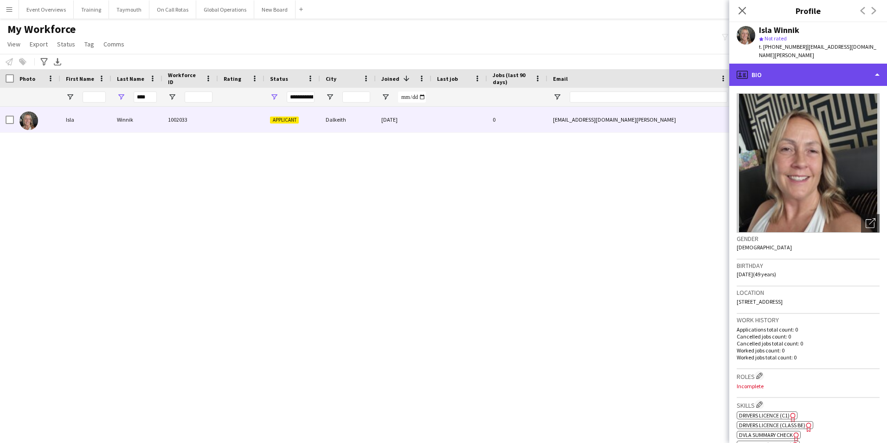
click at [812, 68] on div "profile Bio" at bounding box center [808, 75] width 158 height 22
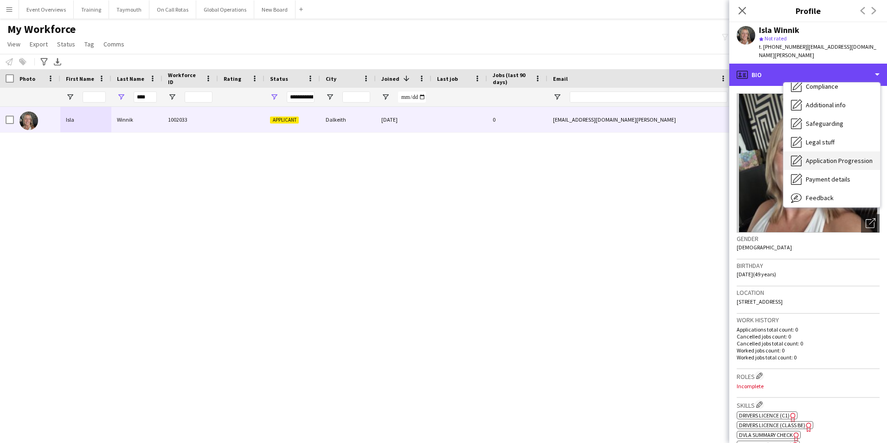
scroll to position [161, 0]
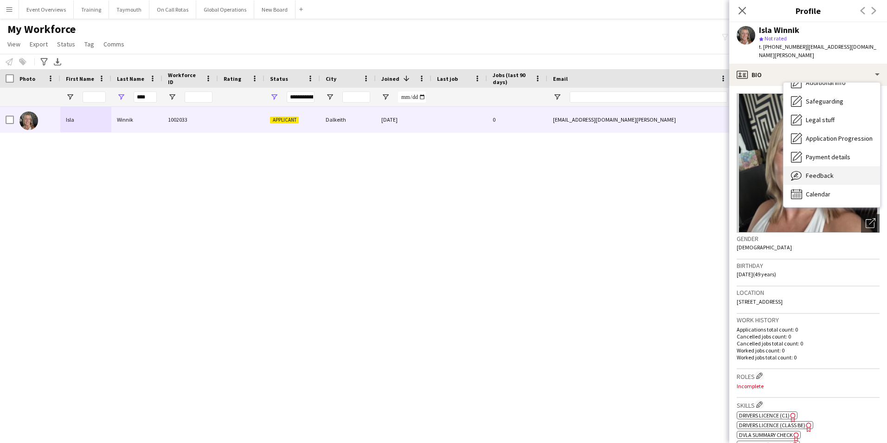
click at [811, 171] on span "Feedback" at bounding box center [820, 175] width 28 height 8
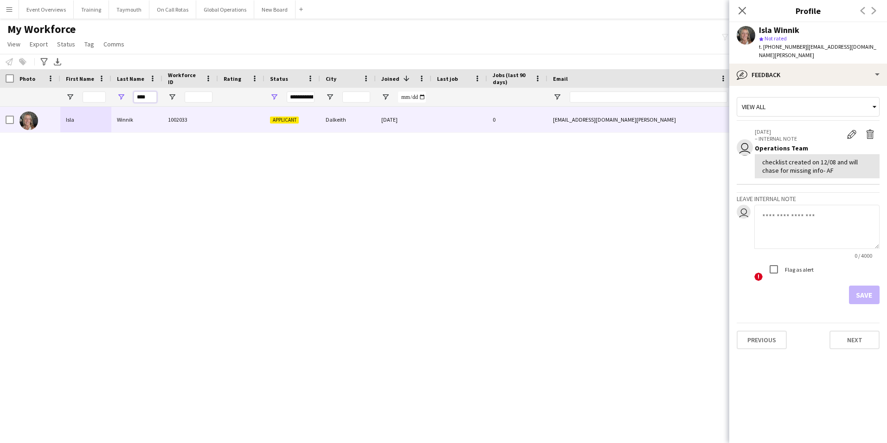
click at [152, 97] on input "****" at bounding box center [145, 96] width 23 height 11
type input "*"
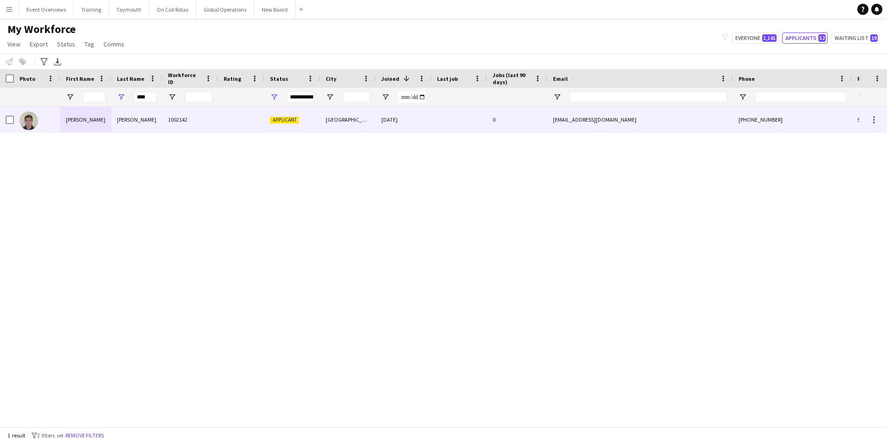
click at [123, 116] on div "[PERSON_NAME]" at bounding box center [136, 120] width 51 height 26
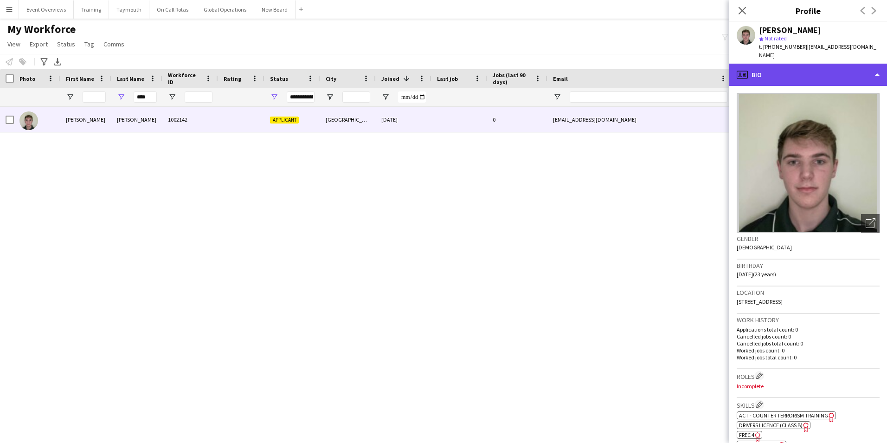
click at [761, 75] on div "profile Bio" at bounding box center [808, 75] width 158 height 22
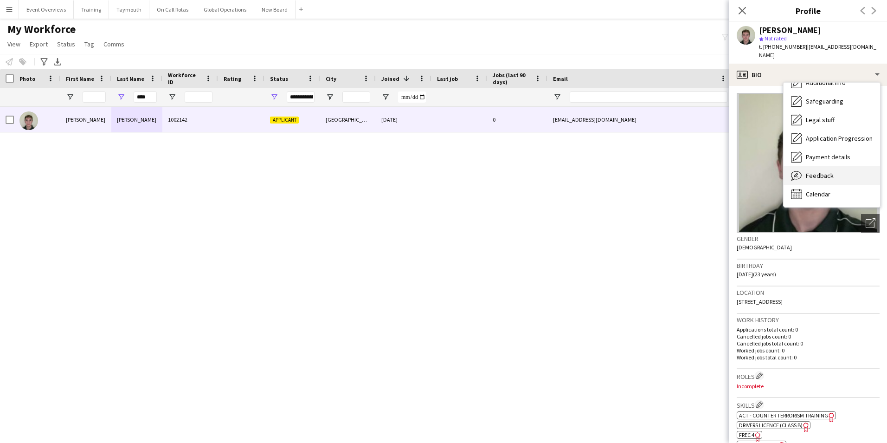
click at [822, 178] on span "Feedback" at bounding box center [820, 175] width 28 height 8
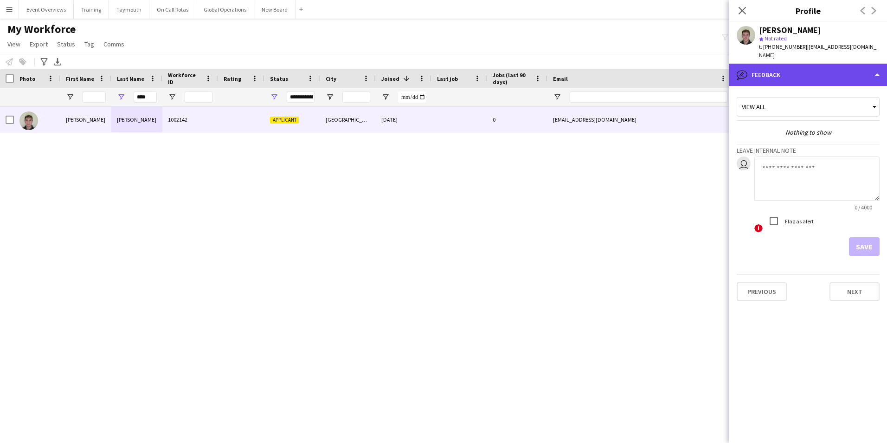
click at [790, 73] on div "bubble-pencil Feedback" at bounding box center [808, 75] width 158 height 22
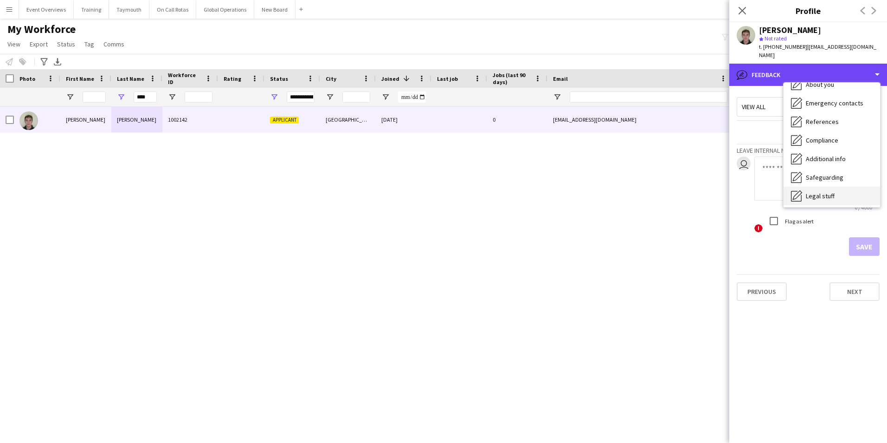
scroll to position [0, 0]
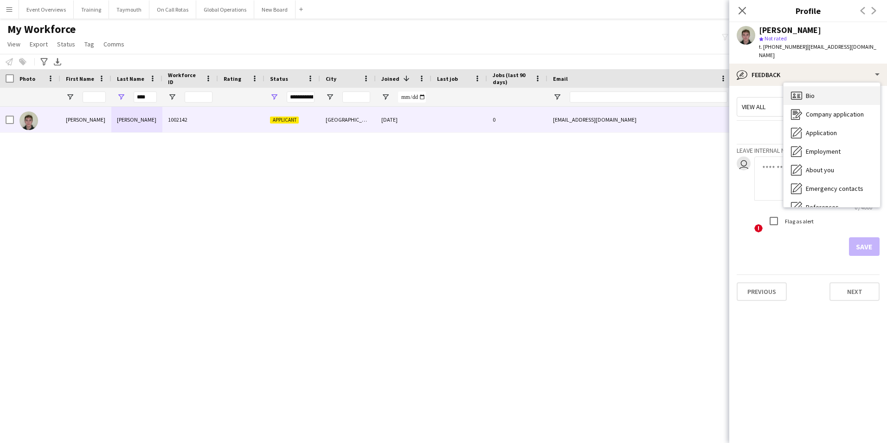
click at [808, 97] on span "Bio" at bounding box center [810, 95] width 9 height 8
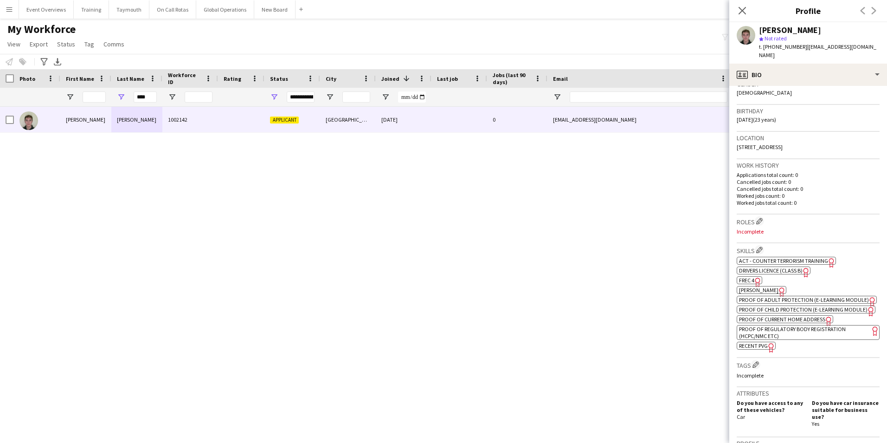
scroll to position [186, 0]
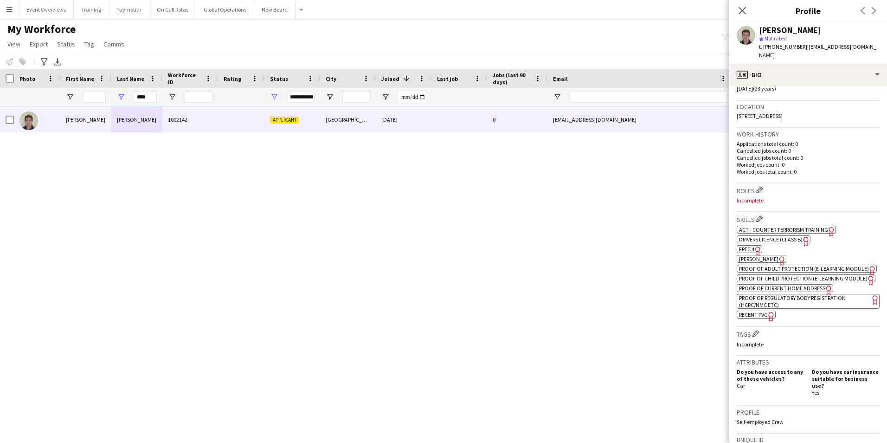
click at [744, 318] on span "Recent PVG" at bounding box center [753, 314] width 29 height 7
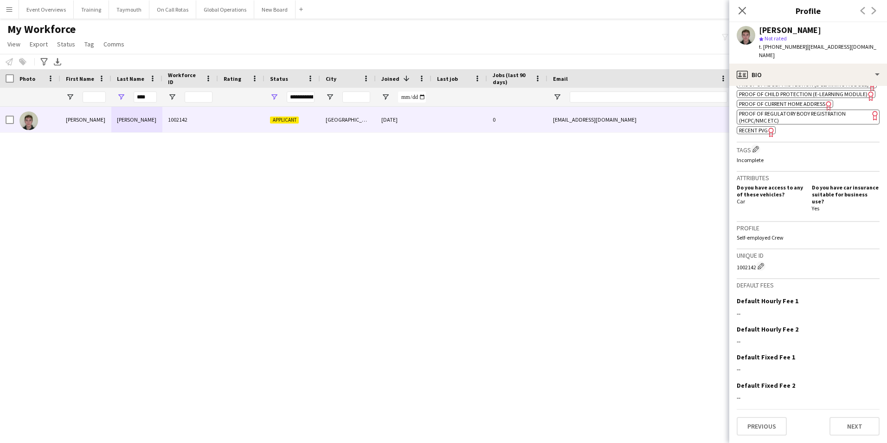
scroll to position [377, 0]
click at [851, 423] on button "Next" at bounding box center [854, 426] width 50 height 19
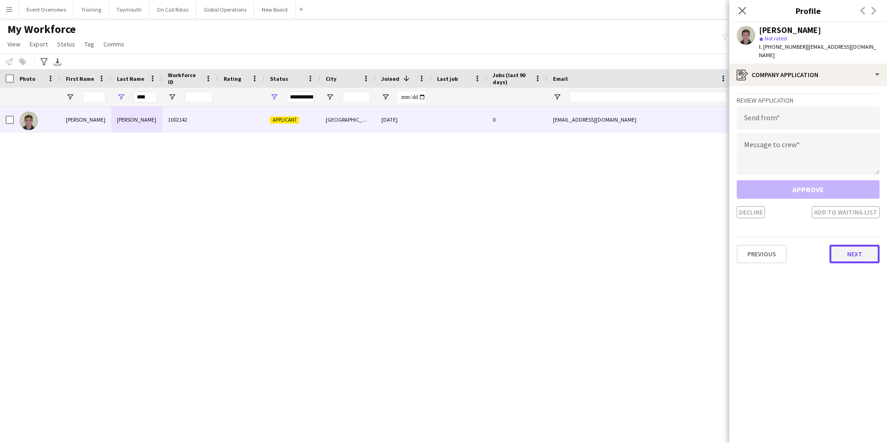
click at [841, 249] on button "Next" at bounding box center [854, 253] width 50 height 19
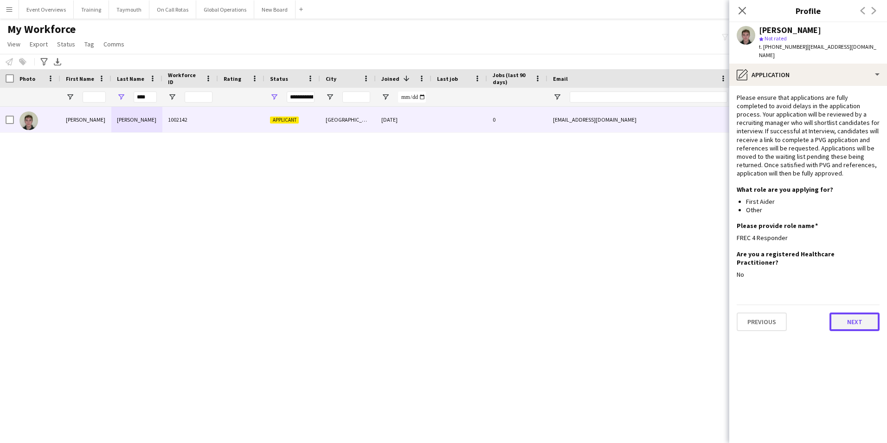
click at [848, 315] on button "Next" at bounding box center [854, 321] width 50 height 19
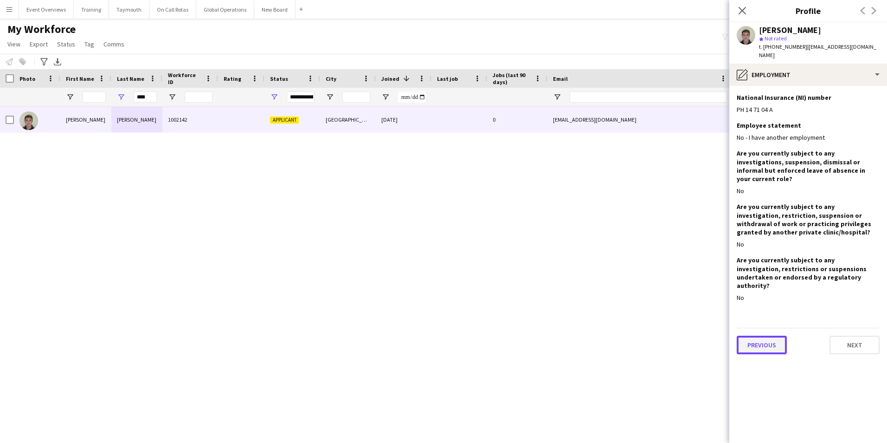
click at [777, 335] on button "Previous" at bounding box center [762, 344] width 50 height 19
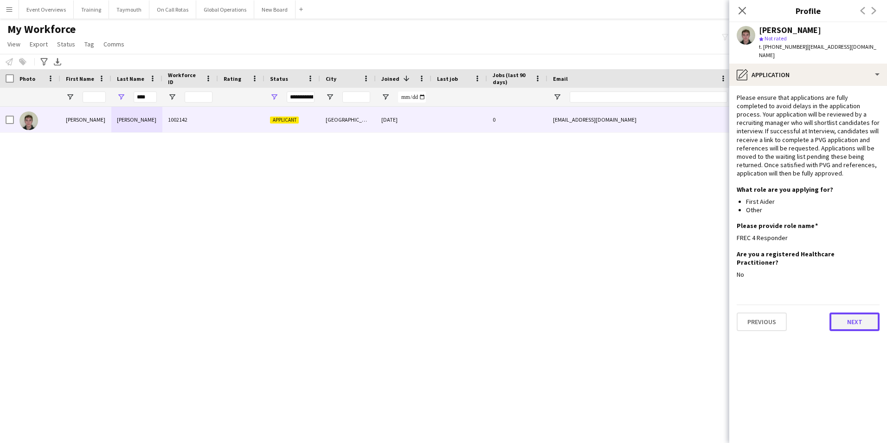
click at [858, 313] on button "Next" at bounding box center [854, 321] width 50 height 19
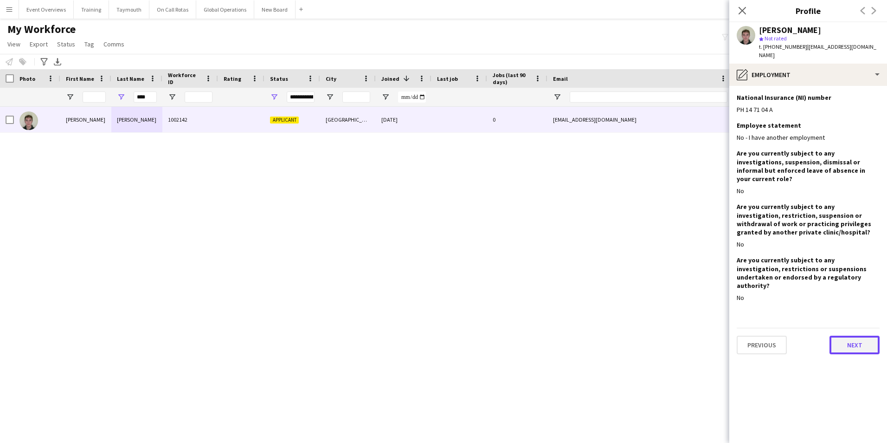
click at [849, 335] on button "Next" at bounding box center [854, 344] width 50 height 19
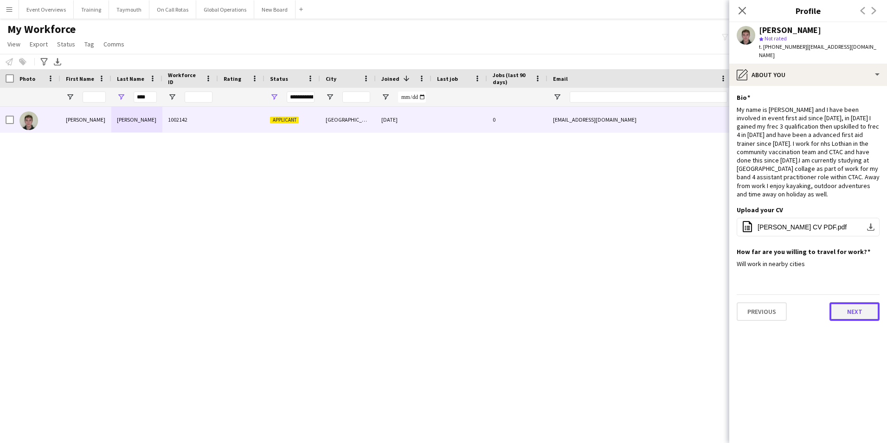
click at [846, 302] on button "Next" at bounding box center [854, 311] width 50 height 19
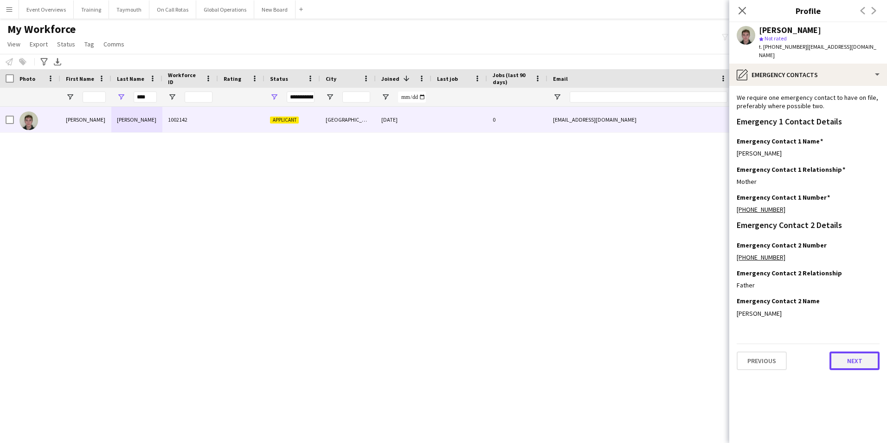
click at [844, 357] on button "Next" at bounding box center [854, 360] width 50 height 19
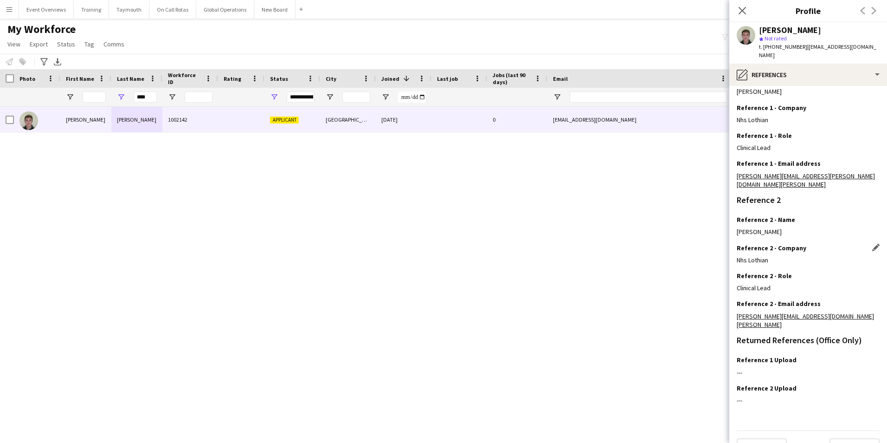
scroll to position [120, 0]
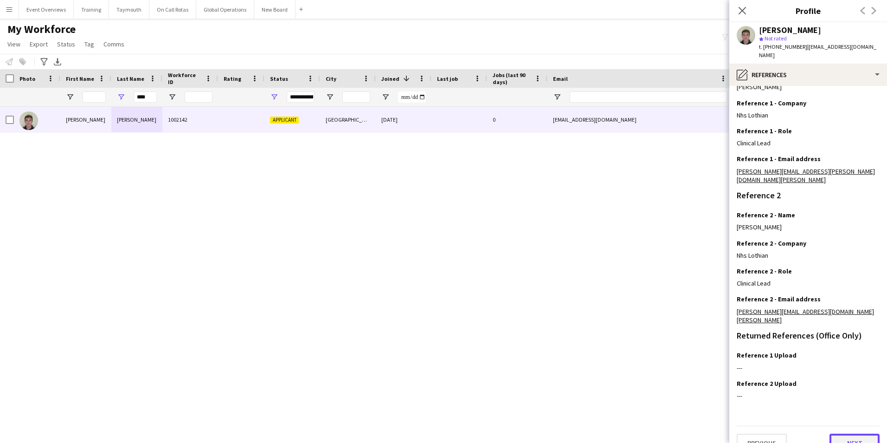
click at [845, 433] on button "Next" at bounding box center [854, 442] width 50 height 19
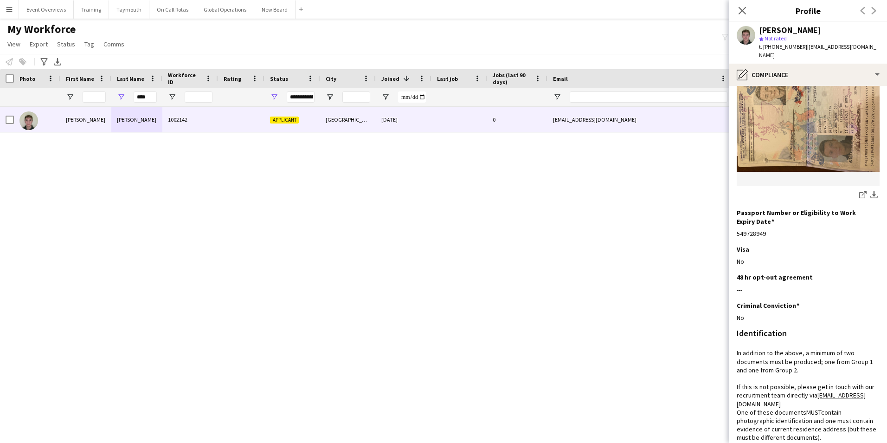
scroll to position [0, 0]
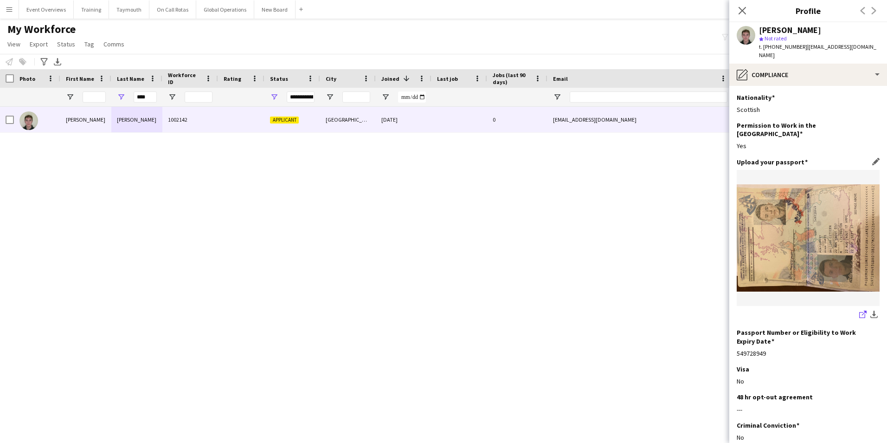
click at [859, 312] on icon at bounding box center [862, 315] width 6 height 6
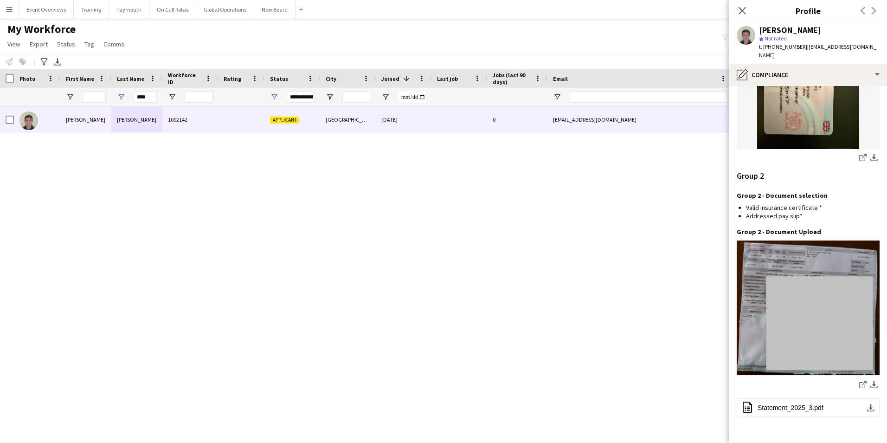
scroll to position [1007, 0]
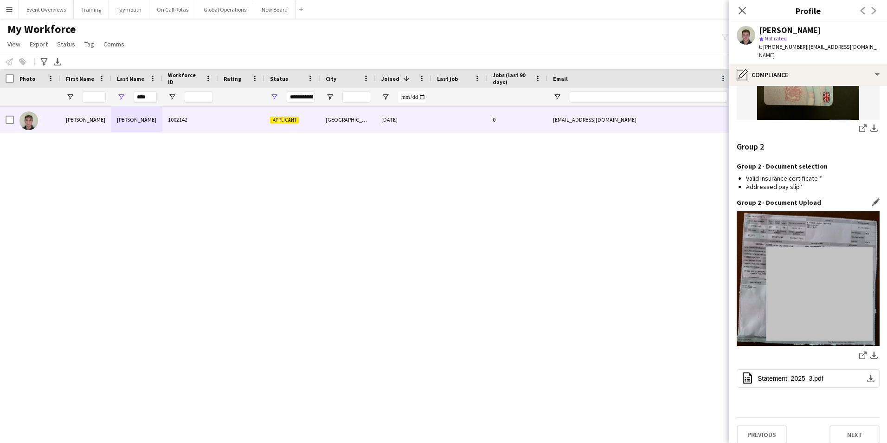
click at [768, 227] on img at bounding box center [808, 278] width 143 height 135
click at [859, 351] on icon "share-external-link-1" at bounding box center [862, 354] width 7 height 7
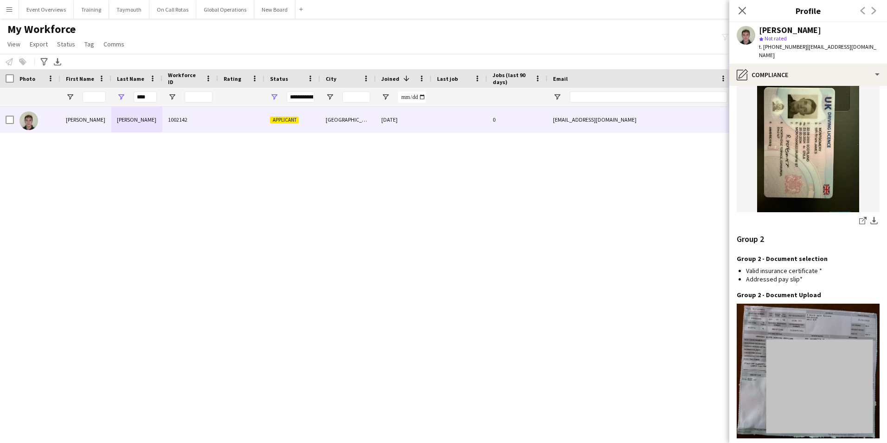
scroll to position [914, 0]
click at [797, 150] on img at bounding box center [808, 145] width 143 height 136
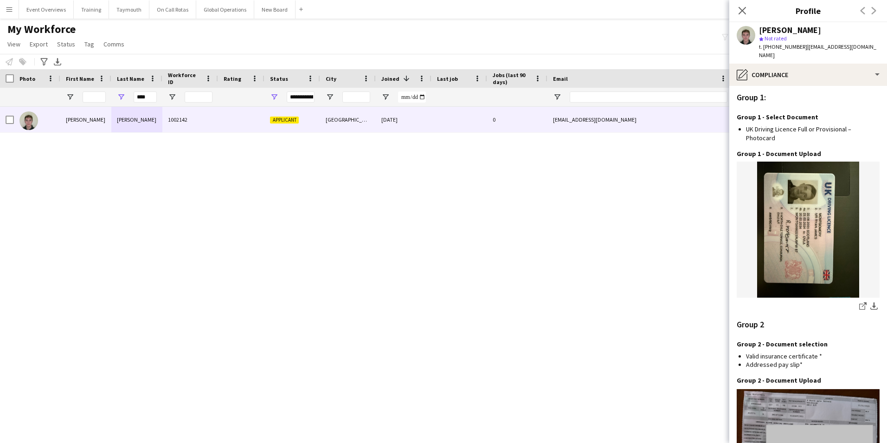
scroll to position [821, 0]
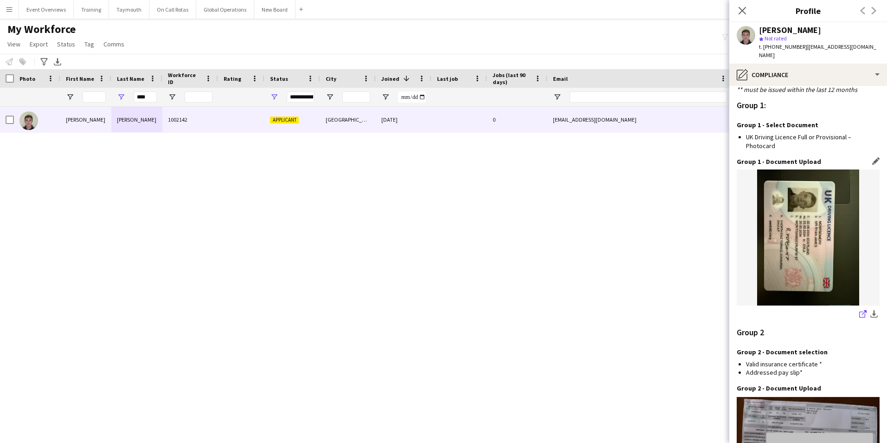
click at [859, 311] on icon at bounding box center [862, 314] width 6 height 6
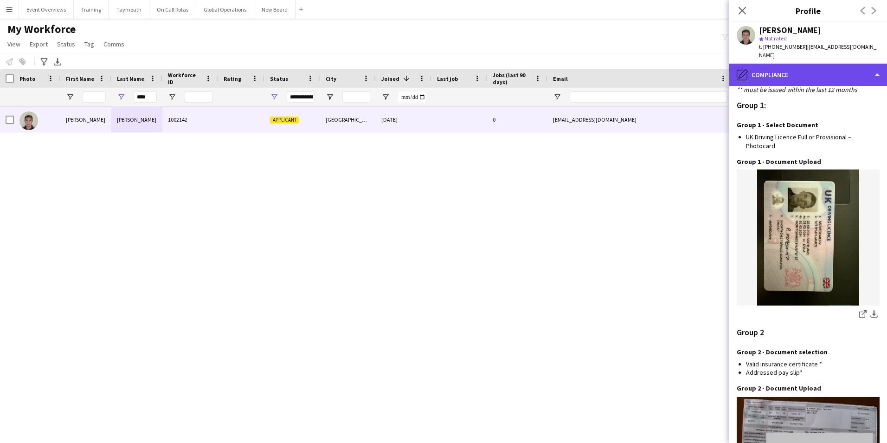
click at [774, 74] on div "pencil4 Compliance" at bounding box center [808, 75] width 158 height 22
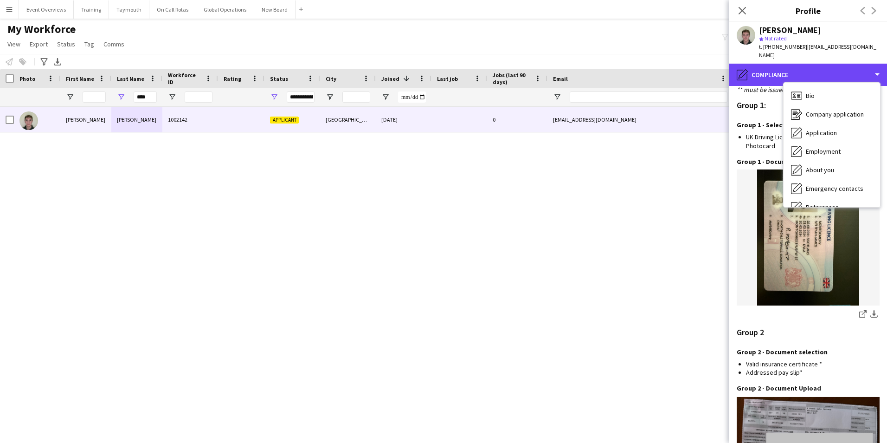
scroll to position [682, 0]
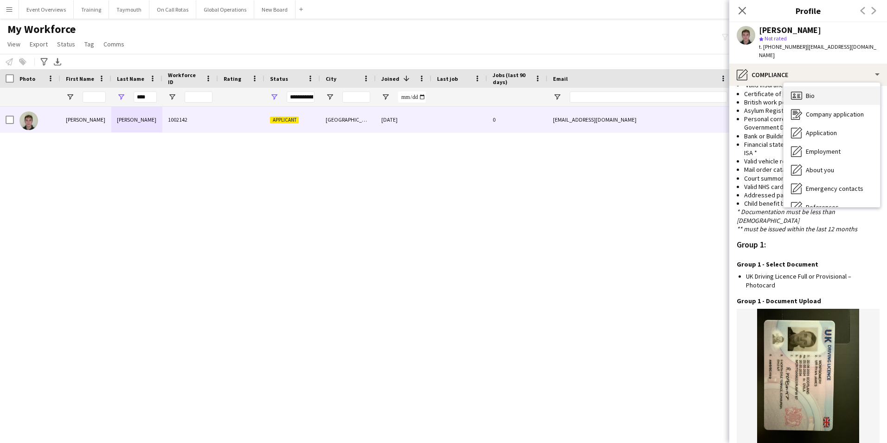
click at [812, 93] on span "Bio" at bounding box center [810, 95] width 9 height 8
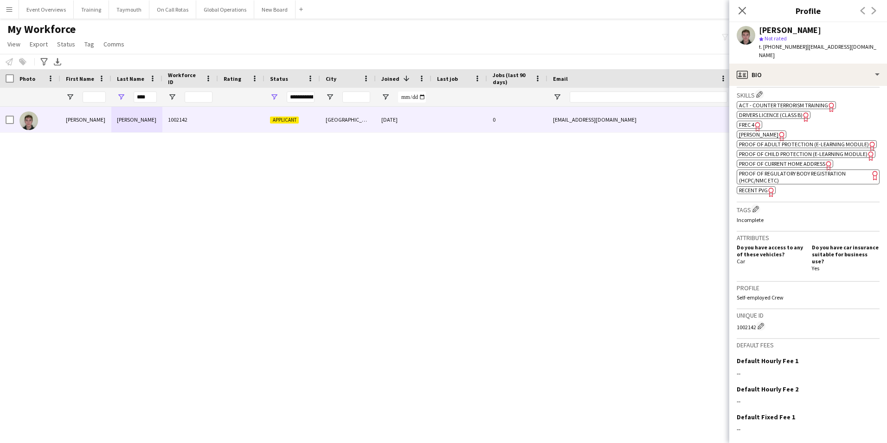
scroll to position [377, 0]
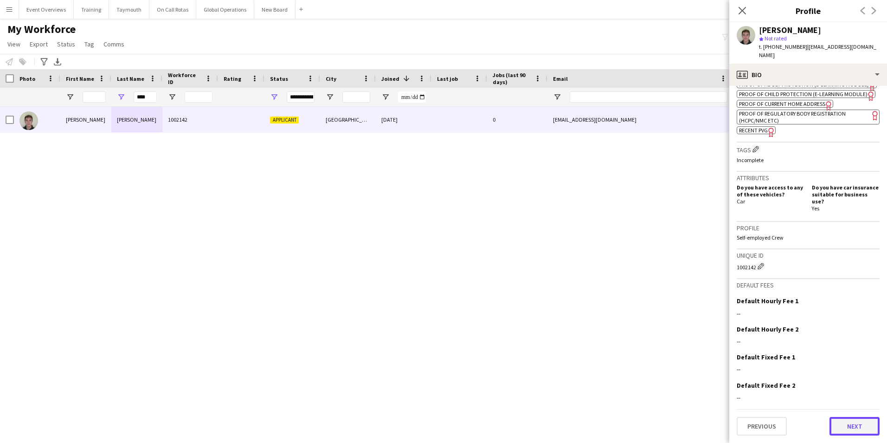
click at [853, 430] on button "Next" at bounding box center [854, 426] width 50 height 19
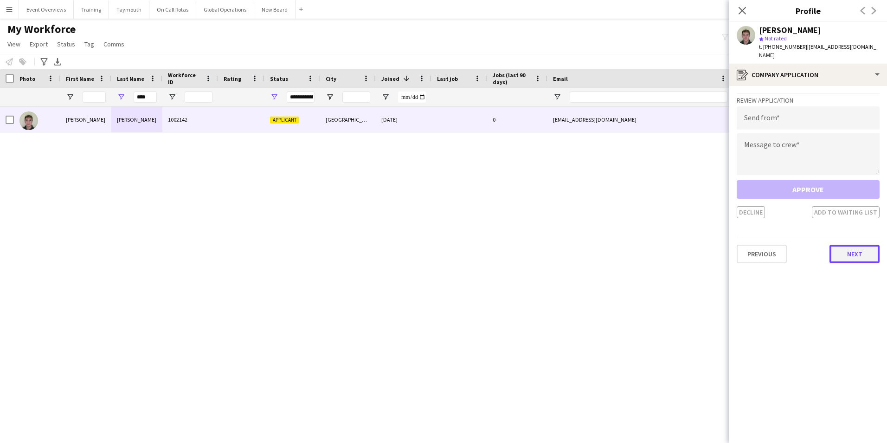
click at [862, 259] on button "Next" at bounding box center [854, 253] width 50 height 19
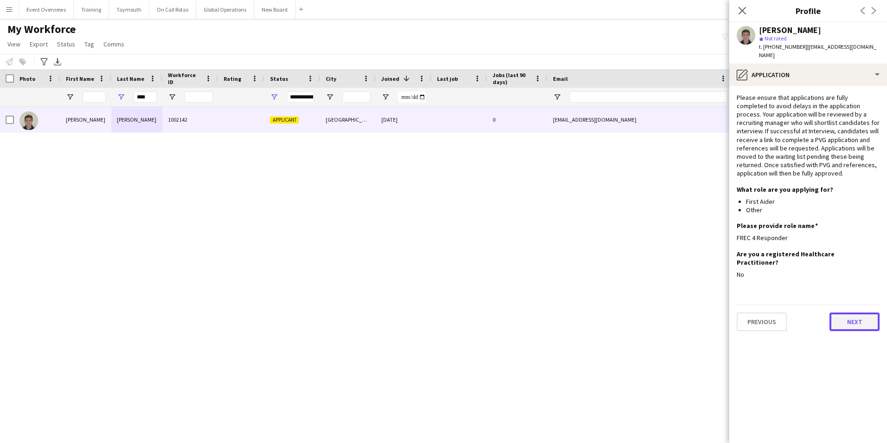
click at [852, 315] on button "Next" at bounding box center [854, 321] width 50 height 19
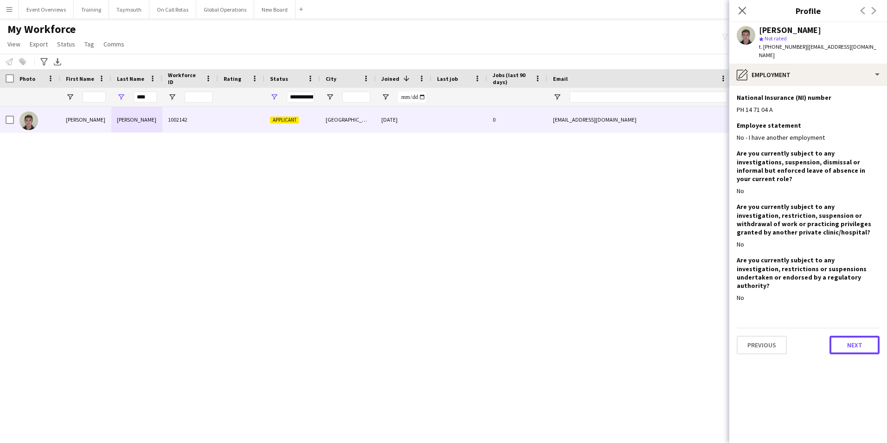
click at [847, 335] on button "Next" at bounding box center [854, 344] width 50 height 19
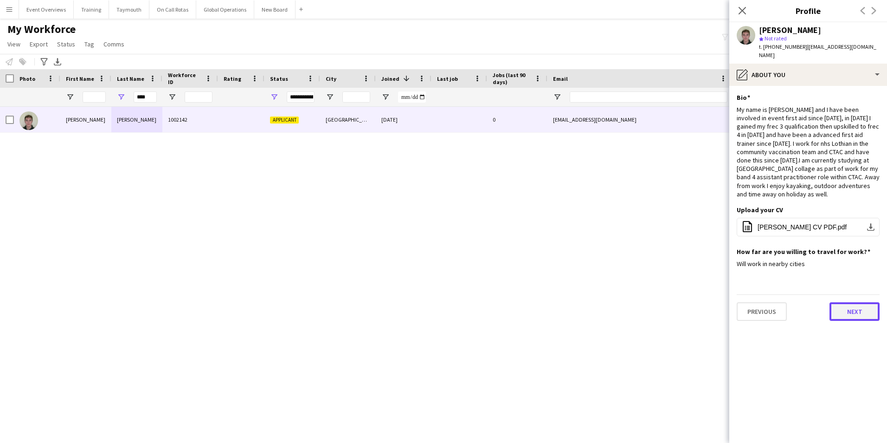
click at [852, 306] on button "Next" at bounding box center [854, 311] width 50 height 19
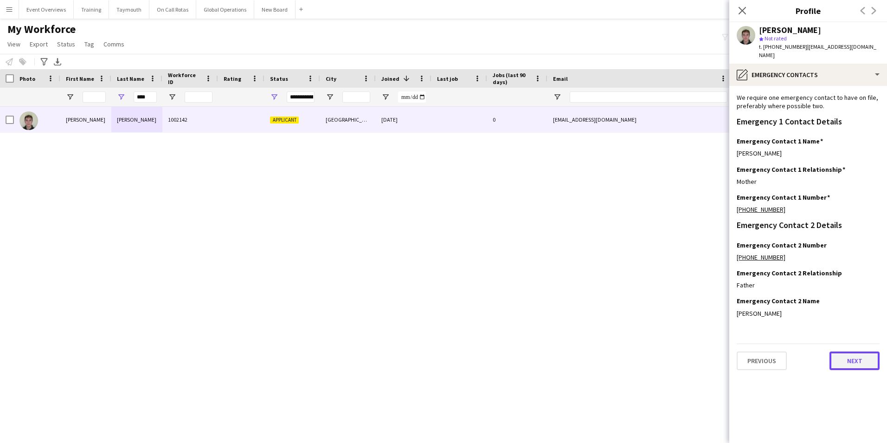
click at [854, 366] on button "Next" at bounding box center [854, 360] width 50 height 19
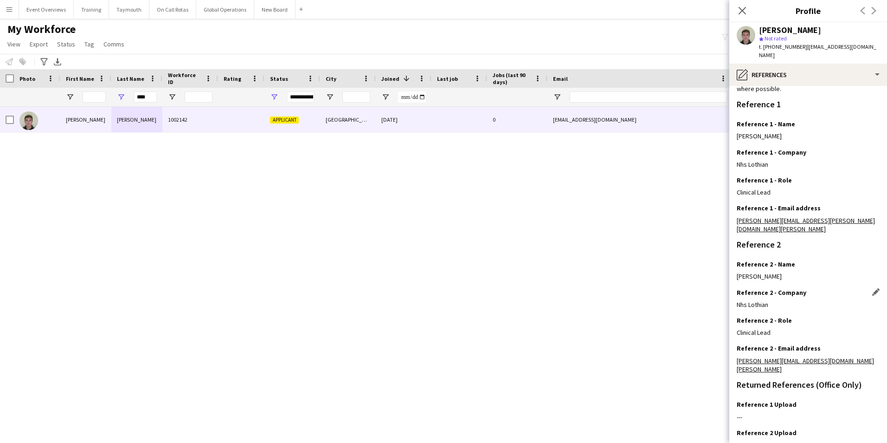
scroll to position [120, 0]
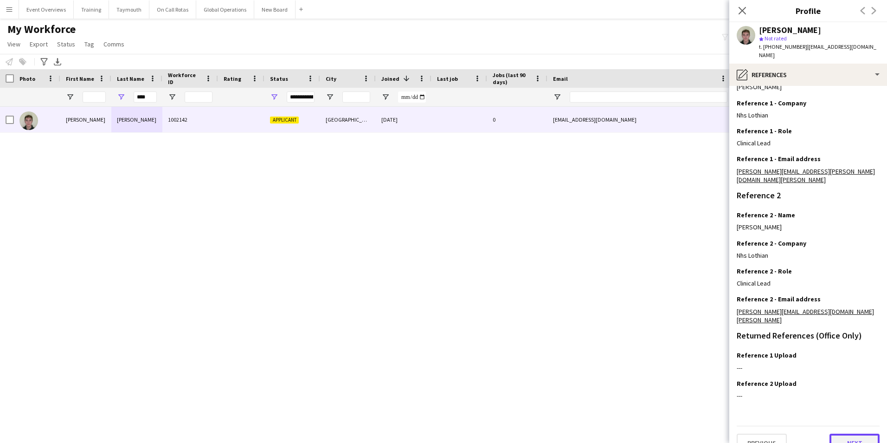
click at [850, 433] on button "Next" at bounding box center [854, 442] width 50 height 19
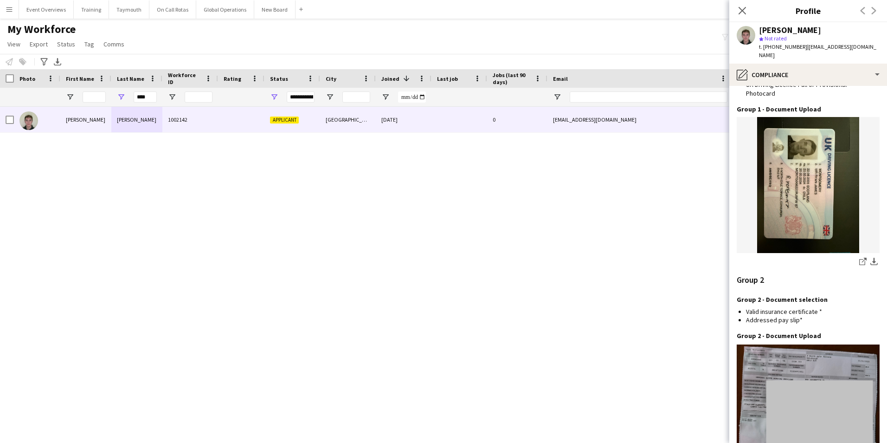
scroll to position [1007, 0]
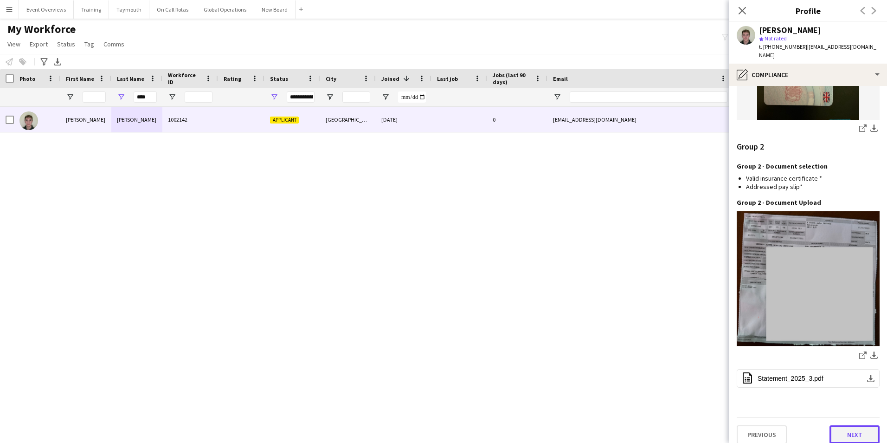
click at [841, 425] on button "Next" at bounding box center [854, 434] width 50 height 19
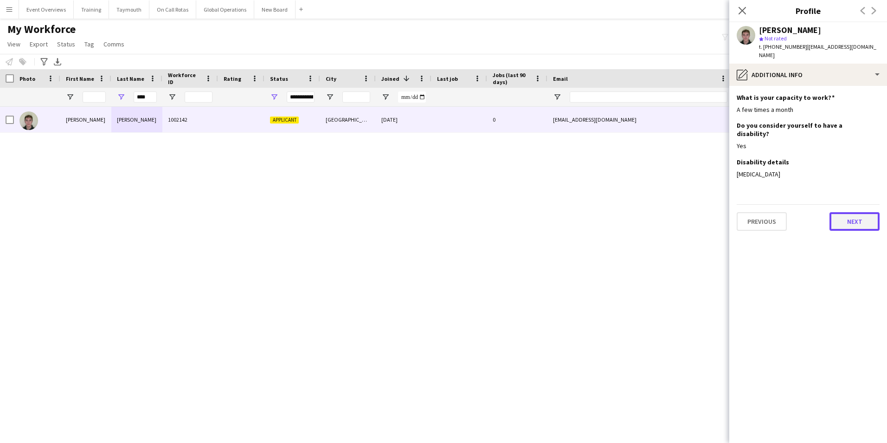
click at [852, 213] on button "Next" at bounding box center [854, 221] width 50 height 19
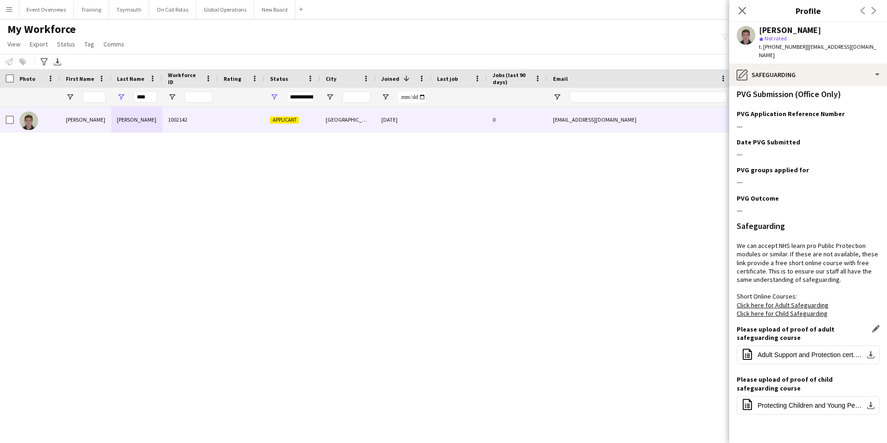
scroll to position [329, 0]
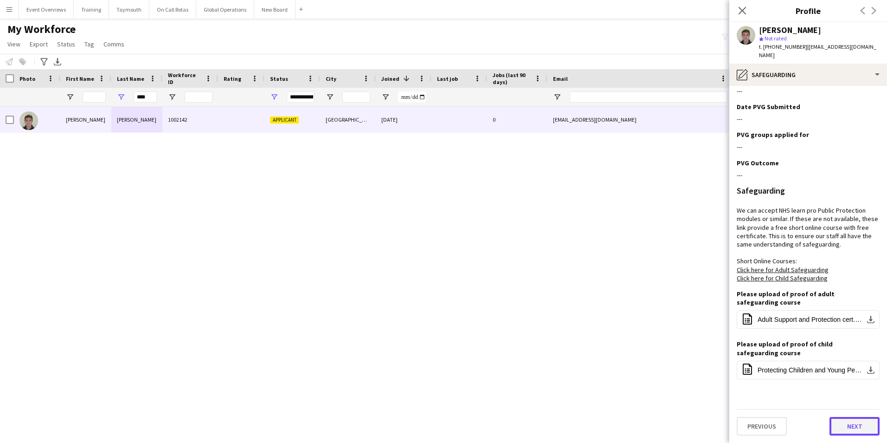
click at [852, 422] on button "Next" at bounding box center [854, 426] width 50 height 19
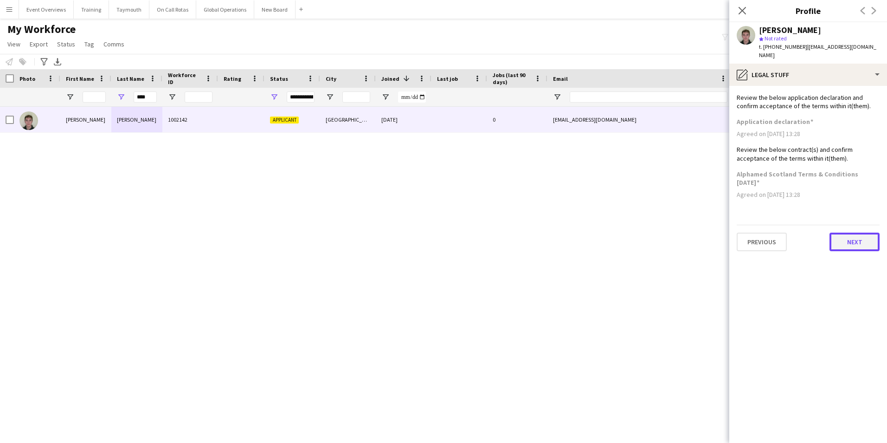
click at [844, 244] on button "Next" at bounding box center [854, 241] width 50 height 19
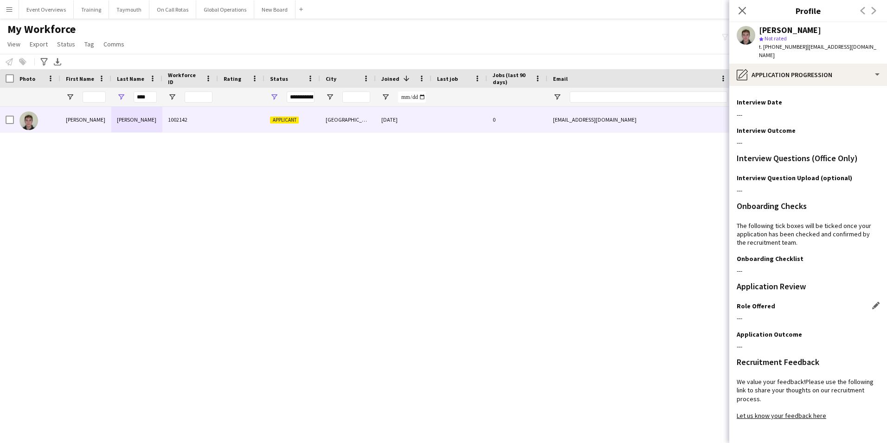
scroll to position [84, 0]
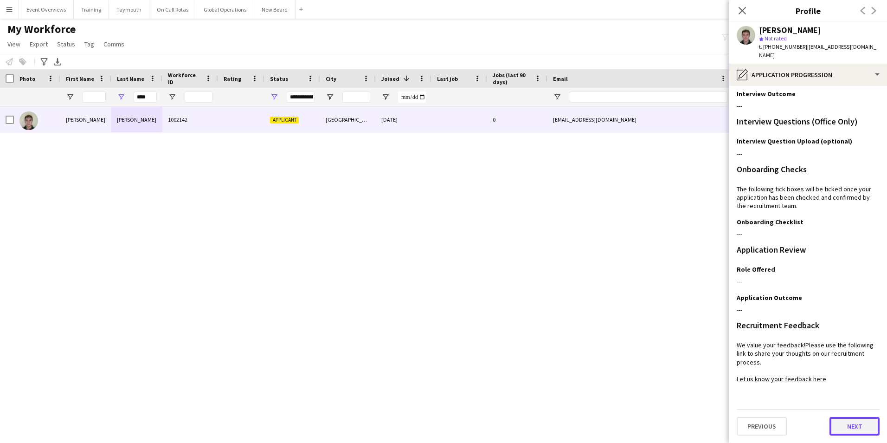
click at [854, 427] on button "Next" at bounding box center [854, 426] width 50 height 19
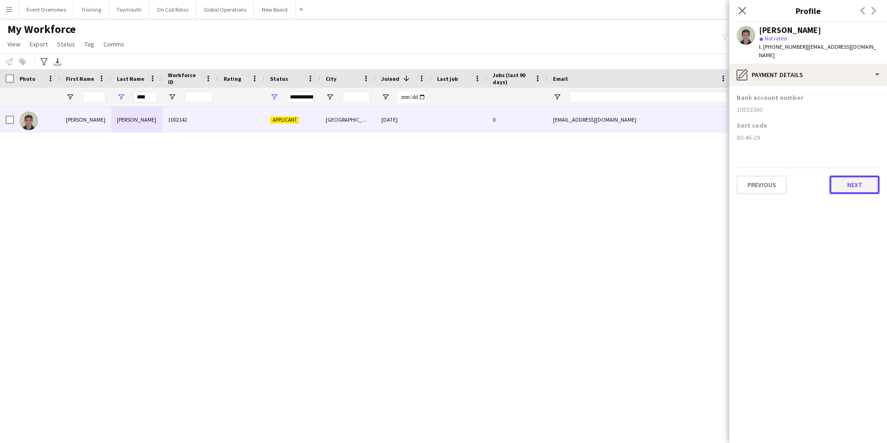
click at [856, 184] on button "Next" at bounding box center [854, 184] width 50 height 19
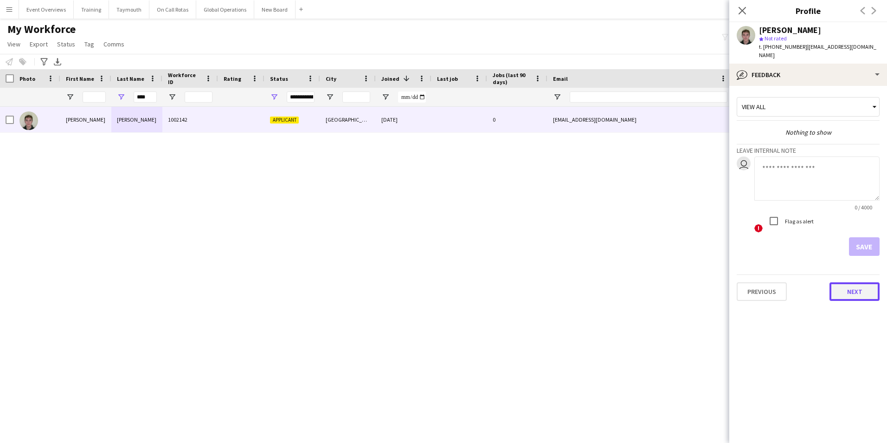
click at [854, 293] on button "Next" at bounding box center [854, 291] width 50 height 19
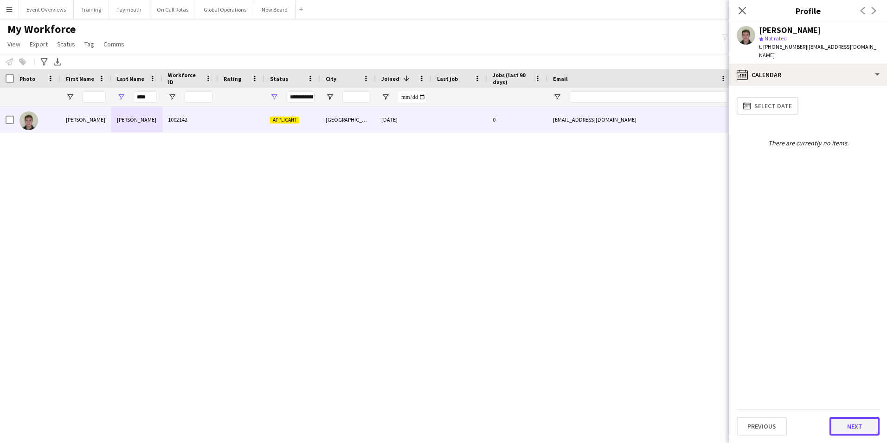
click at [841, 430] on button "Next" at bounding box center [854, 426] width 50 height 19
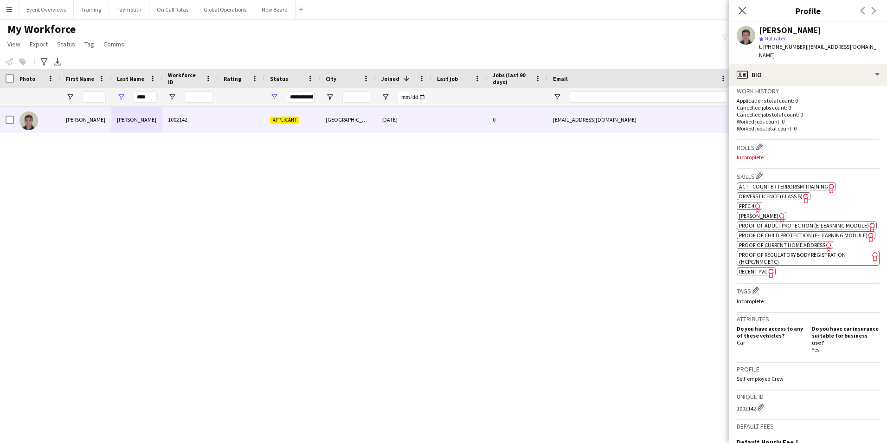
scroll to position [232, 0]
click at [748, 201] on span "FREC 4" at bounding box center [746, 202] width 15 height 7
click at [137, 96] on input "****" at bounding box center [145, 96] width 23 height 11
click at [150, 95] on input "****" at bounding box center [145, 96] width 23 height 11
type input "*"
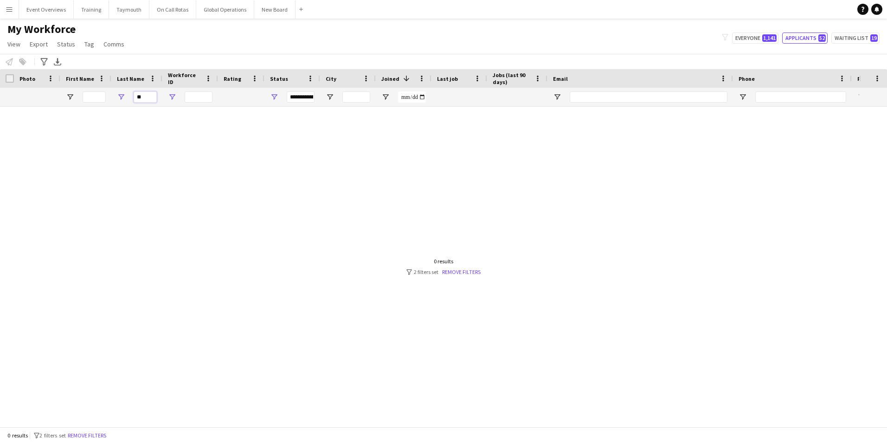
type input "*"
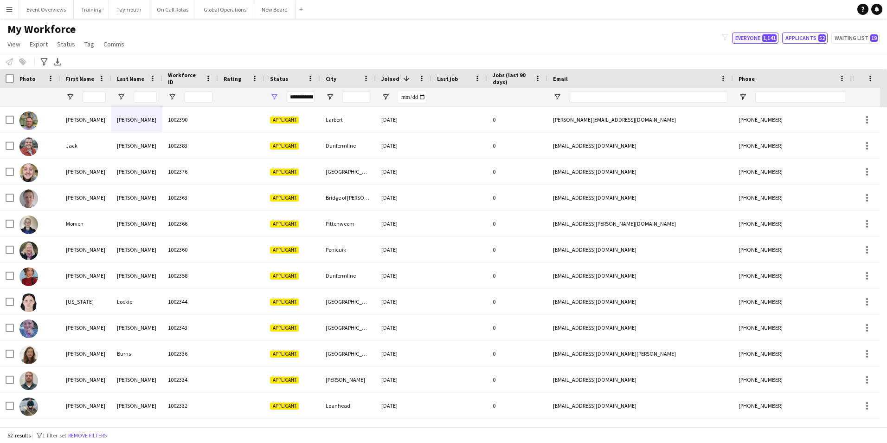
click at [741, 38] on button "Everyone 1,141" at bounding box center [755, 37] width 46 height 11
type input "**********"
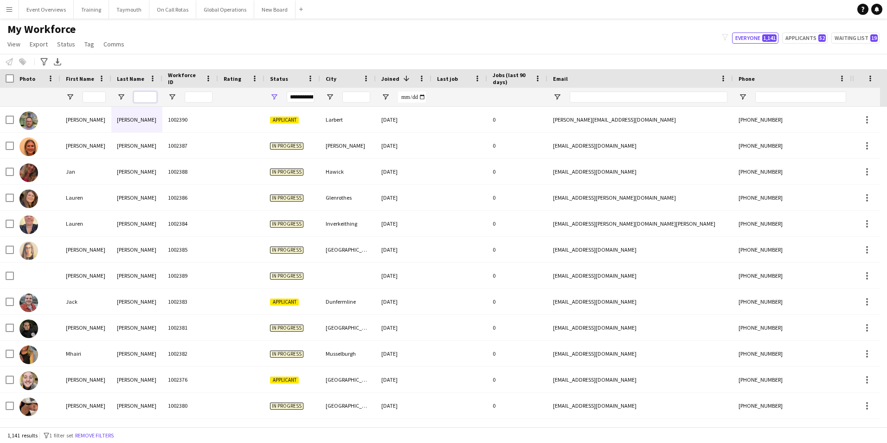
click at [150, 96] on input "Last Name Filter Input" at bounding box center [145, 96] width 23 height 11
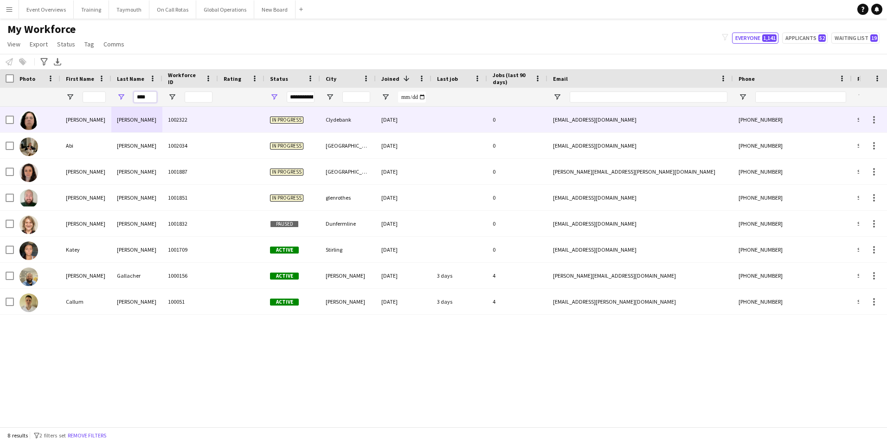
type input "****"
click at [72, 122] on div "[PERSON_NAME]" at bounding box center [85, 120] width 51 height 26
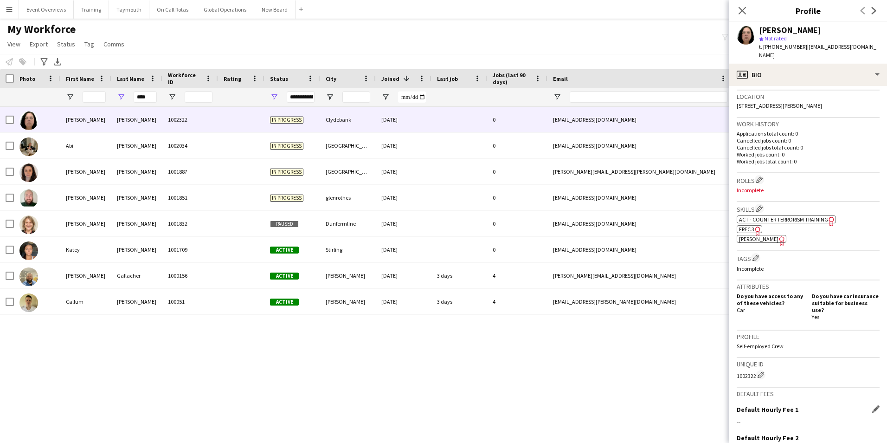
scroll to position [289, 0]
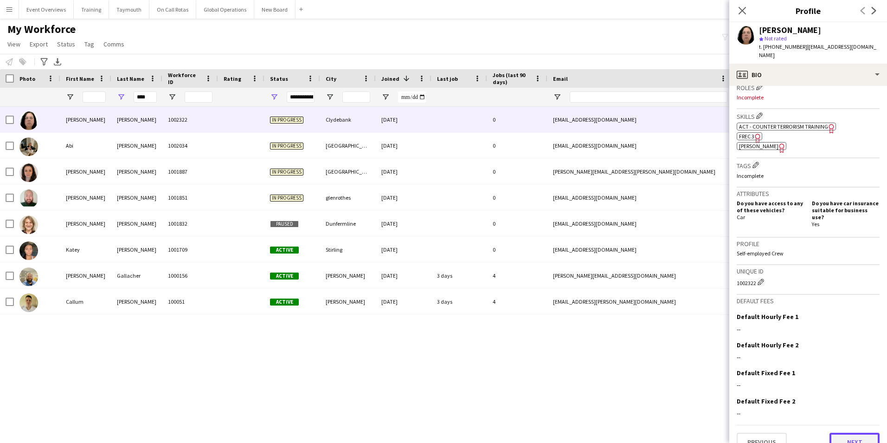
click at [844, 432] on button "Next" at bounding box center [854, 441] width 50 height 19
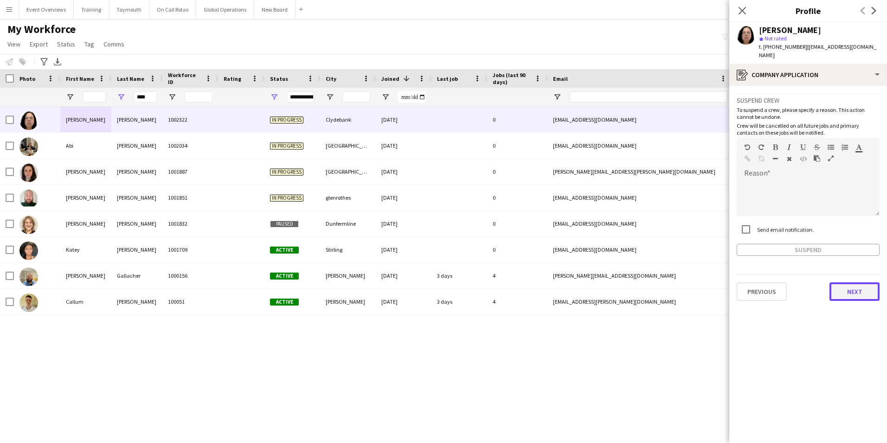
click at [848, 282] on button "Next" at bounding box center [854, 291] width 50 height 19
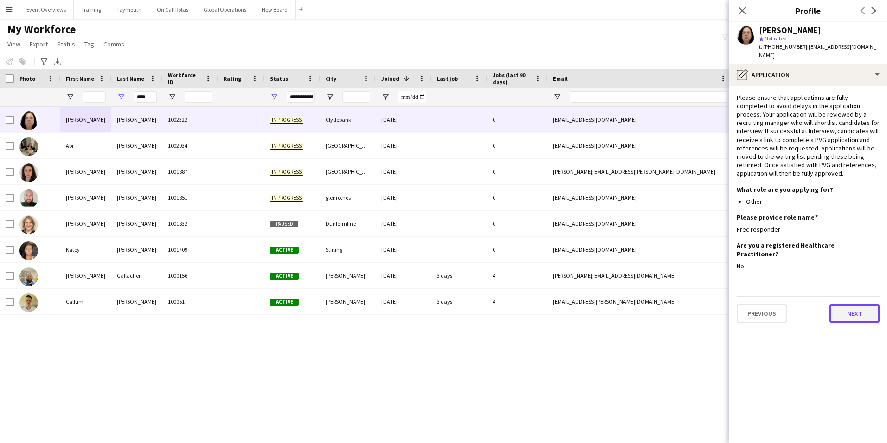
click at [849, 304] on button "Next" at bounding box center [854, 313] width 50 height 19
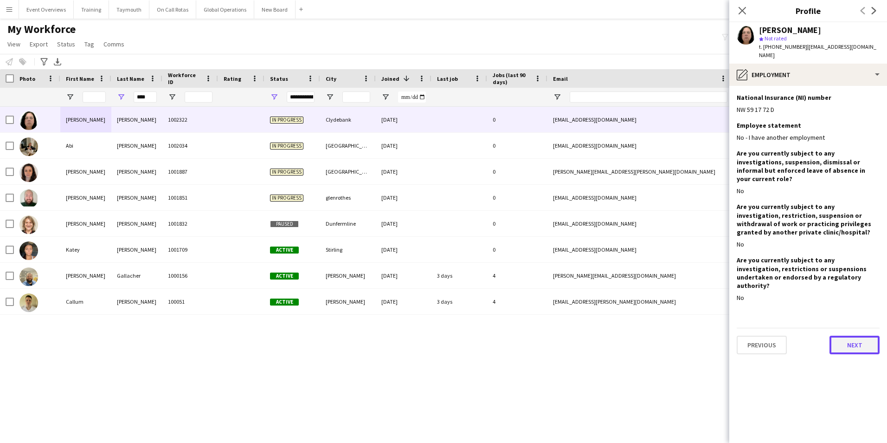
click at [858, 335] on button "Next" at bounding box center [854, 344] width 50 height 19
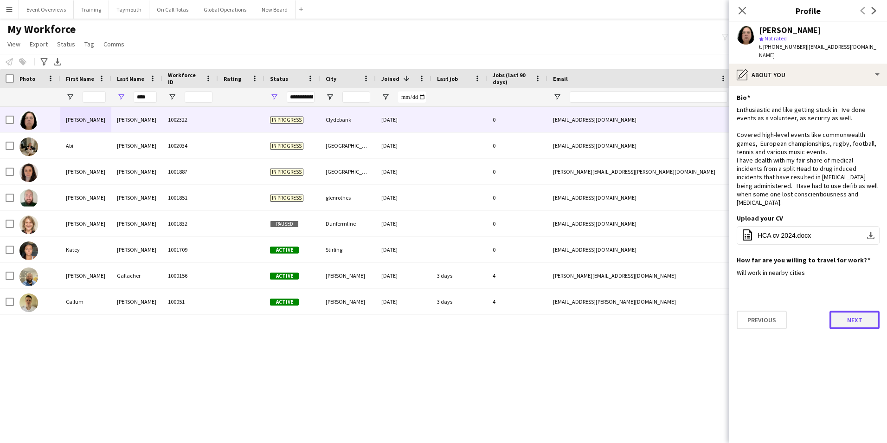
click at [860, 310] on button "Next" at bounding box center [854, 319] width 50 height 19
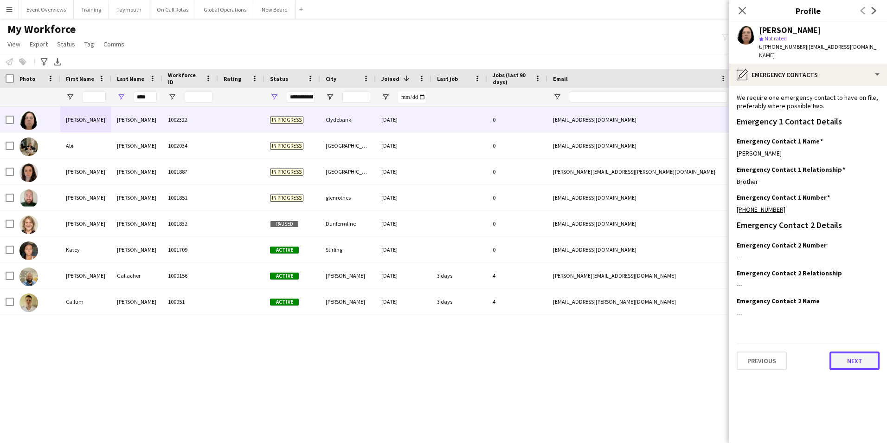
click at [858, 355] on button "Next" at bounding box center [854, 360] width 50 height 19
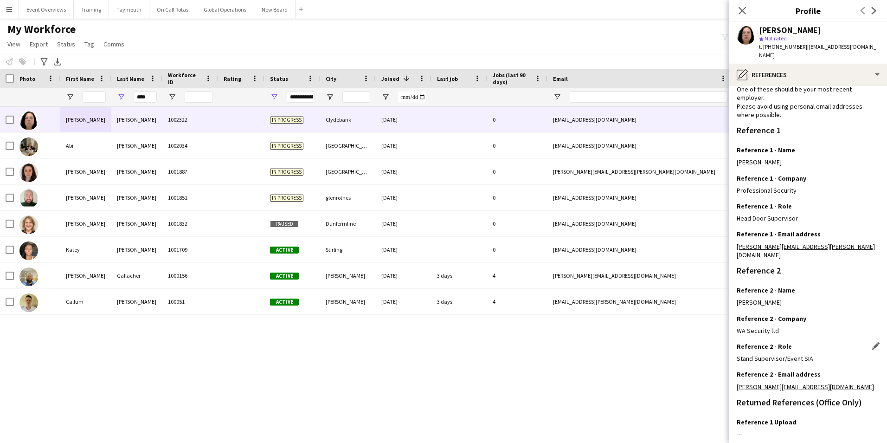
scroll to position [111, 0]
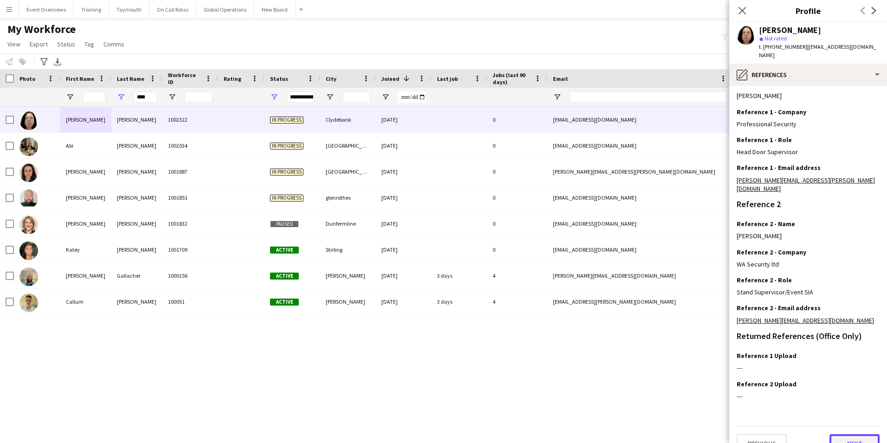
click at [841, 434] on button "Next" at bounding box center [854, 443] width 50 height 19
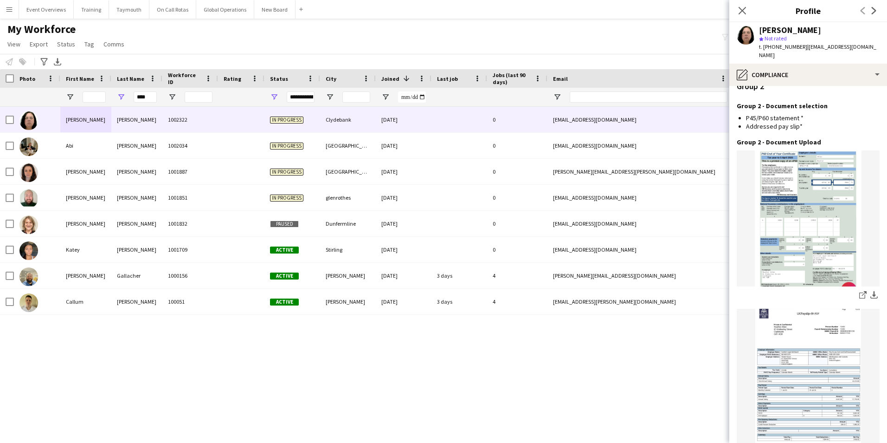
scroll to position [1127, 0]
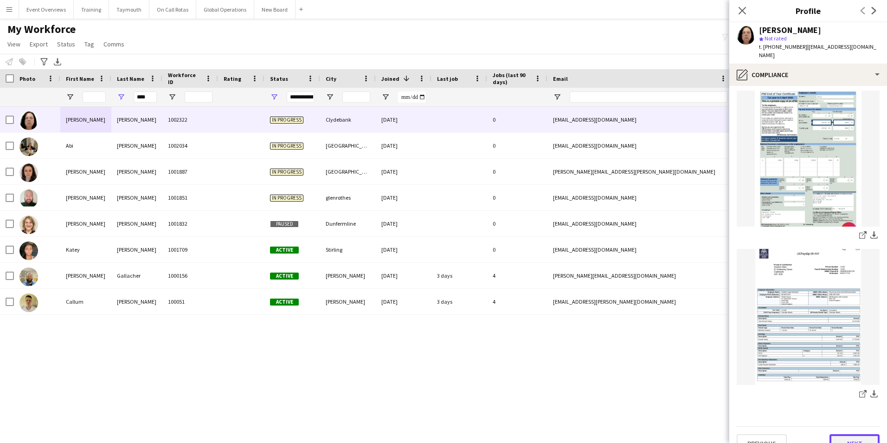
click at [834, 434] on button "Next" at bounding box center [854, 443] width 50 height 19
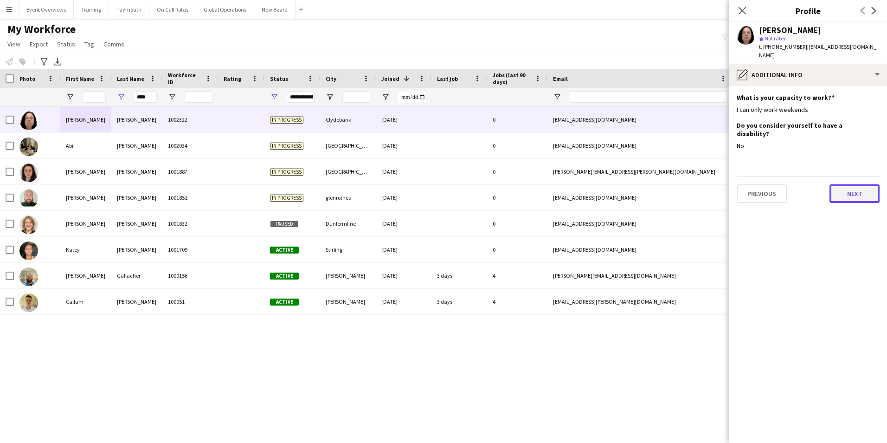
click at [860, 184] on button "Next" at bounding box center [854, 193] width 50 height 19
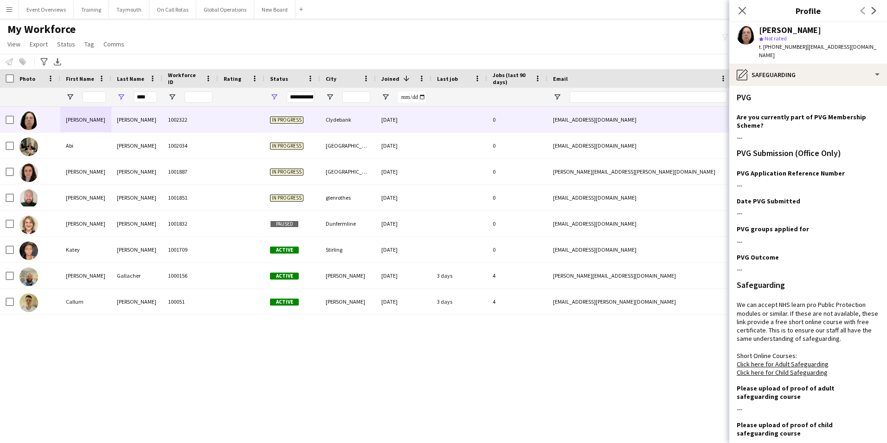
scroll to position [58, 0]
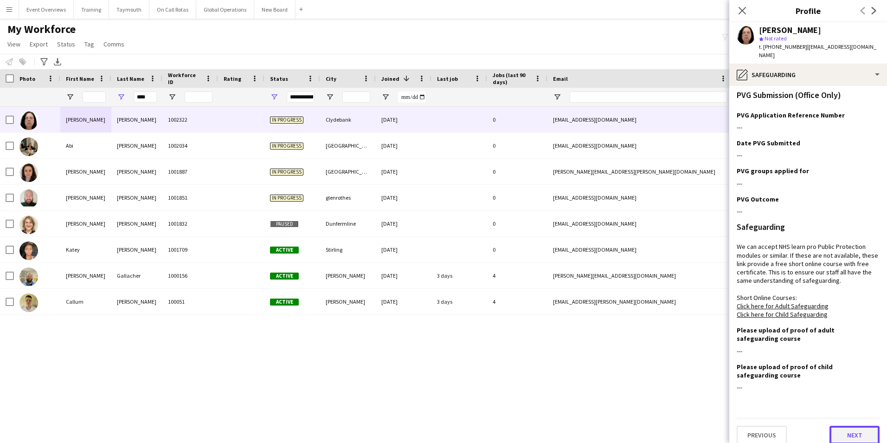
click at [834, 425] on button "Next" at bounding box center [854, 434] width 50 height 19
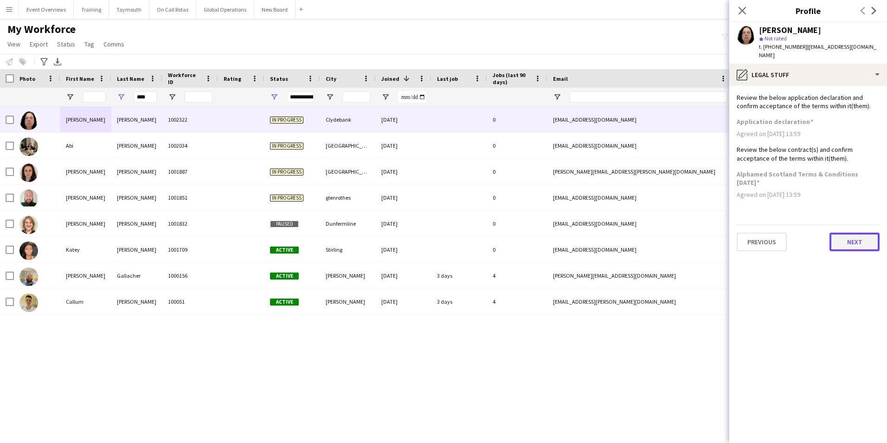
click at [851, 234] on button "Next" at bounding box center [854, 241] width 50 height 19
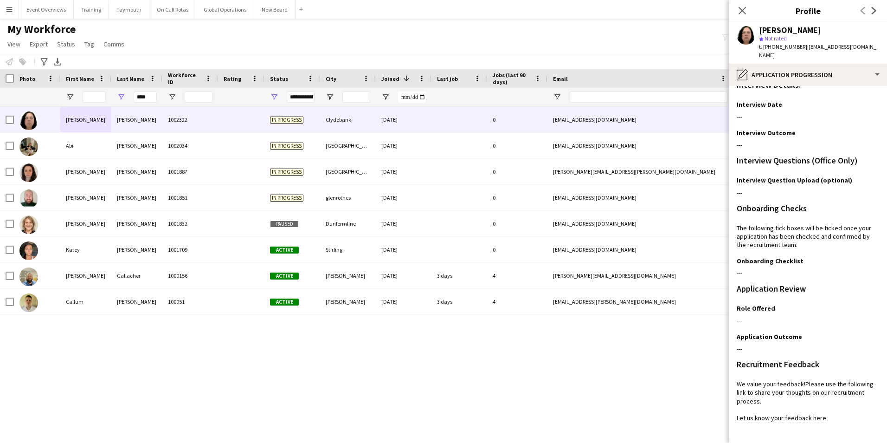
scroll to position [76, 0]
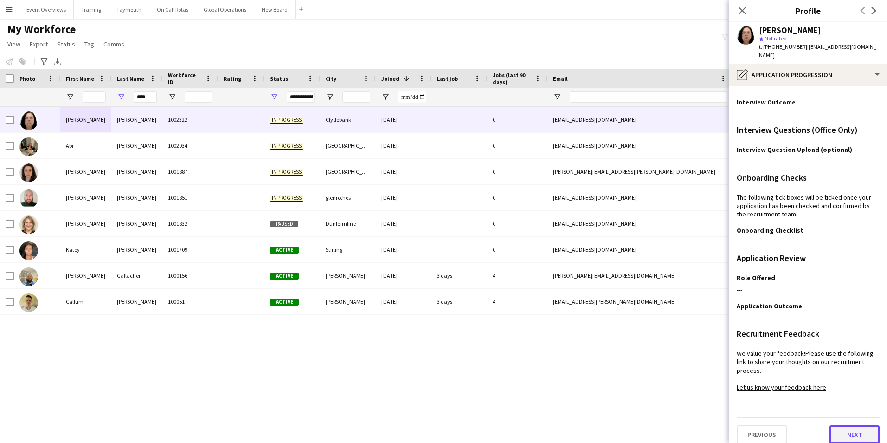
click at [834, 425] on button "Next" at bounding box center [854, 434] width 50 height 19
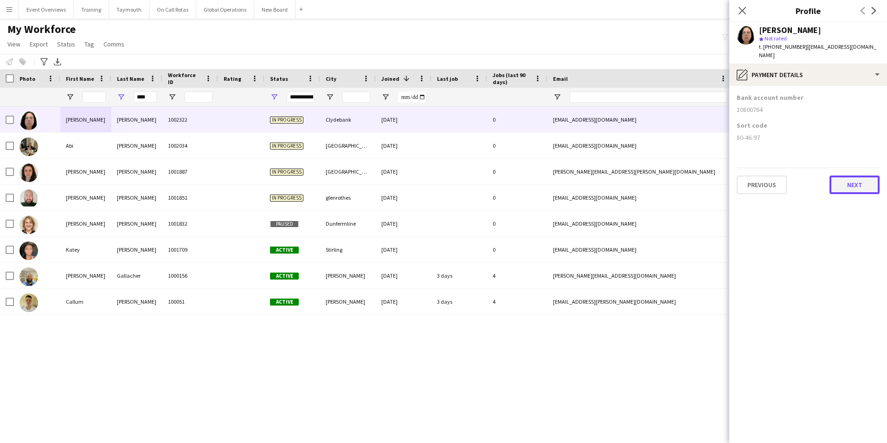
click at [862, 175] on button "Next" at bounding box center [854, 184] width 50 height 19
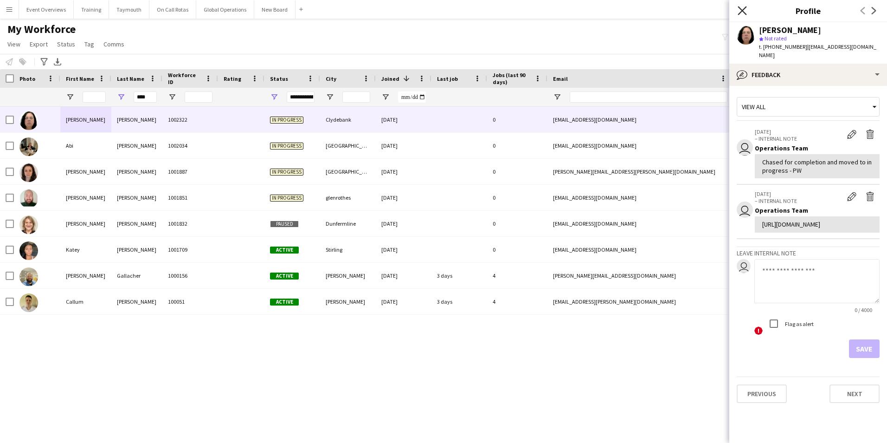
click at [743, 9] on icon at bounding box center [742, 10] width 9 height 9
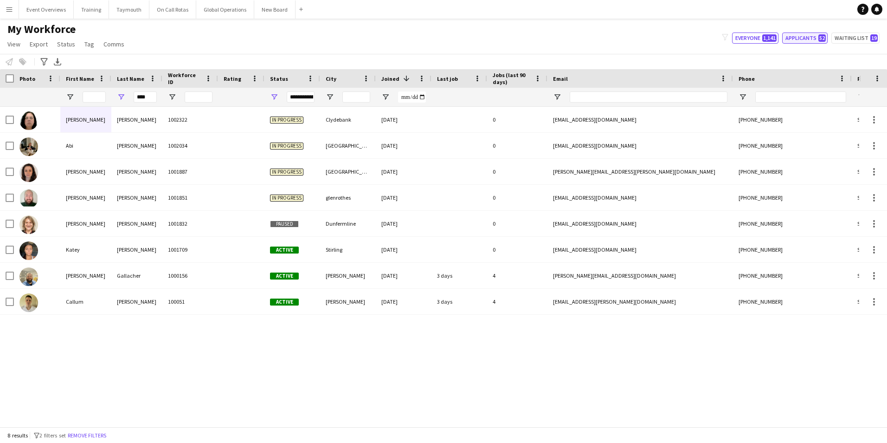
click at [808, 40] on button "Applicants 52" at bounding box center [804, 37] width 45 height 11
type input "**********"
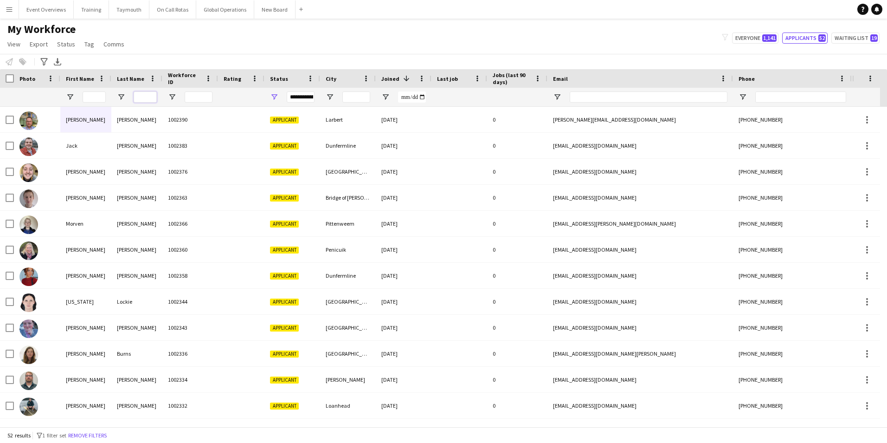
click at [142, 97] on input "Last Name Filter Input" at bounding box center [145, 96] width 23 height 11
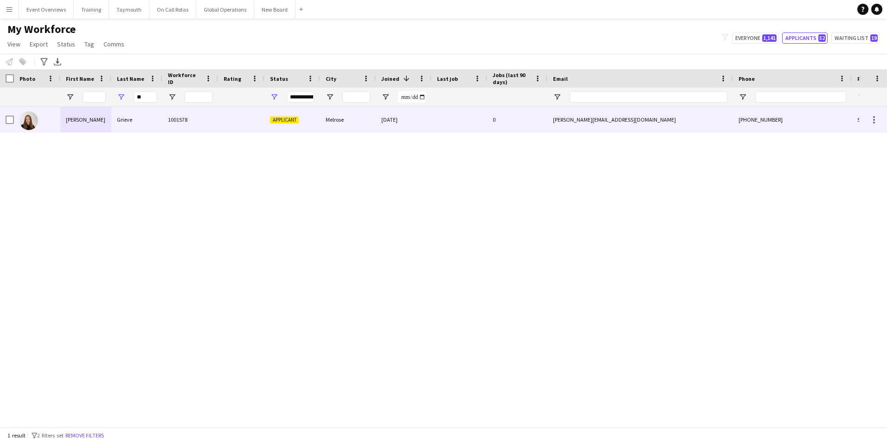
click at [73, 116] on div "[PERSON_NAME]" at bounding box center [85, 120] width 51 height 26
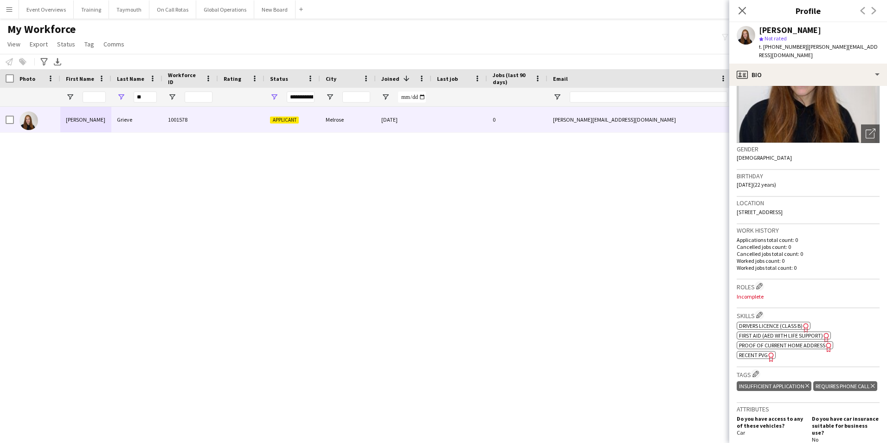
scroll to position [93, 0]
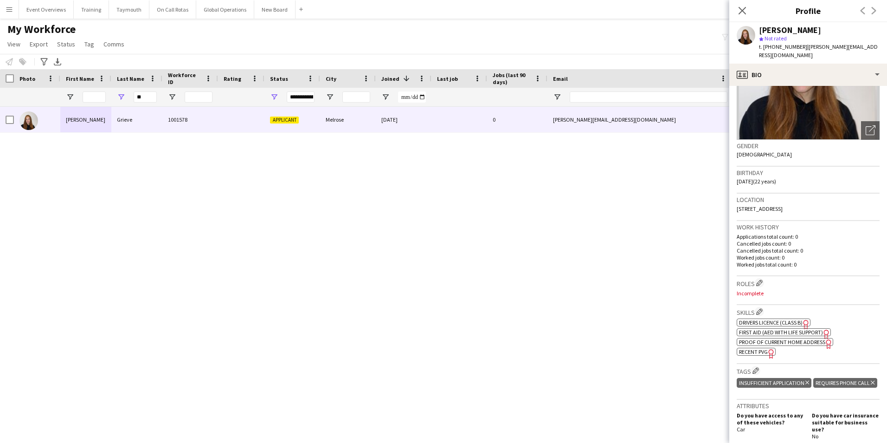
click at [814, 338] on span "Proof of Current Home Address" at bounding box center [782, 341] width 86 height 7
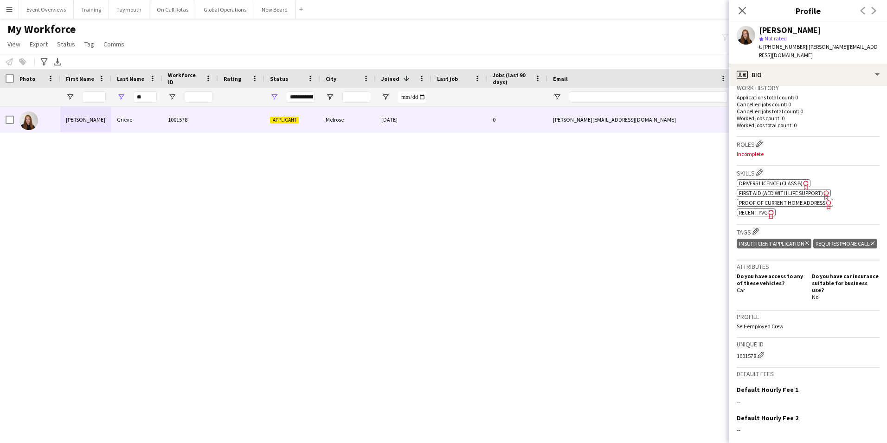
scroll to position [320, 0]
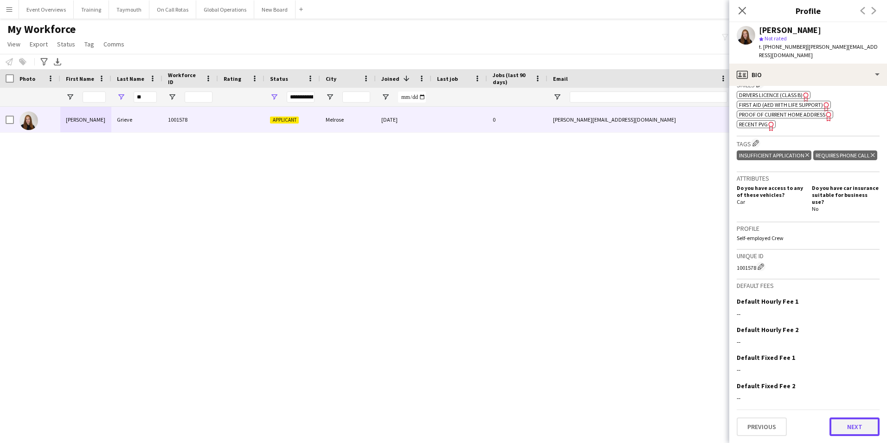
click at [849, 425] on button "Next" at bounding box center [854, 426] width 50 height 19
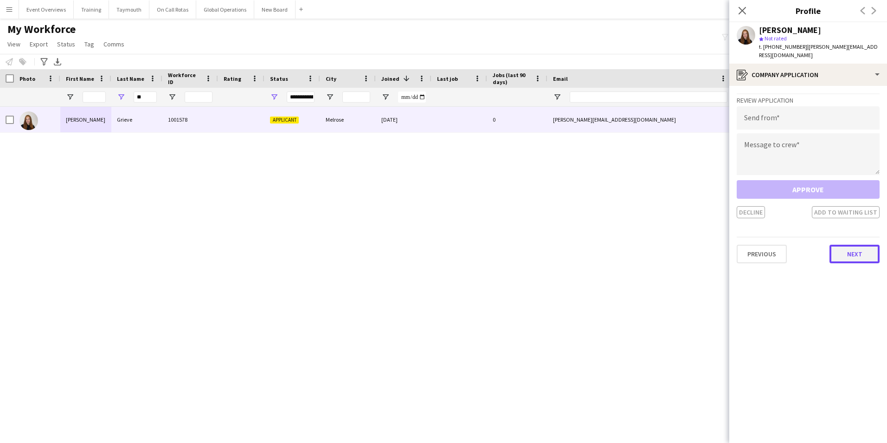
click at [855, 247] on button "Next" at bounding box center [854, 253] width 50 height 19
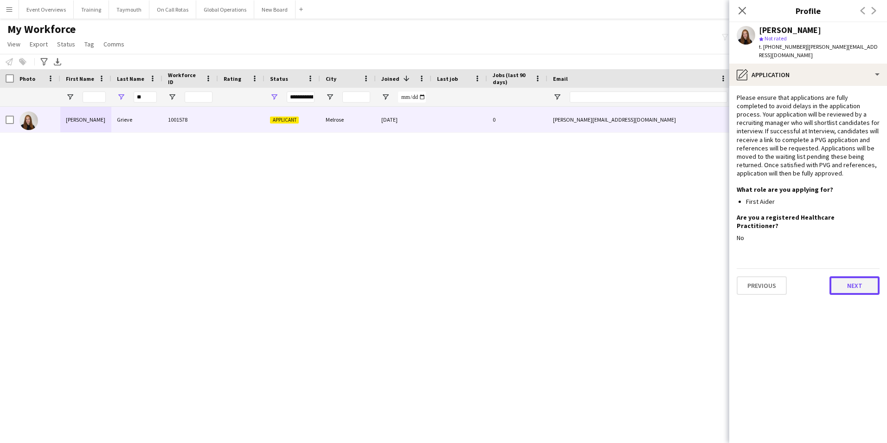
click at [852, 276] on button "Next" at bounding box center [854, 285] width 50 height 19
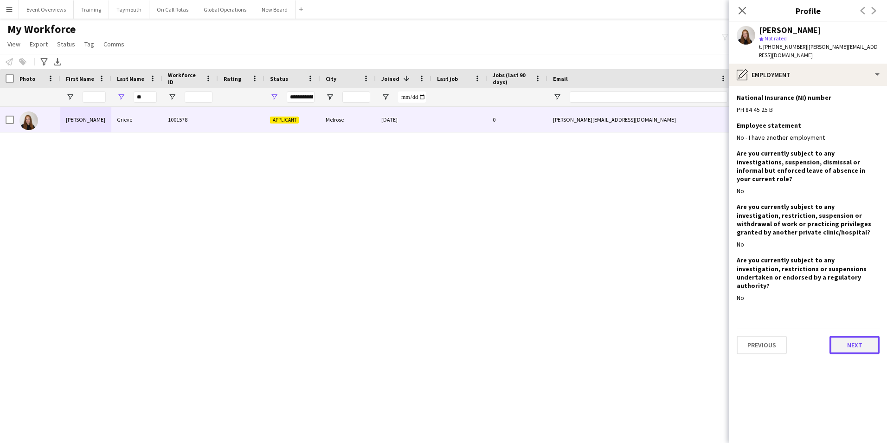
click at [854, 335] on button "Next" at bounding box center [854, 344] width 50 height 19
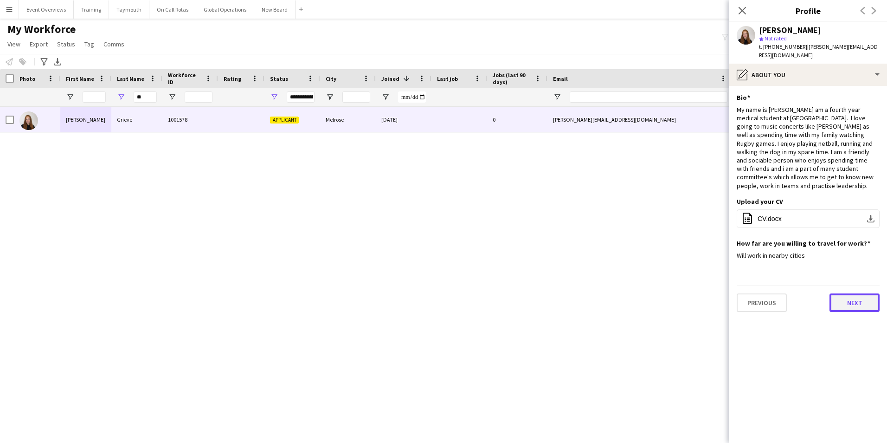
click at [859, 293] on button "Next" at bounding box center [854, 302] width 50 height 19
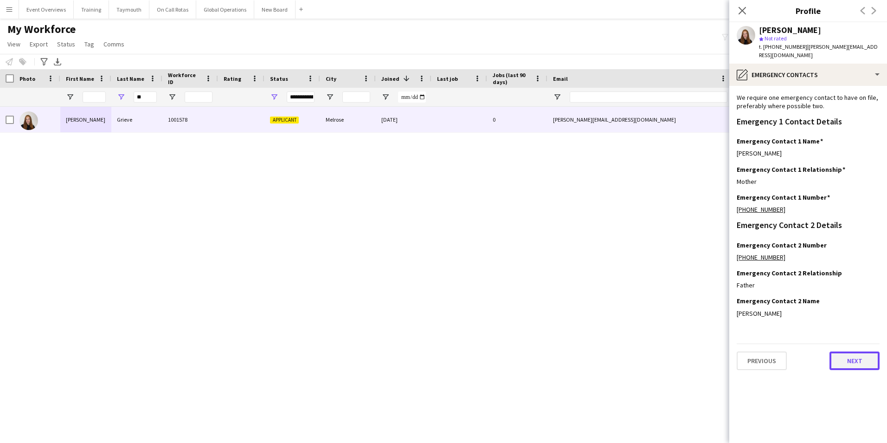
click at [845, 353] on button "Next" at bounding box center [854, 360] width 50 height 19
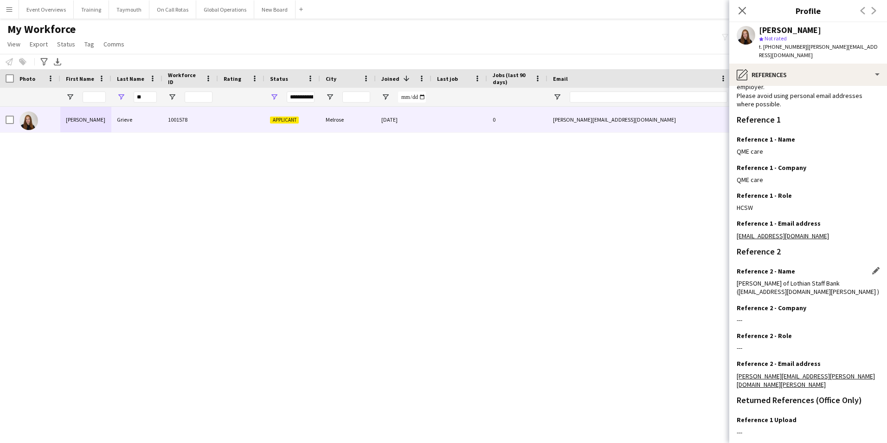
scroll to position [119, 0]
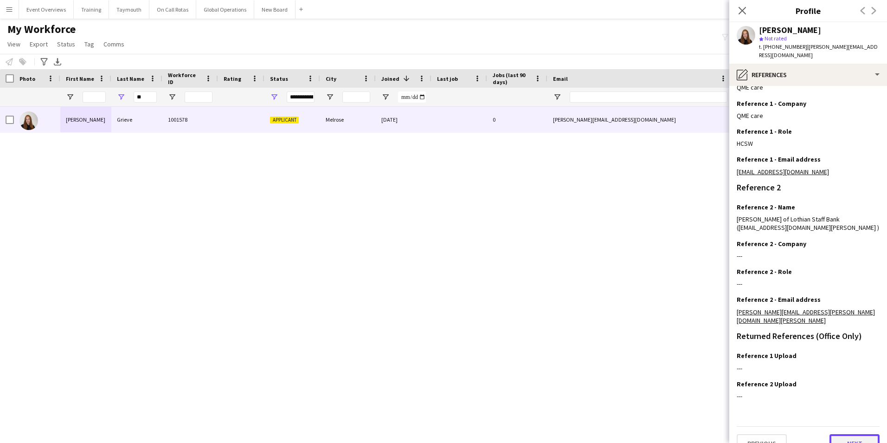
click at [848, 434] on button "Next" at bounding box center [854, 443] width 50 height 19
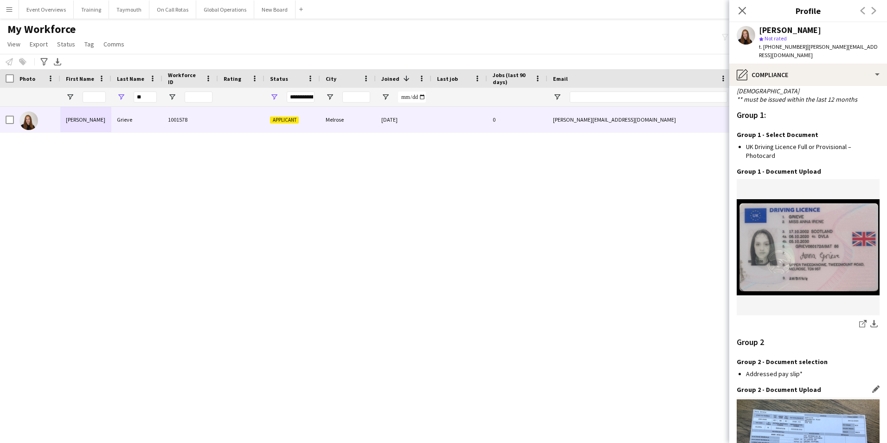
scroll to position [960, 0]
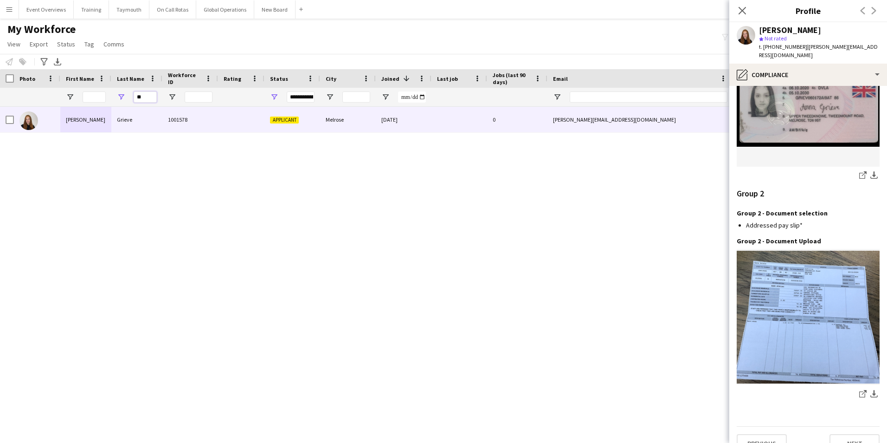
click at [148, 97] on input "**" at bounding box center [145, 96] width 23 height 11
type input "*"
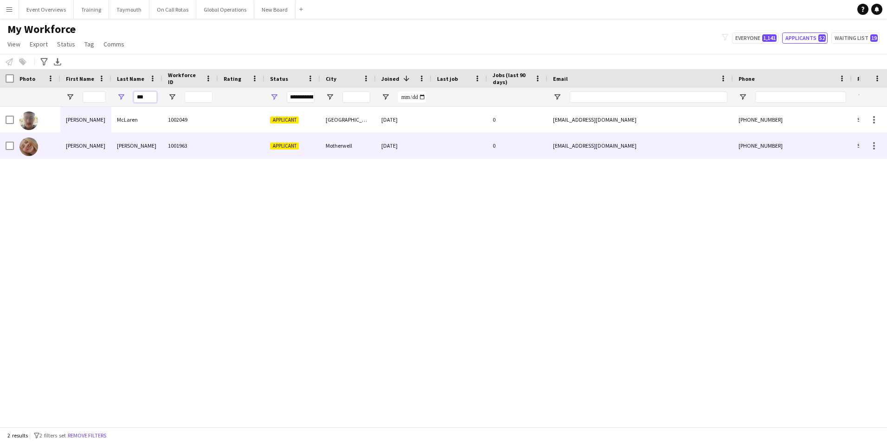
type input "***"
click at [123, 141] on div "[PERSON_NAME]" at bounding box center [136, 146] width 51 height 26
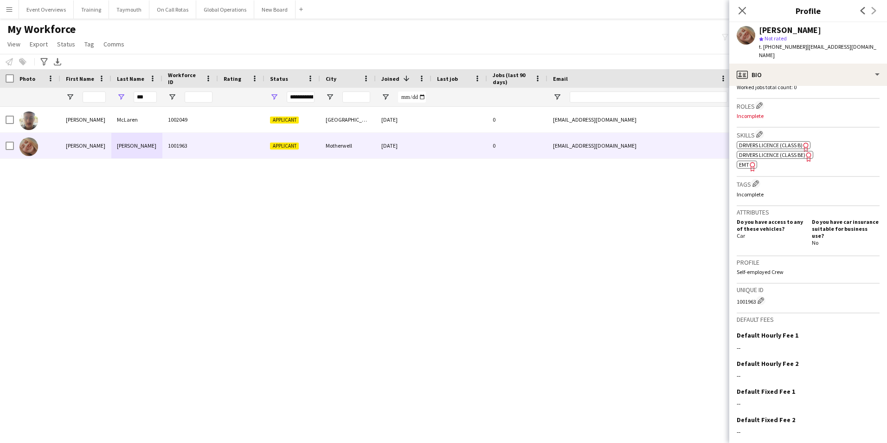
scroll to position [289, 0]
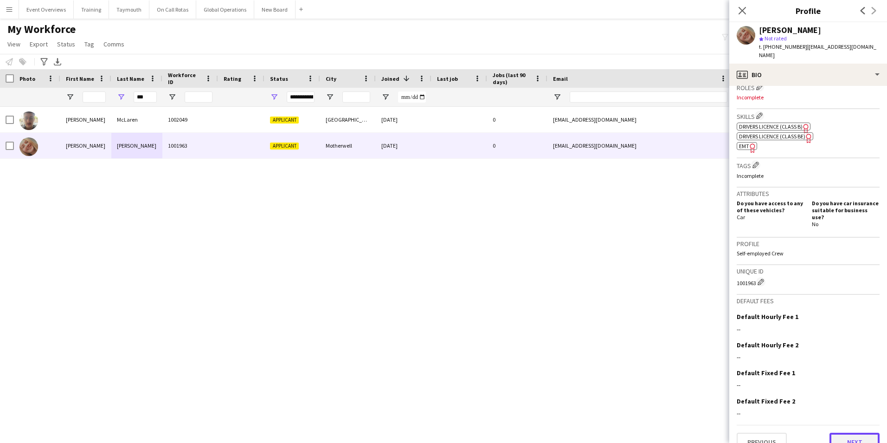
click at [829, 432] on button "Next" at bounding box center [854, 441] width 50 height 19
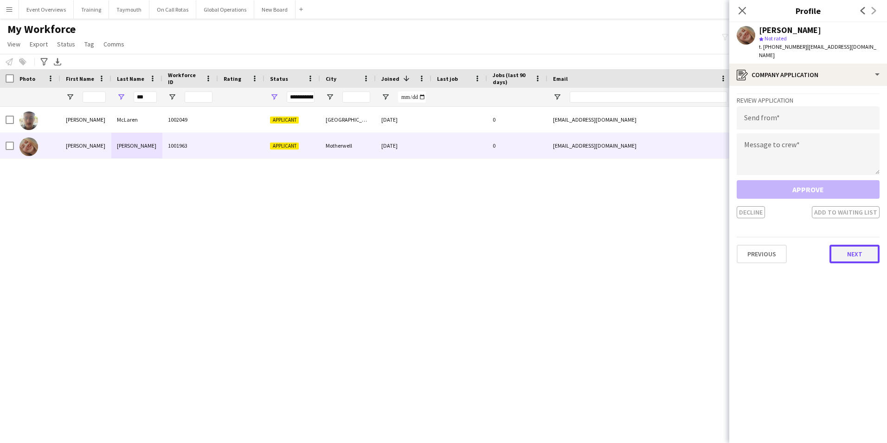
click at [848, 251] on button "Next" at bounding box center [854, 253] width 50 height 19
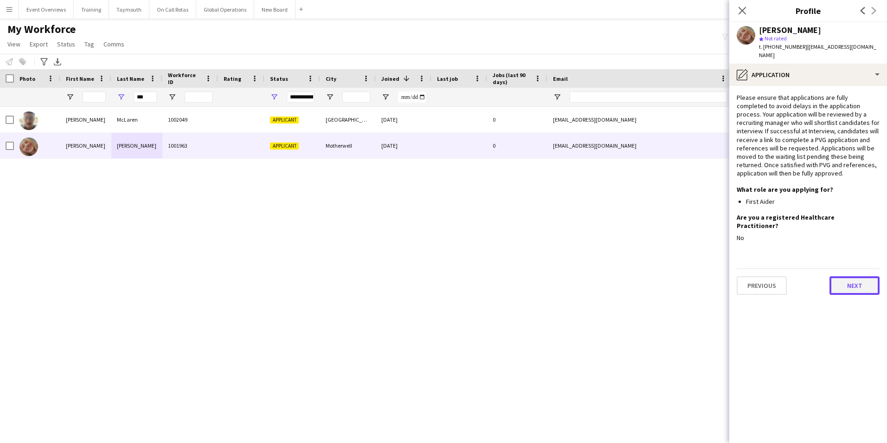
click at [849, 276] on button "Next" at bounding box center [854, 285] width 50 height 19
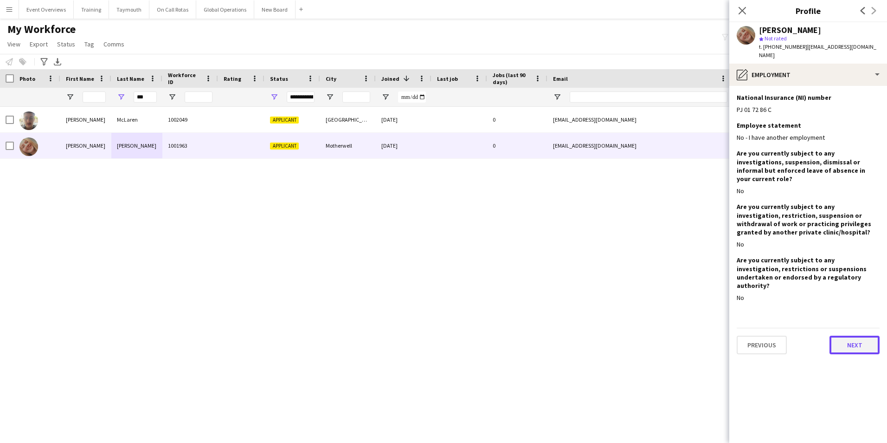
click at [854, 335] on button "Next" at bounding box center [854, 344] width 50 height 19
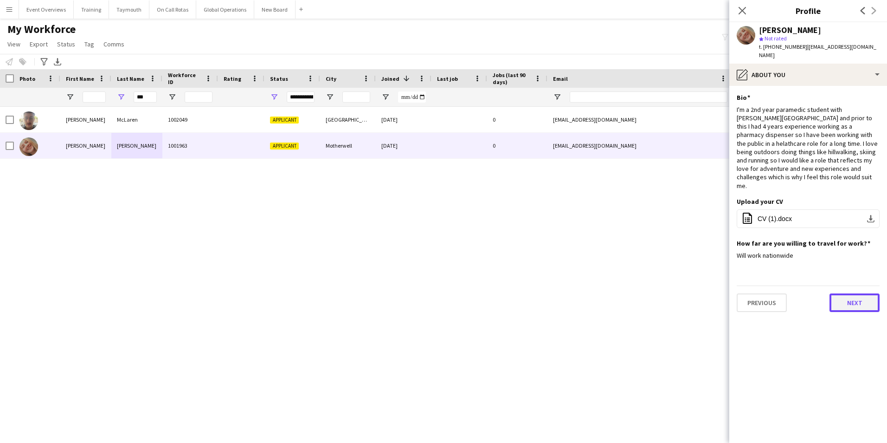
click at [855, 293] on button "Next" at bounding box center [854, 302] width 50 height 19
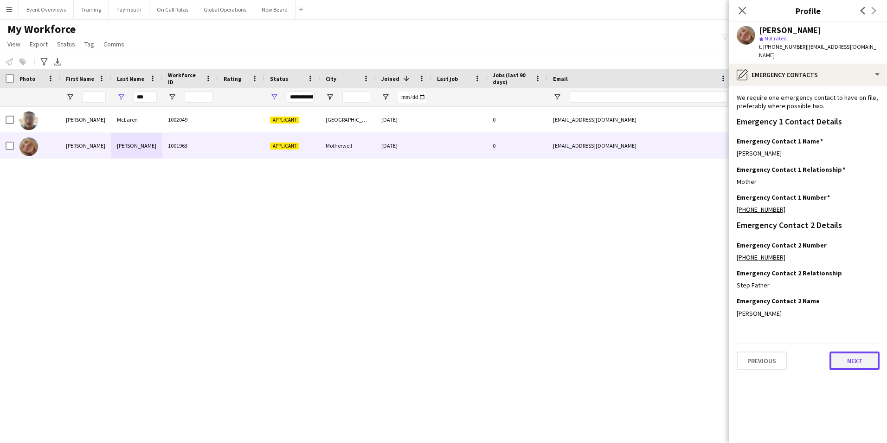
click at [860, 351] on button "Next" at bounding box center [854, 360] width 50 height 19
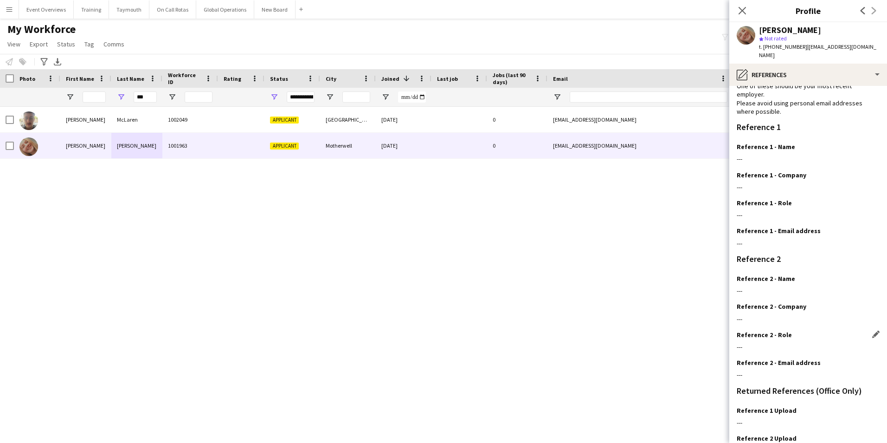
scroll to position [111, 0]
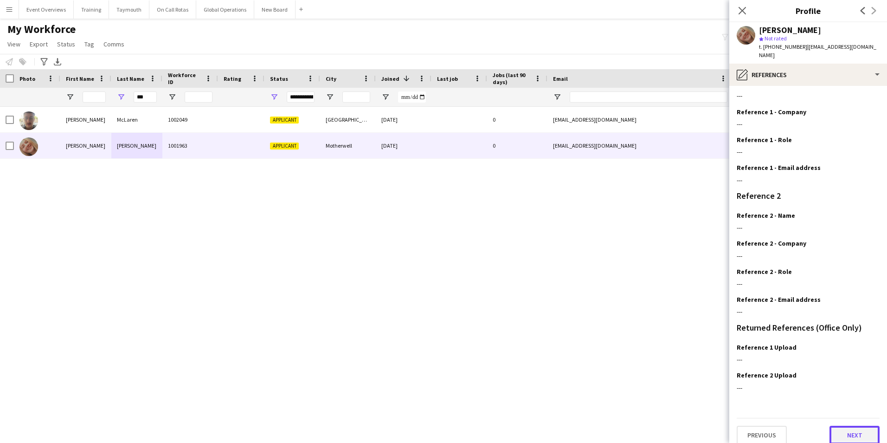
click at [848, 430] on button "Next" at bounding box center [854, 434] width 50 height 19
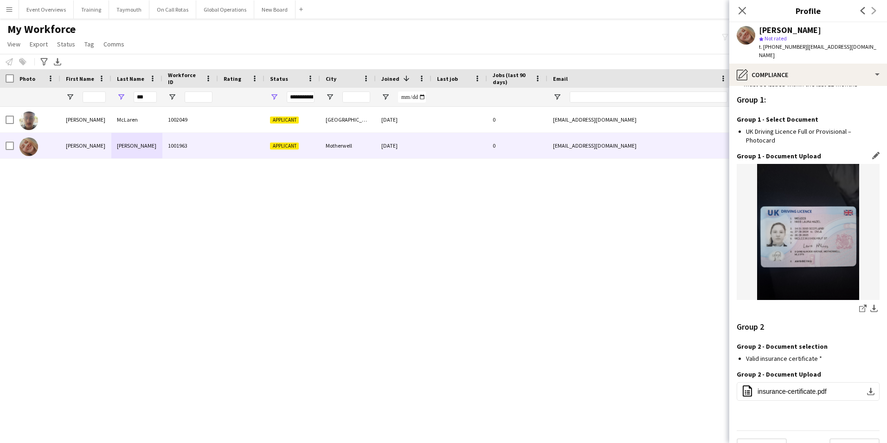
scroll to position [831, 0]
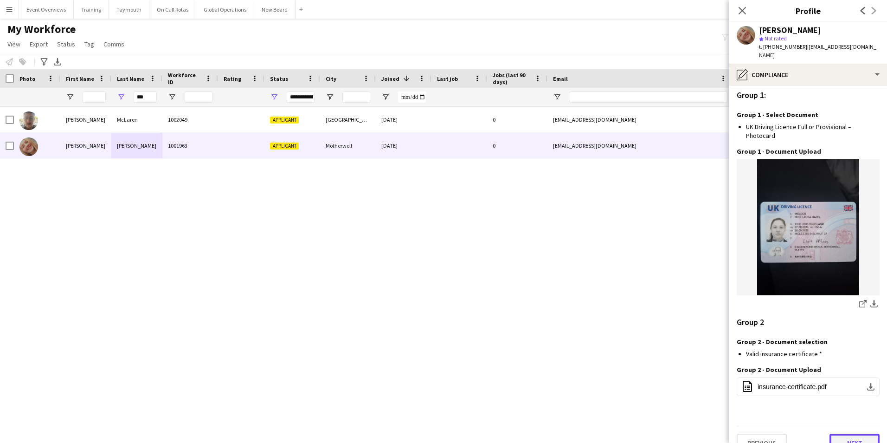
click at [849, 433] on button "Next" at bounding box center [854, 442] width 50 height 19
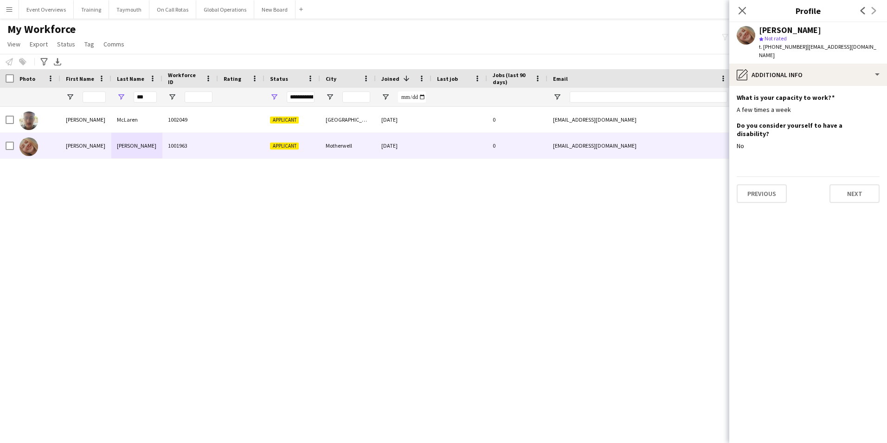
scroll to position [0, 0]
click at [855, 184] on button "Next" at bounding box center [854, 193] width 50 height 19
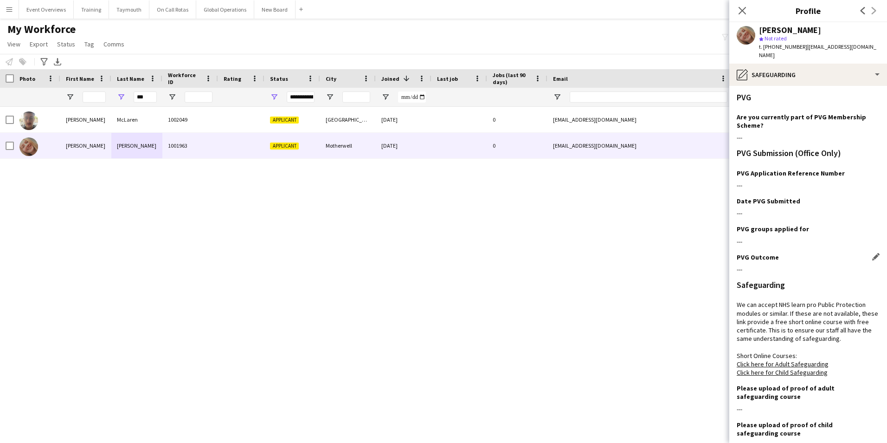
scroll to position [58, 0]
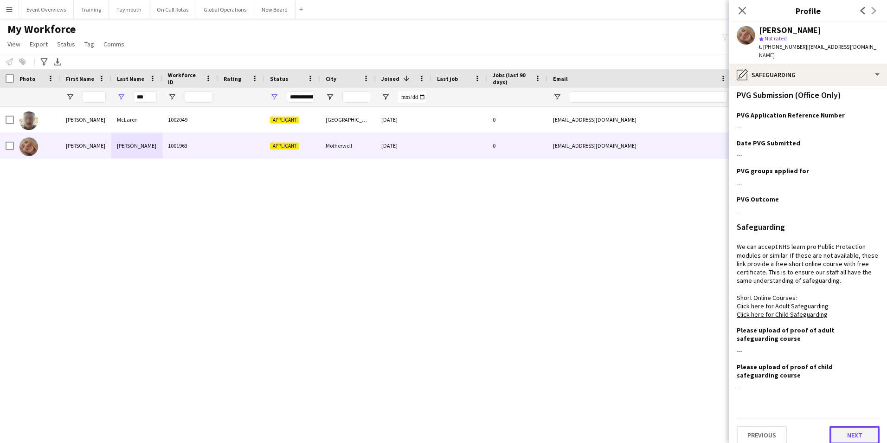
click at [843, 429] on button "Next" at bounding box center [854, 434] width 50 height 19
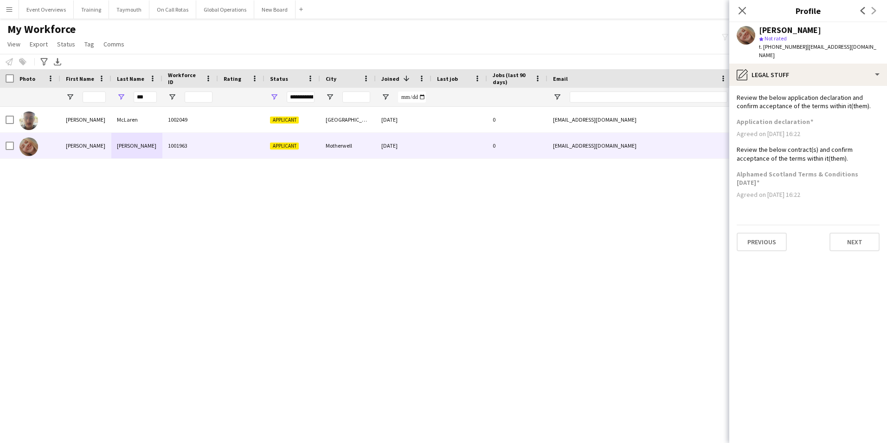
scroll to position [0, 0]
click at [850, 232] on button "Next" at bounding box center [854, 241] width 50 height 19
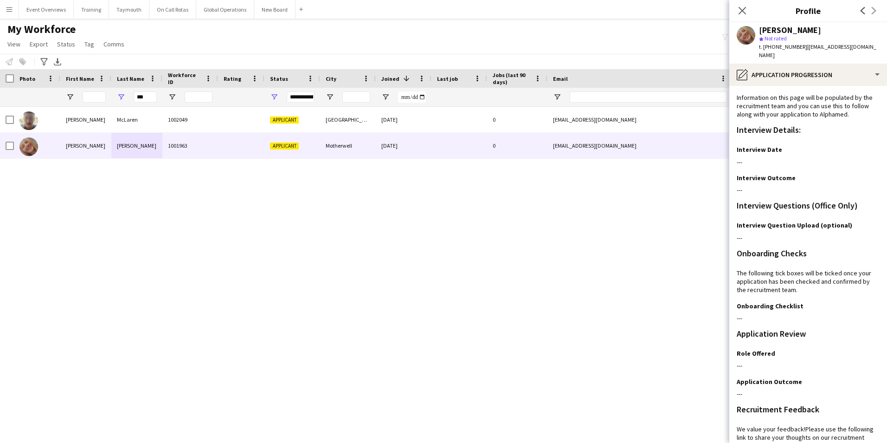
click at [9, 9] on app-icon "Menu" at bounding box center [9, 9] width 7 height 7
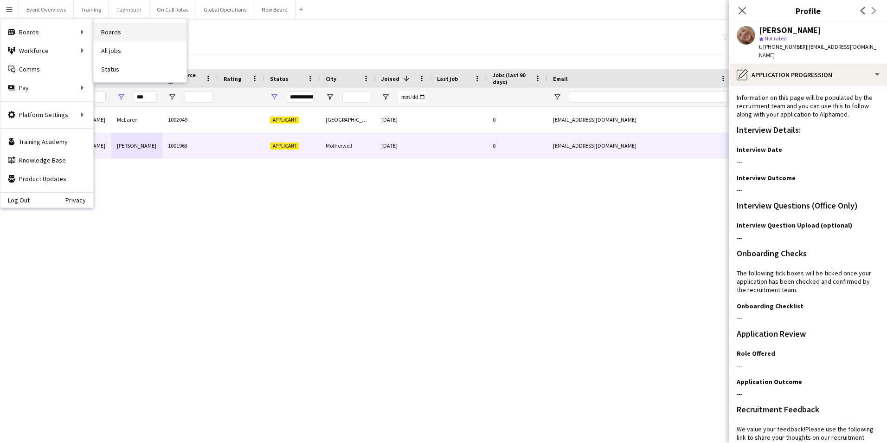
click at [117, 32] on link "Boards" at bounding box center [140, 32] width 93 height 19
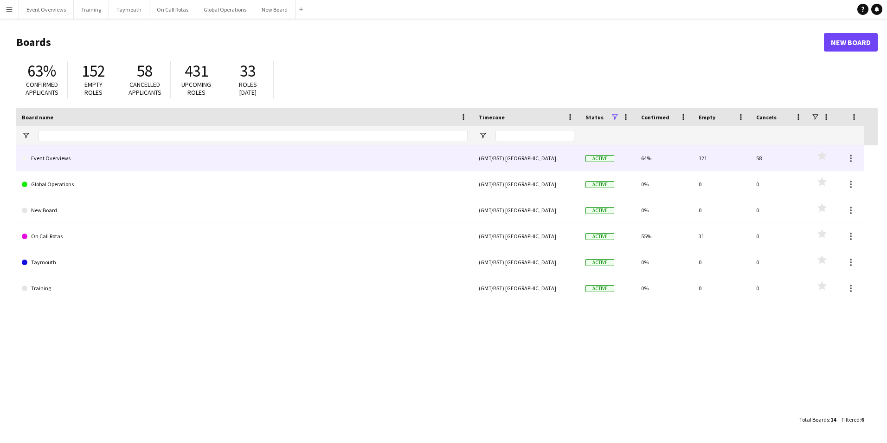
click at [66, 157] on link "Event Overviews" at bounding box center [245, 158] width 446 height 26
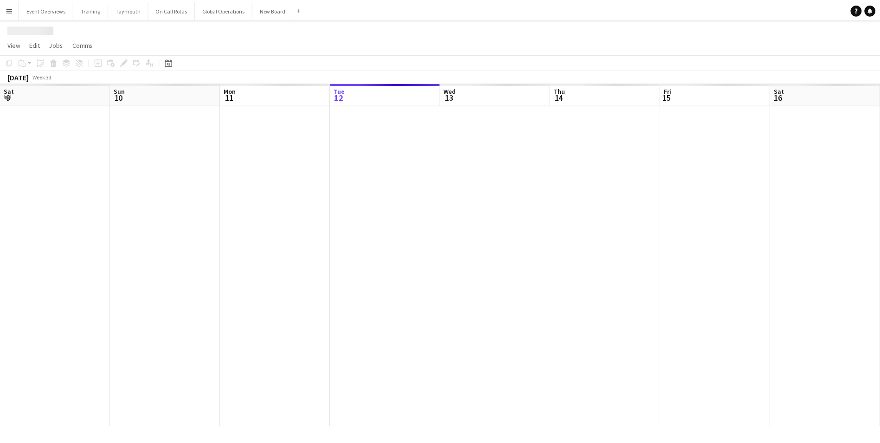
scroll to position [0, 222]
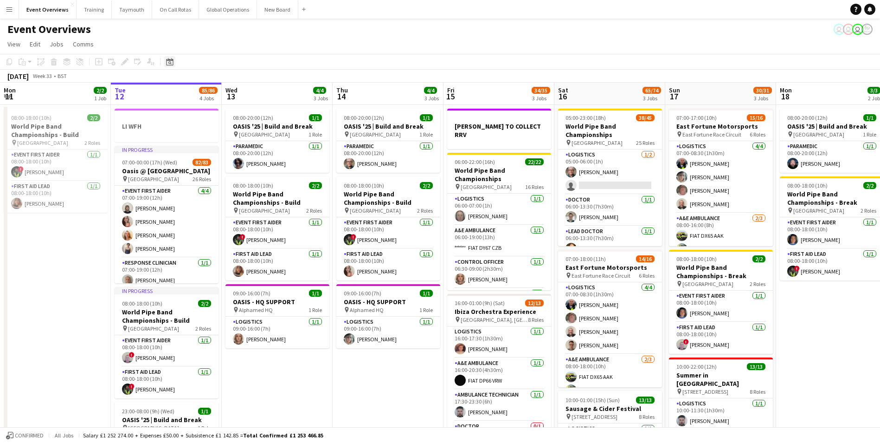
click at [172, 61] on icon "Date picker" at bounding box center [169, 61] width 7 height 7
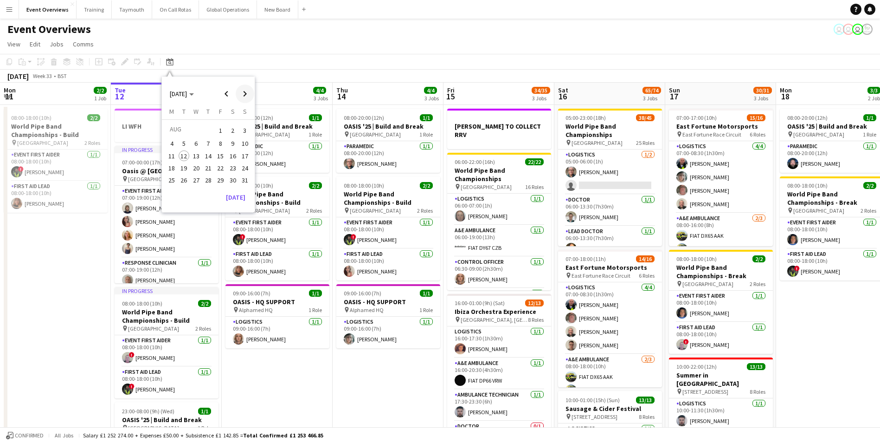
click at [242, 93] on span "Next month" at bounding box center [245, 93] width 19 height 19
click at [217, 153] on span "12" at bounding box center [220, 153] width 11 height 11
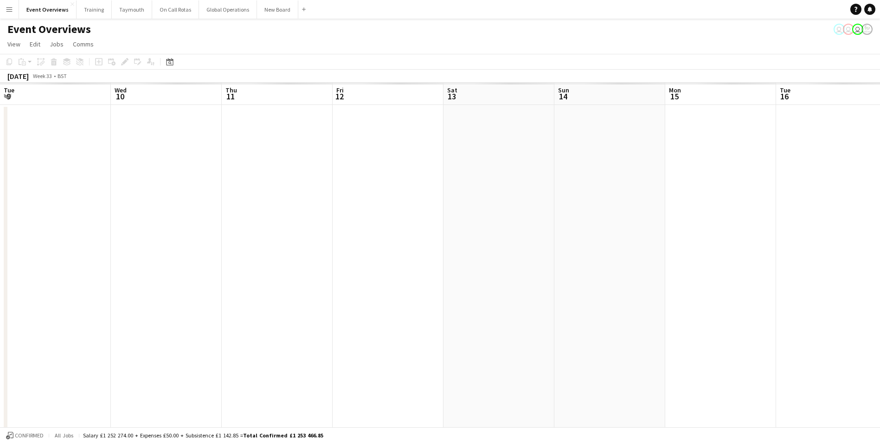
scroll to position [0, 319]
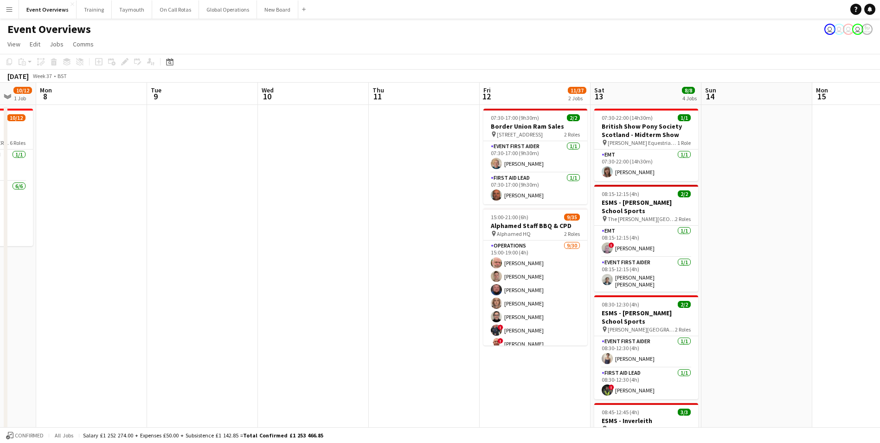
drag, startPoint x: 83, startPoint y: 253, endPoint x: 357, endPoint y: 219, distance: 276.2
click at [355, 220] on app-calendar-viewport "Sat 6 17/17 4 Jobs Sun 7 10/12 1 Job Mon 8 Tue 9 Wed 10 Thu 11 Fri 12 11/37 2 J…" at bounding box center [440, 316] width 880 height 466
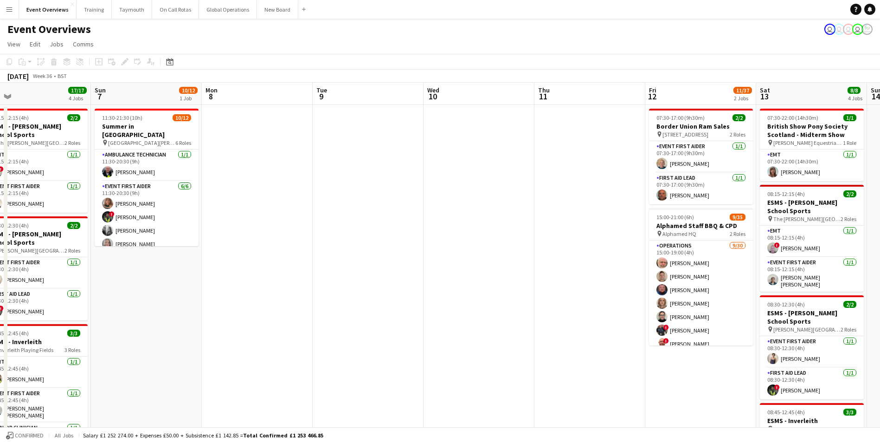
drag, startPoint x: 259, startPoint y: 230, endPoint x: 376, endPoint y: 226, distance: 117.0
click at [376, 226] on app-calendar-viewport "Thu 4 Fri 5 11/12 1 Job Sat 6 17/17 4 Jobs Sun 7 10/12 1 Job Mon 8 Tue 9 Wed 10…" at bounding box center [440, 348] width 880 height 530
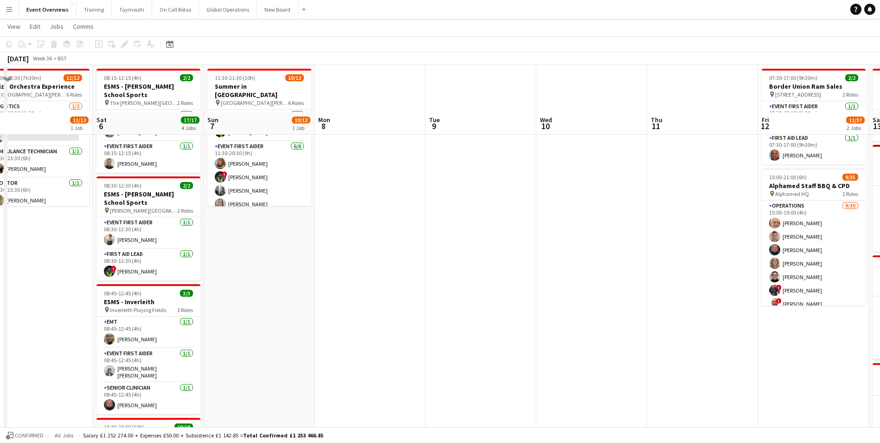
scroll to position [0, 0]
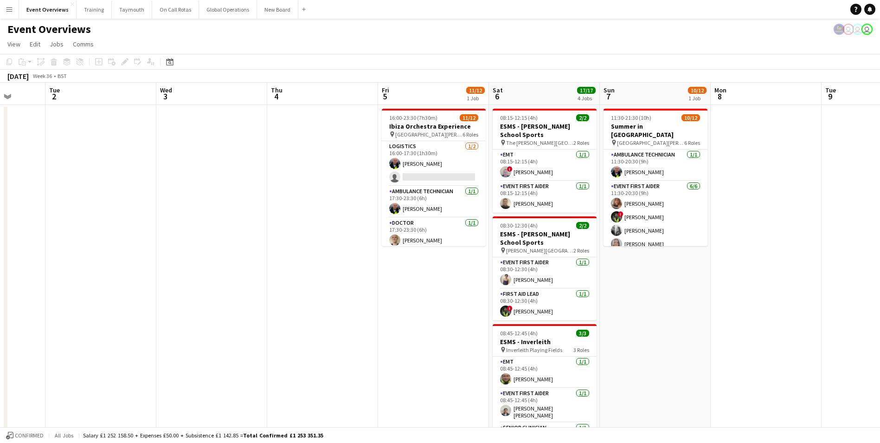
drag, startPoint x: 298, startPoint y: 308, endPoint x: 695, endPoint y: 320, distance: 396.8
click at [695, 320] on app-calendar-viewport "Sat 30 17/19 5 Jobs Sun 31 1/2 1 Job Mon 1 Tue 2 Wed 3 Thu 4 Fri 5 11/12 1 Job …" at bounding box center [440, 398] width 880 height 630
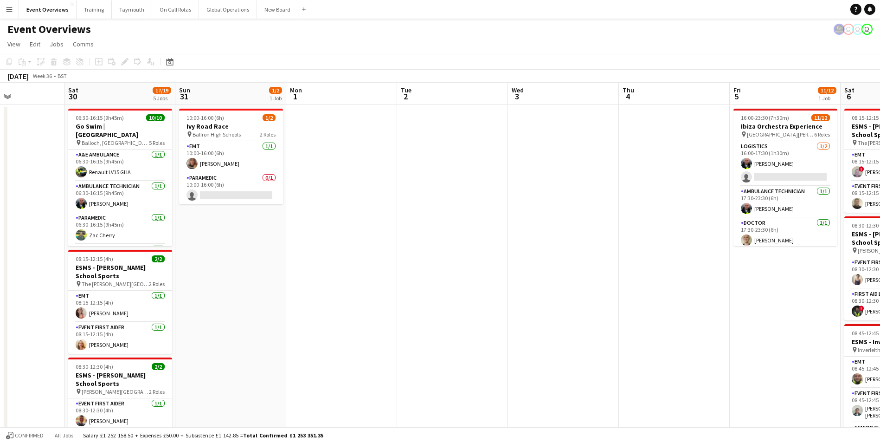
drag, startPoint x: 203, startPoint y: 340, endPoint x: 484, endPoint y: 325, distance: 281.5
click at [665, 321] on app-calendar-viewport "Wed 27 Thu 28 Fri 29 Sat 30 17/19 5 Jobs Sun 31 1/2 1 Job Mon 1 Tue 2 Wed 3 Thu…" at bounding box center [440, 398] width 880 height 630
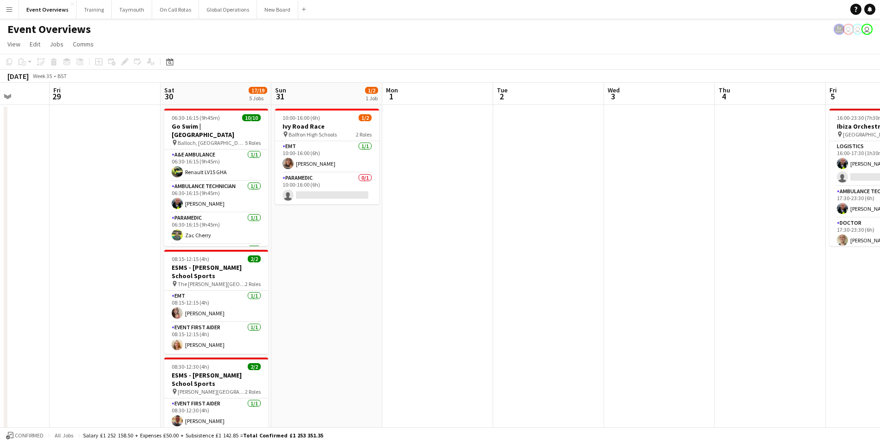
drag, startPoint x: 379, startPoint y: 338, endPoint x: 700, endPoint y: 327, distance: 321.2
click at [700, 327] on app-calendar-viewport "Tue 26 Wed 27 Thu 28 Fri 29 Sat 30 17/19 5 Jobs Sun 31 1/2 1 Job Mon 1 Tue 2 We…" at bounding box center [440, 398] width 880 height 630
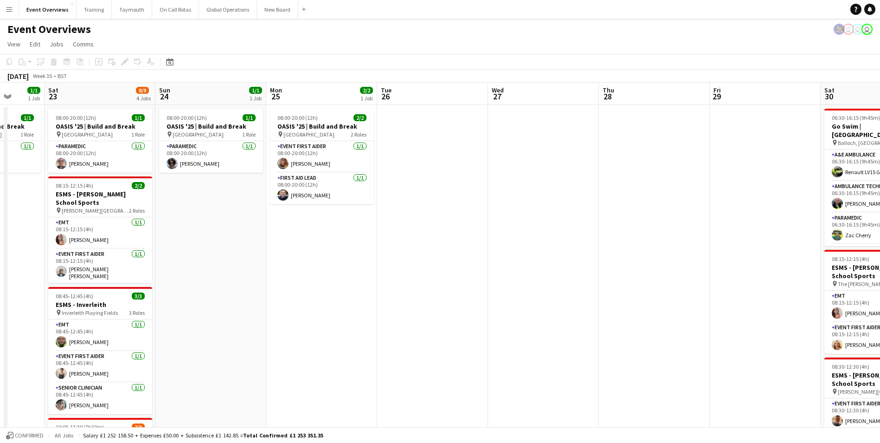
drag, startPoint x: 284, startPoint y: 328, endPoint x: 669, endPoint y: 322, distance: 385.1
click at [704, 322] on app-calendar-viewport "Wed 20 3/3 2 Jobs Thu 21 61/62 2 Jobs Fri 22 1/1 1 Job Sat 23 8/9 4 Jobs Sun 24…" at bounding box center [440, 398] width 880 height 630
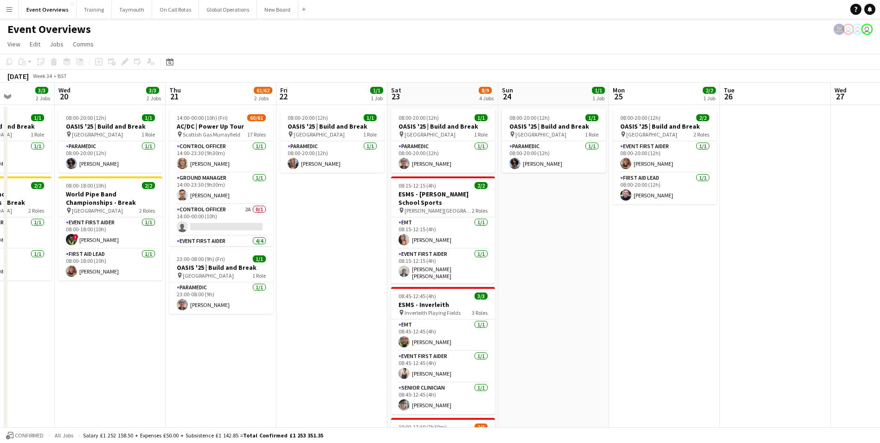
drag, startPoint x: 408, startPoint y: 339, endPoint x: 644, endPoint y: 328, distance: 235.9
click at [644, 328] on app-calendar-viewport "Mon 18 3/3 2 Jobs Tue 19 3/3 2 Jobs Wed 20 3/3 2 Jobs Thu 21 61/62 2 Jobs Fri 2…" at bounding box center [440, 398] width 880 height 630
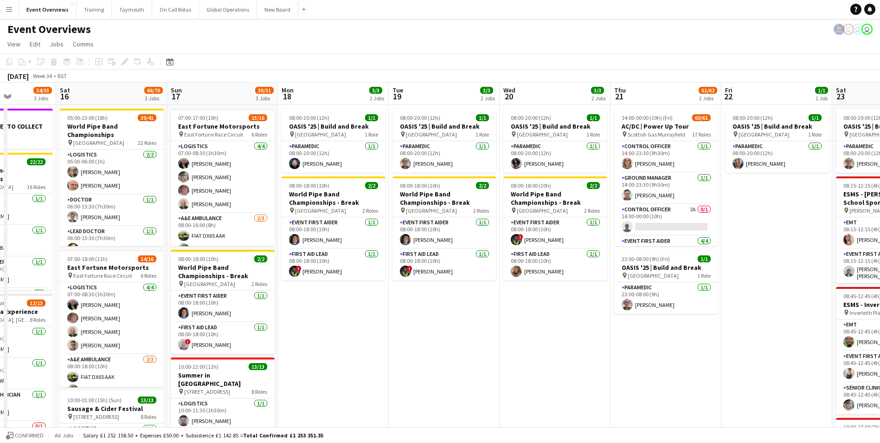
drag, startPoint x: 186, startPoint y: 339, endPoint x: 419, endPoint y: 354, distance: 233.4
click at [551, 353] on app-calendar-viewport "Wed 13 4/4 3 Jobs Thu 14 4/4 3 Jobs Fri 15 34/35 3 Jobs Sat 16 66/70 3 Jobs Sun…" at bounding box center [440, 398] width 880 height 630
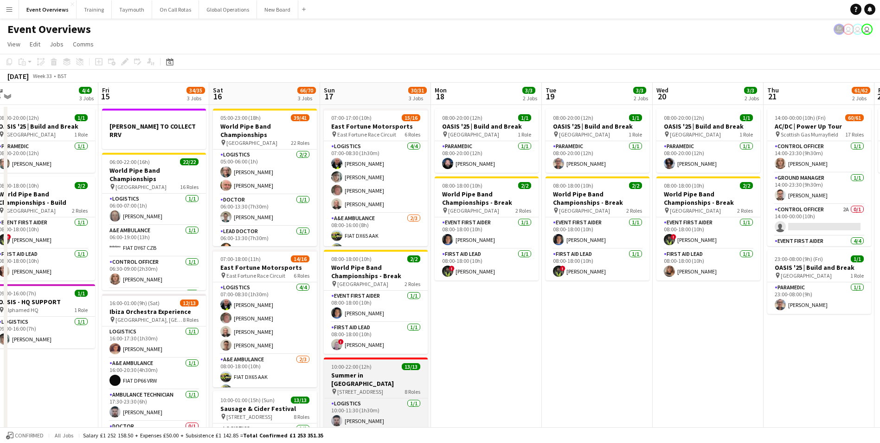
drag, startPoint x: 373, startPoint y: 367, endPoint x: 534, endPoint y: 367, distance: 161.0
click at [584, 367] on app-calendar-viewport "Tue 12 85/86 4 Jobs Wed 13 4/4 3 Jobs Thu 14 4/4 3 Jobs Fri 15 34/35 3 Jobs Sat…" at bounding box center [440, 398] width 880 height 630
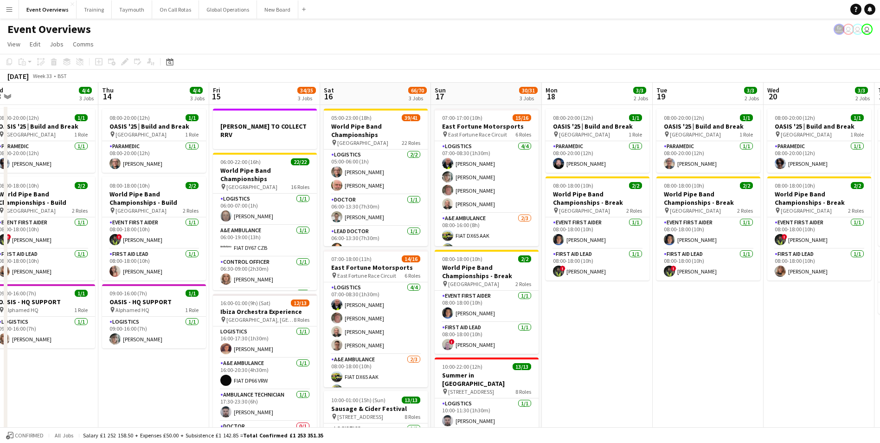
scroll to position [0, 236]
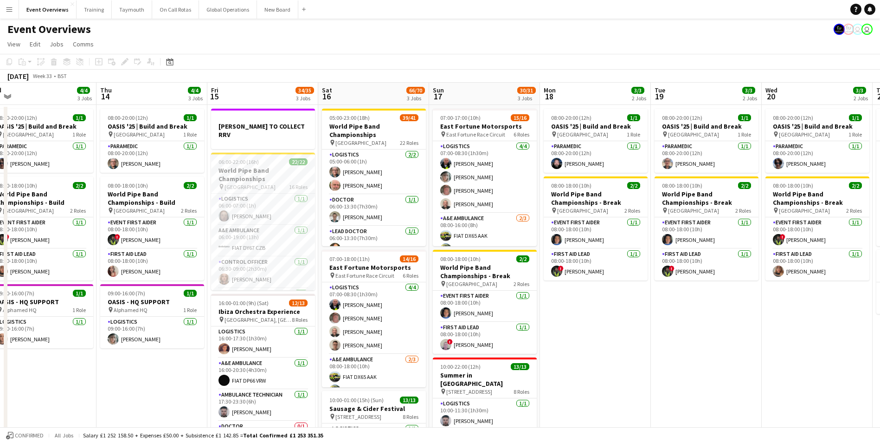
click at [643, 349] on app-date-cell "08:00-20:00 (12h) 1/1 OASIS '25 | Build and Break pin [GEOGRAPHIC_DATA] 1 Role …" at bounding box center [595, 409] width 111 height 608
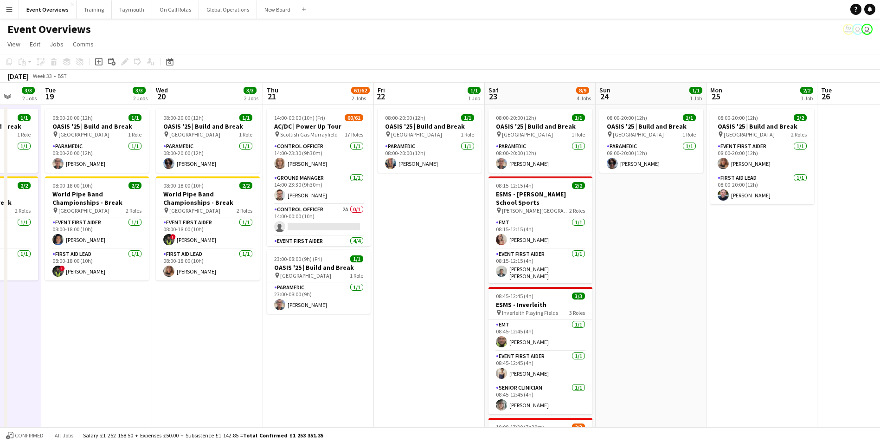
drag, startPoint x: 823, startPoint y: 358, endPoint x: 207, endPoint y: 392, distance: 617.4
click at [207, 392] on app-calendar-viewport "Sat 16 66/70 3 Jobs Sun 17 30/31 3 Jobs Mon 18 3/3 2 Jobs Tue 19 3/3 2 Jobs Wed…" at bounding box center [440, 398] width 880 height 630
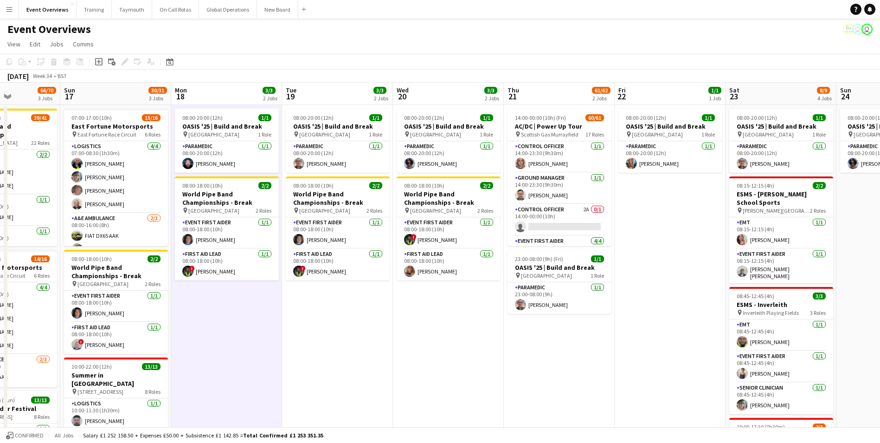
scroll to position [0, 289]
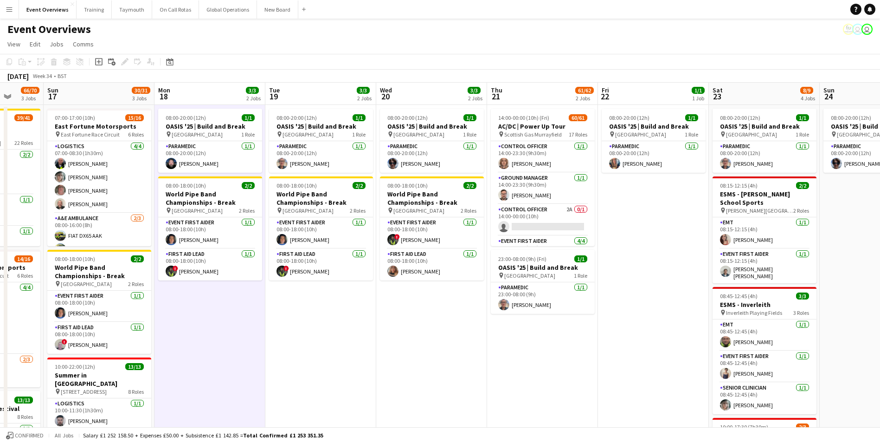
drag, startPoint x: 227, startPoint y: 398, endPoint x: 568, endPoint y: 367, distance: 341.9
click at [568, 367] on app-calendar-viewport "Thu 14 4/4 3 Jobs Fri 15 34/35 3 Jobs Sat 16 66/70 3 Jobs Sun 17 30/31 3 Jobs M…" at bounding box center [440, 398] width 880 height 630
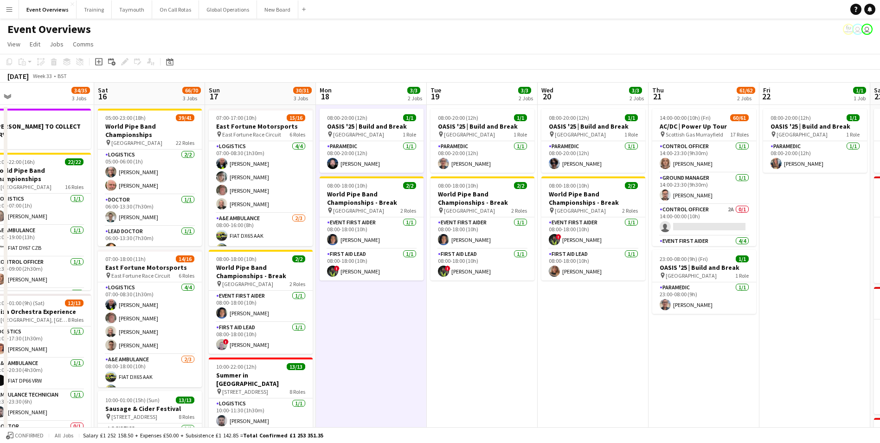
scroll to position [0, 230]
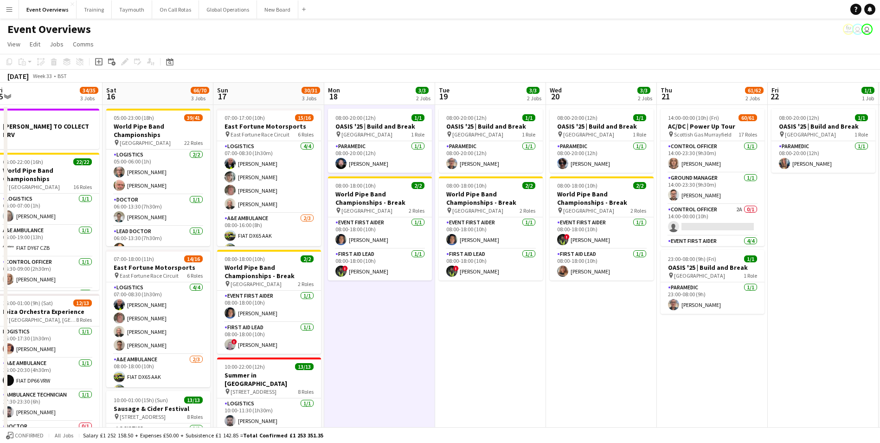
drag, startPoint x: 526, startPoint y: 370, endPoint x: 584, endPoint y: 366, distance: 59.0
click at [584, 366] on app-calendar-viewport "Wed 13 4/4 3 Jobs Thu 14 4/4 3 Jobs Fri 15 34/35 3 Jobs Sat 16 66/70 3 Jobs Sun…" at bounding box center [440, 398] width 880 height 630
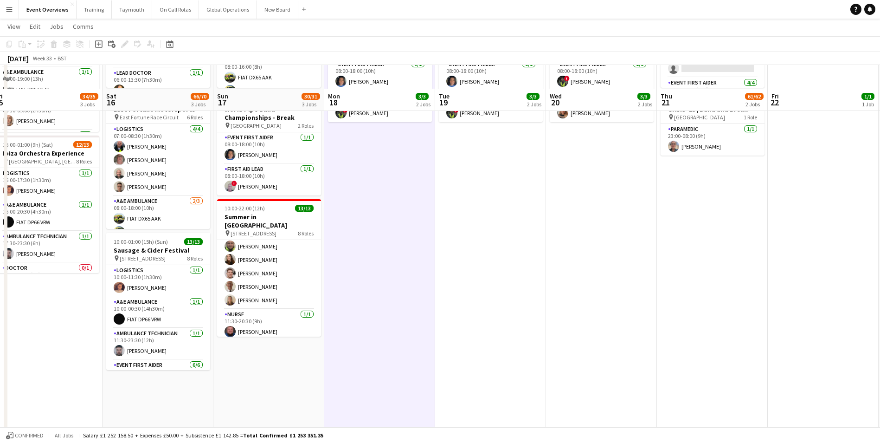
scroll to position [186, 0]
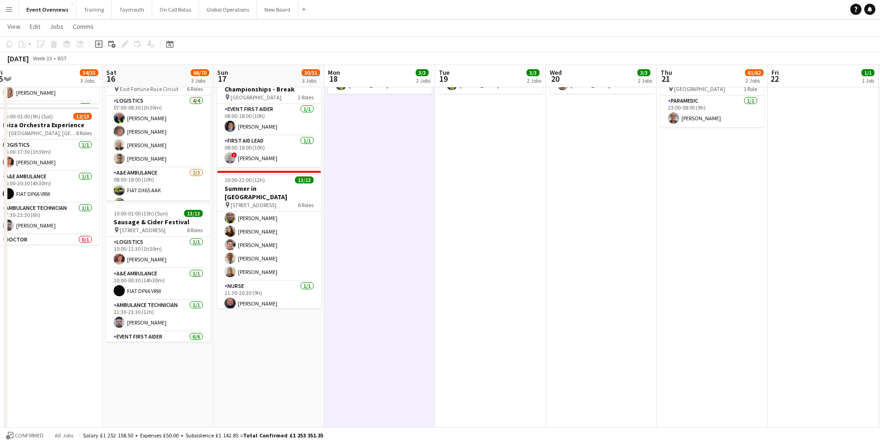
click at [248, 371] on app-date-cell "07:00-17:00 (10h) 15/16 East Fortune Motorsports pin East Fortune Race Circuit …" at bounding box center [268, 222] width 111 height 608
